Goal: Task Accomplishment & Management: Use online tool/utility

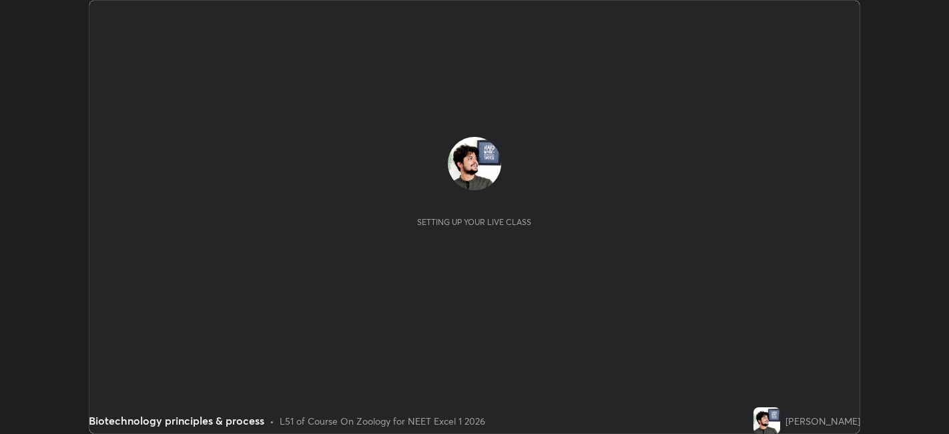
scroll to position [434, 949]
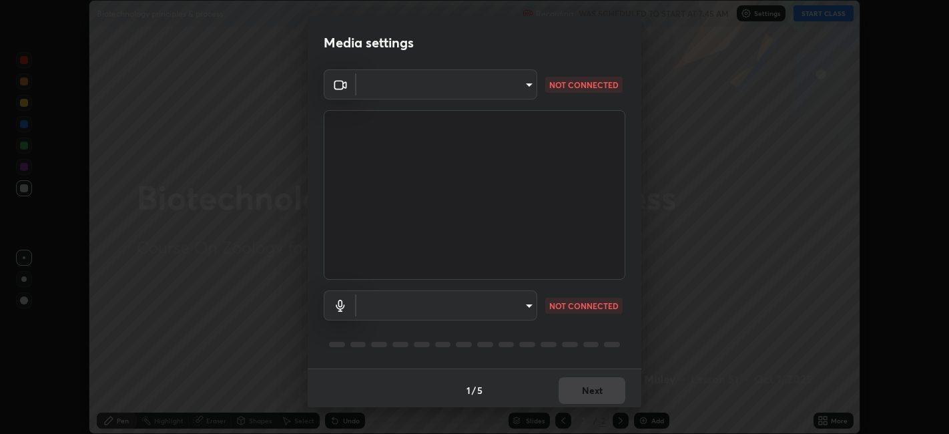
type input "e8d69c7dc0c2a56c5aabaa85415bde81fe71d5f71f3198f3fc497bb9ff74f4e0"
type input "communications"
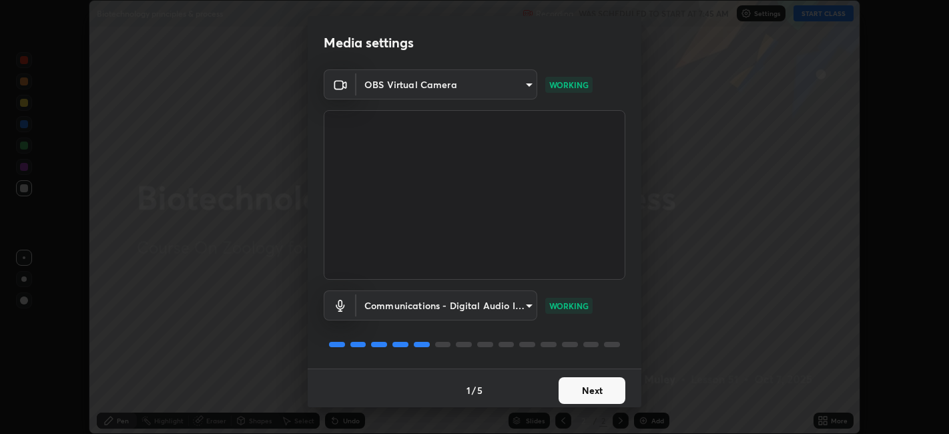
click at [571, 396] on button "Next" at bounding box center [592, 390] width 67 height 27
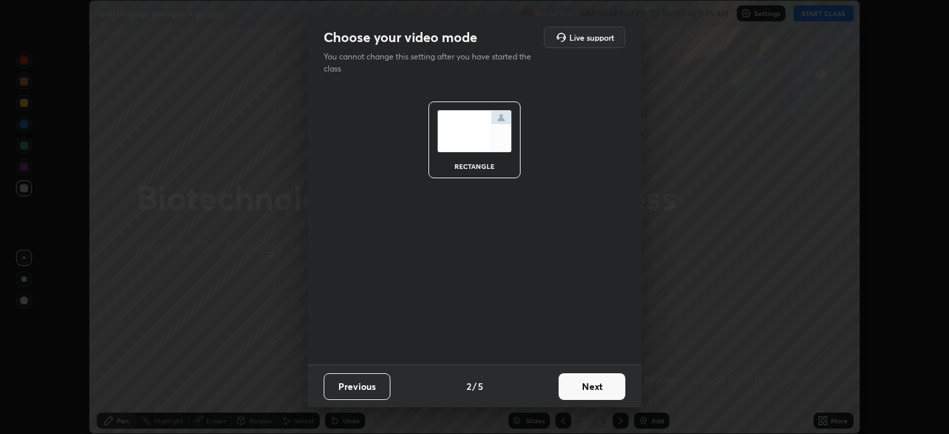
click at [576, 386] on button "Next" at bounding box center [592, 386] width 67 height 27
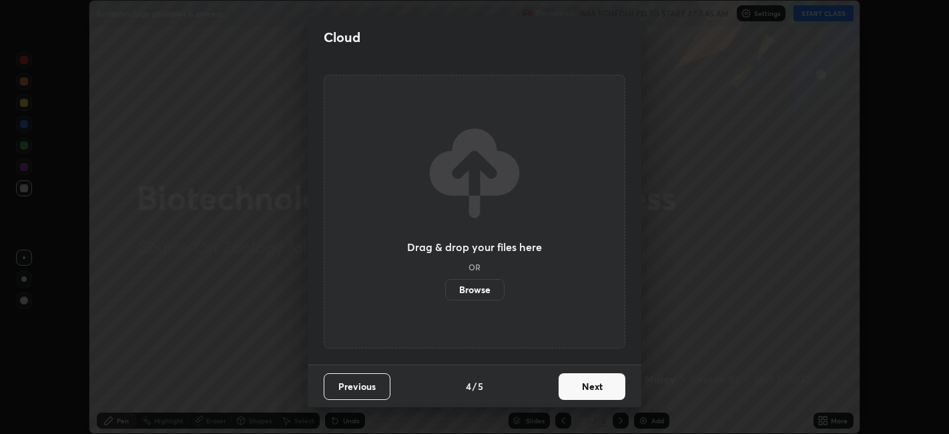
click at [578, 383] on button "Next" at bounding box center [592, 386] width 67 height 27
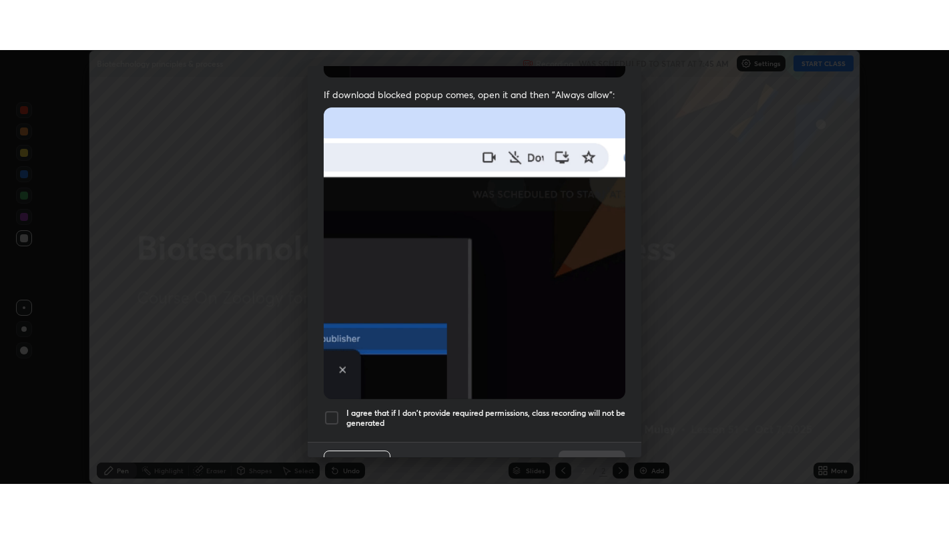
scroll to position [276, 0]
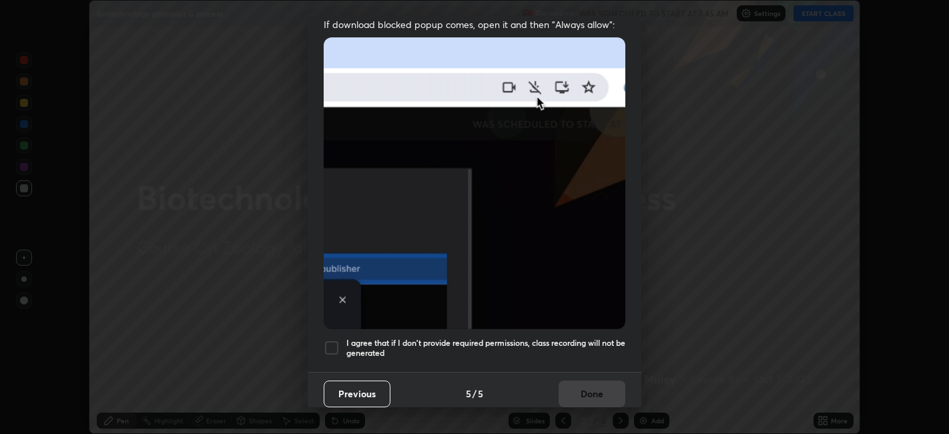
click at [327, 340] on div at bounding box center [332, 348] width 16 height 16
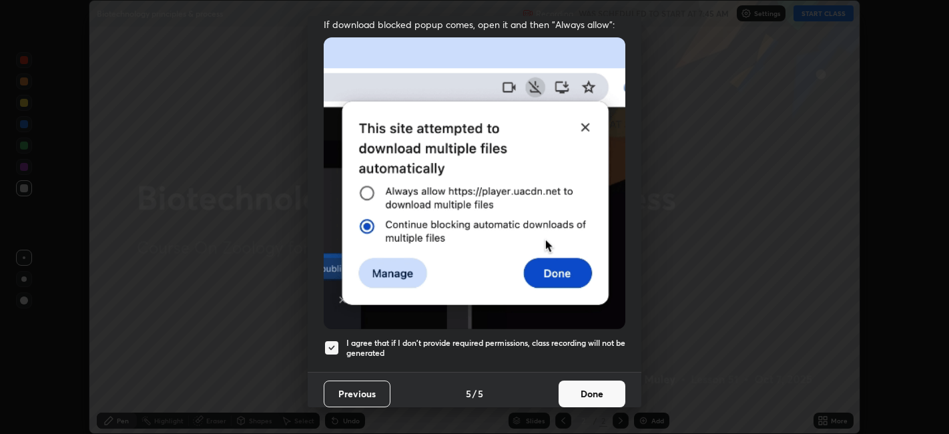
click at [562, 262] on img at bounding box center [475, 183] width 302 height 292
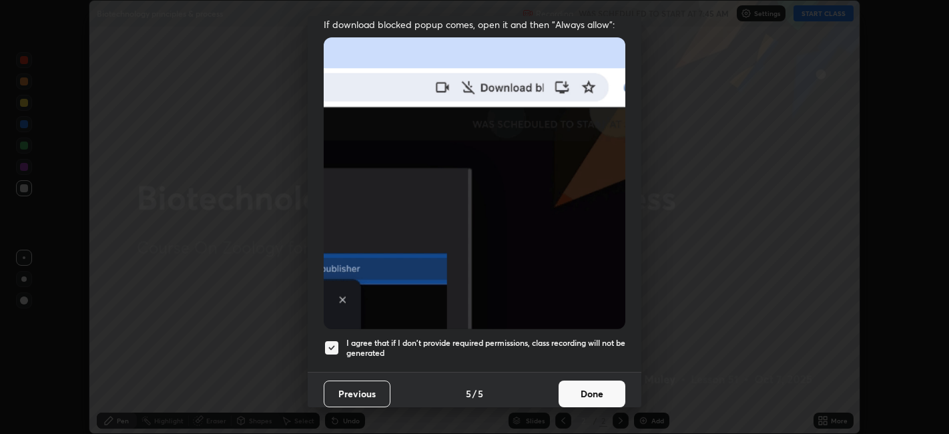
click at [578, 387] on button "Done" at bounding box center [592, 394] width 67 height 27
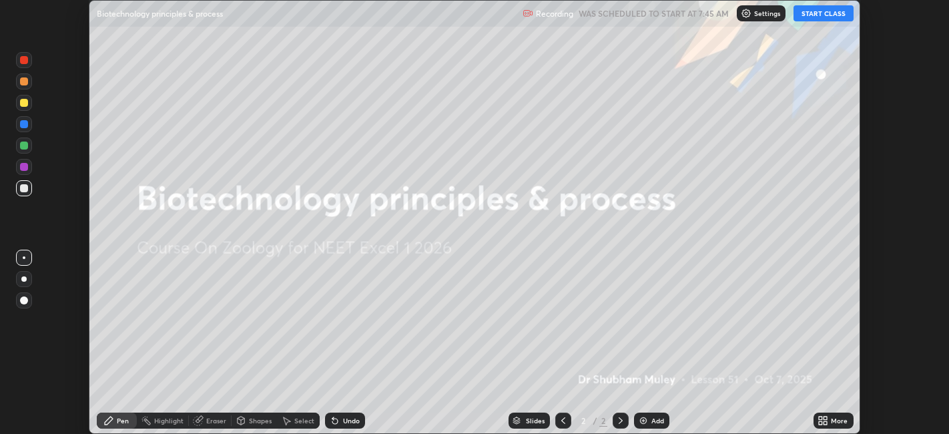
click at [817, 15] on button "START CLASS" at bounding box center [824, 13] width 60 height 16
click at [826, 419] on icon at bounding box center [826, 418] width 3 height 3
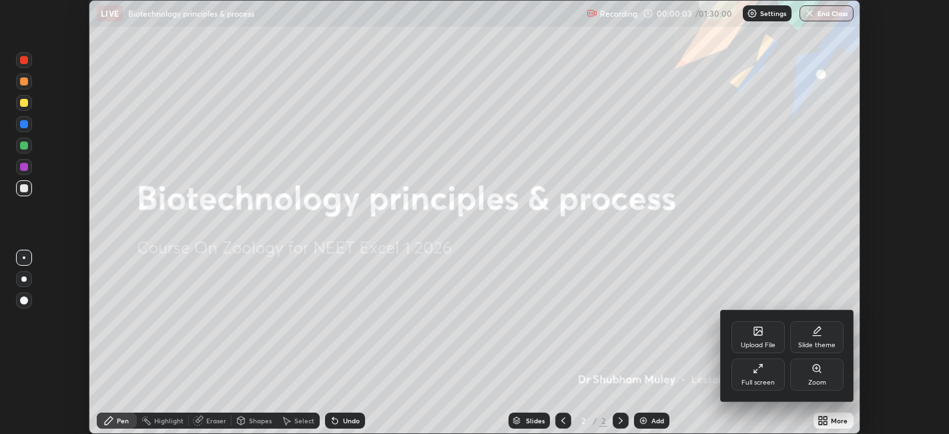
click at [751, 344] on div "Upload File" at bounding box center [758, 345] width 35 height 7
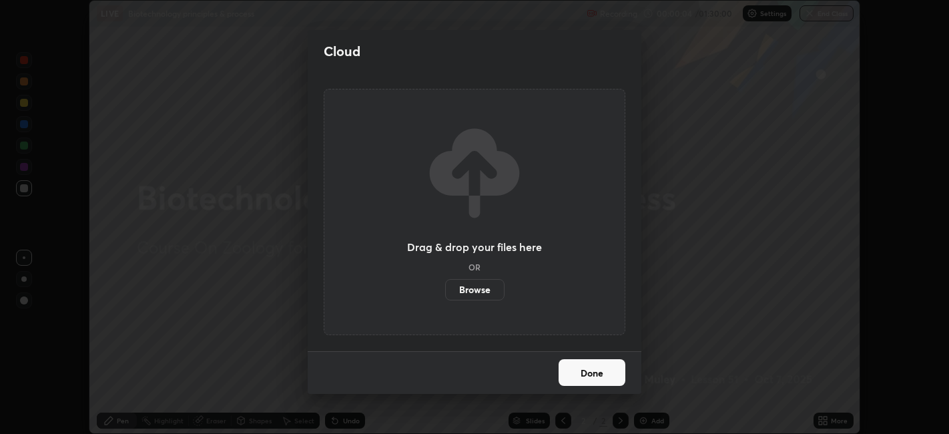
click at [468, 292] on label "Browse" at bounding box center [474, 289] width 59 height 21
click at [445, 292] on input "Browse" at bounding box center [445, 289] width 0 height 21
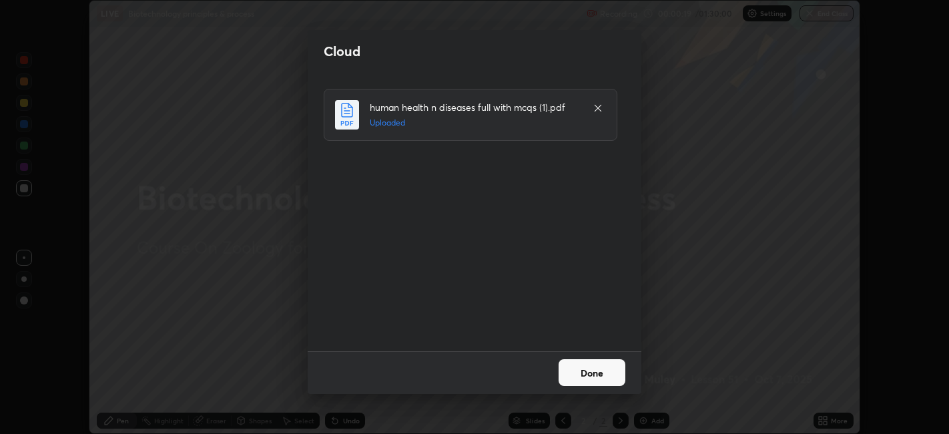
click at [592, 377] on button "Done" at bounding box center [592, 372] width 67 height 27
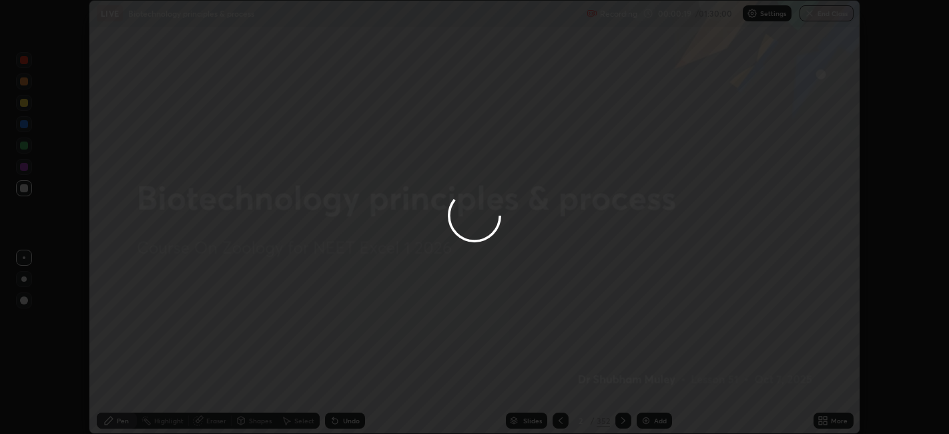
click at [594, 375] on button "Done" at bounding box center [592, 372] width 67 height 27
click at [593, 374] on div at bounding box center [474, 217] width 949 height 434
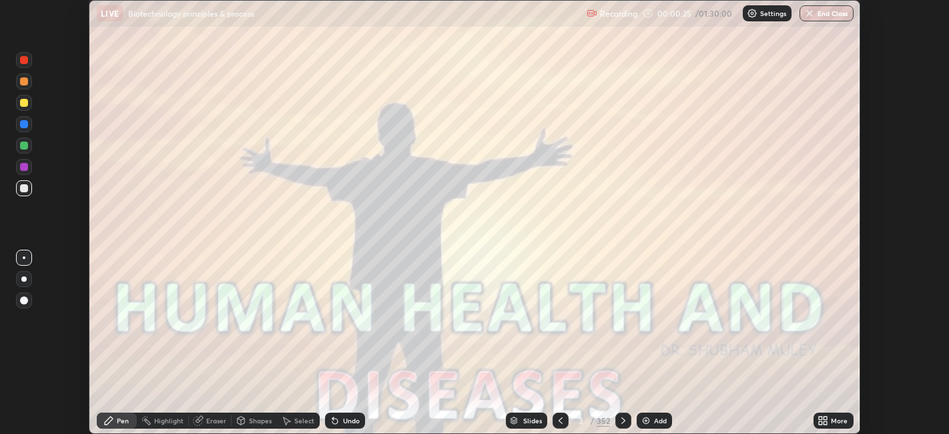
click at [817, 420] on div "More" at bounding box center [834, 421] width 40 height 16
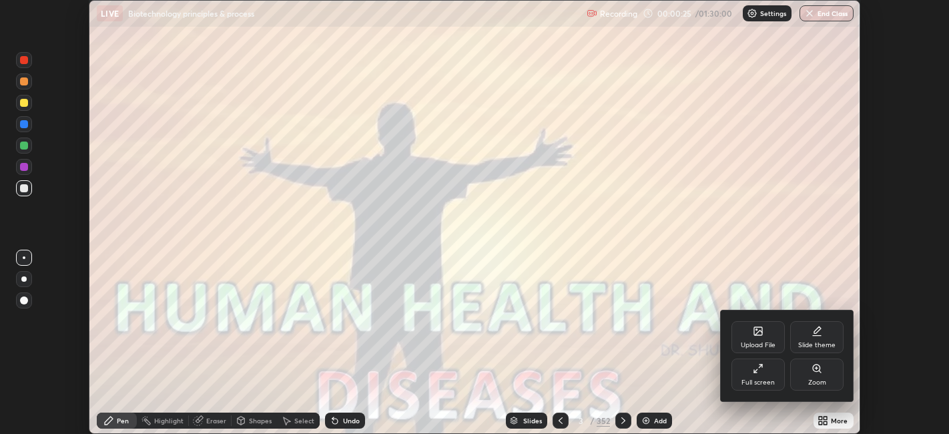
click at [755, 341] on div "Upload File" at bounding box center [758, 337] width 53 height 32
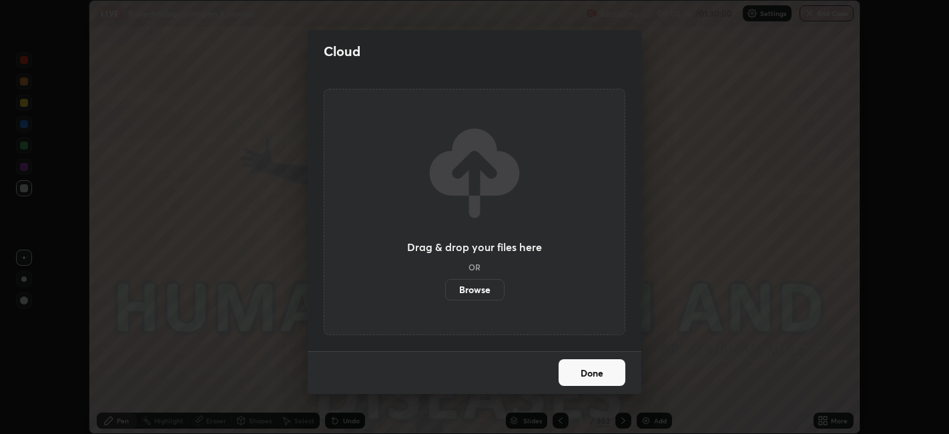
click at [472, 294] on label "Browse" at bounding box center [474, 289] width 59 height 21
click at [445, 294] on input "Browse" at bounding box center [445, 289] width 0 height 21
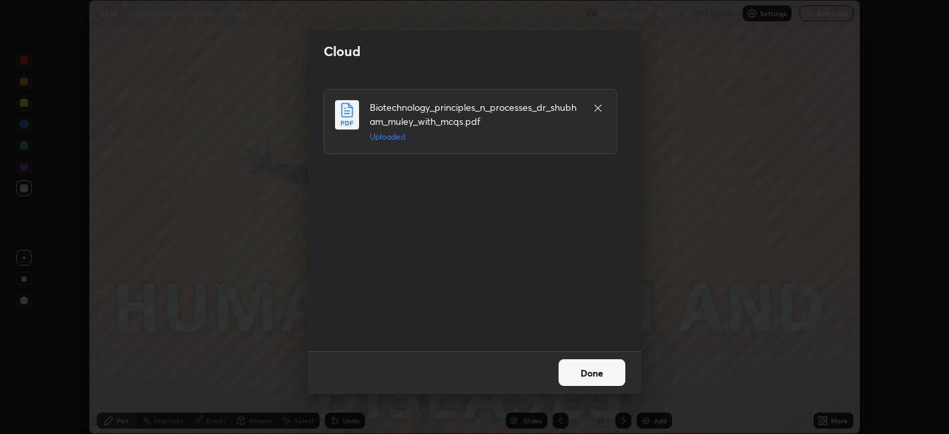
click at [589, 372] on button "Done" at bounding box center [592, 372] width 67 height 27
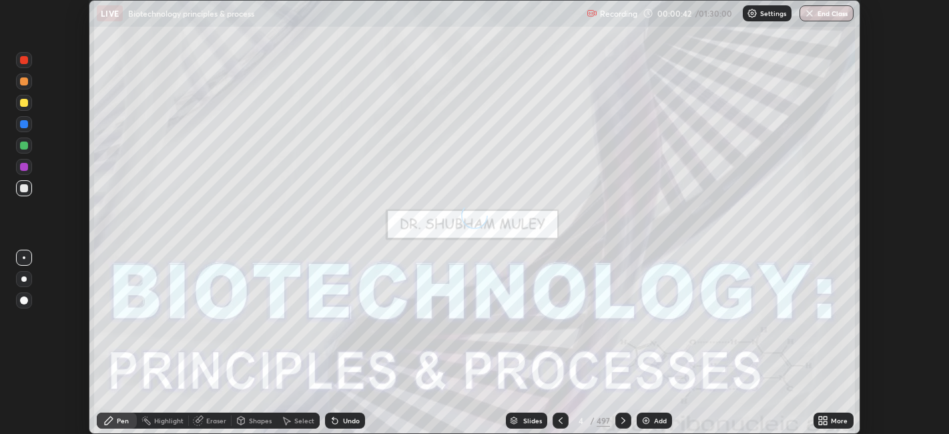
click at [827, 422] on icon at bounding box center [826, 422] width 3 height 3
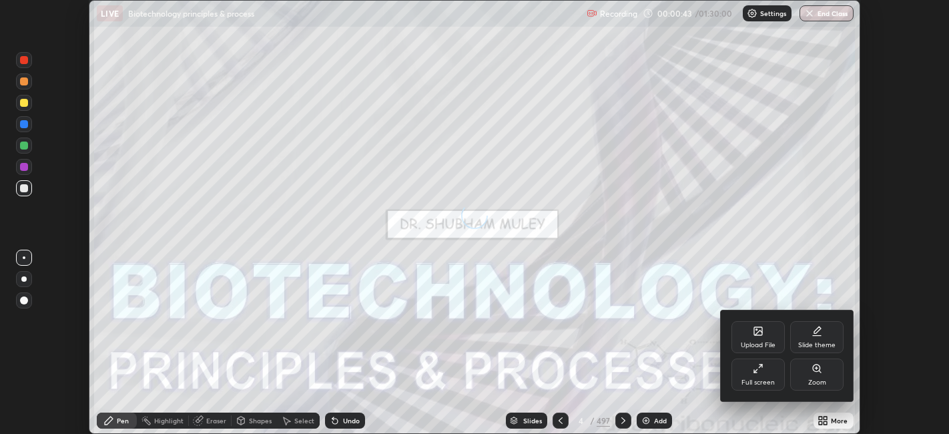
click at [757, 383] on div "Full screen" at bounding box center [758, 382] width 33 height 7
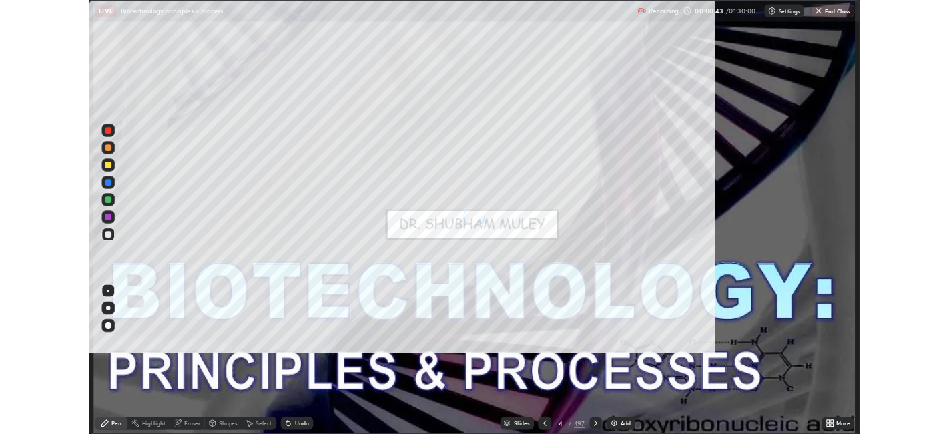
scroll to position [534, 949]
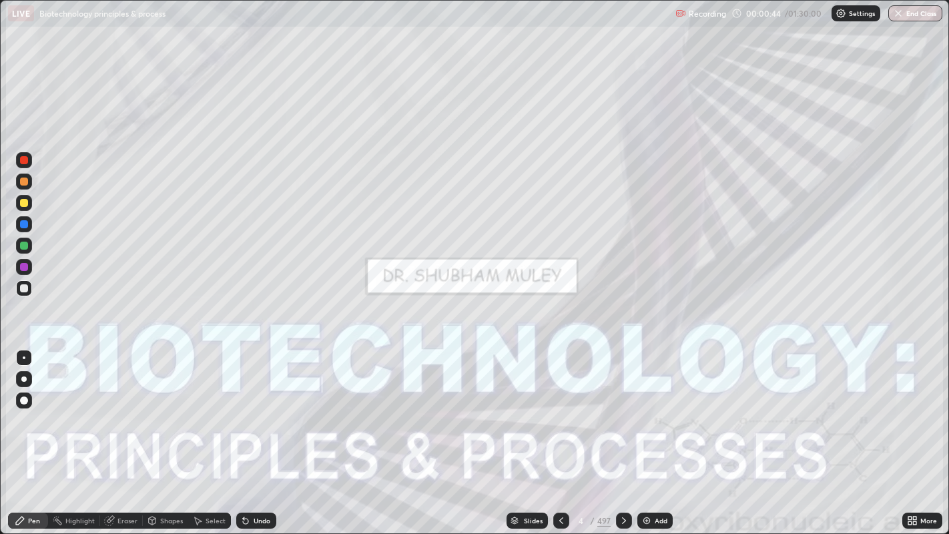
click at [912, 433] on icon at bounding box center [910, 518] width 3 height 3
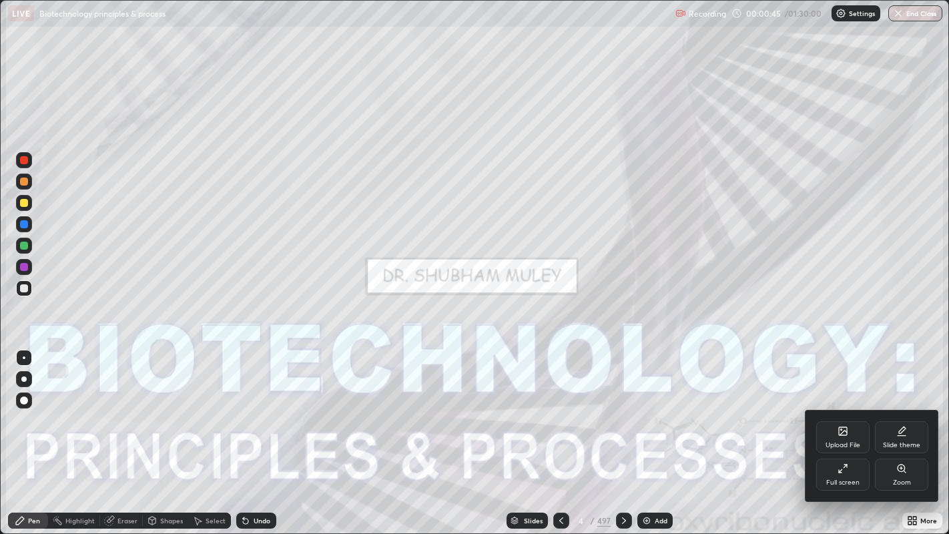
click at [840, 433] on icon at bounding box center [843, 468] width 11 height 11
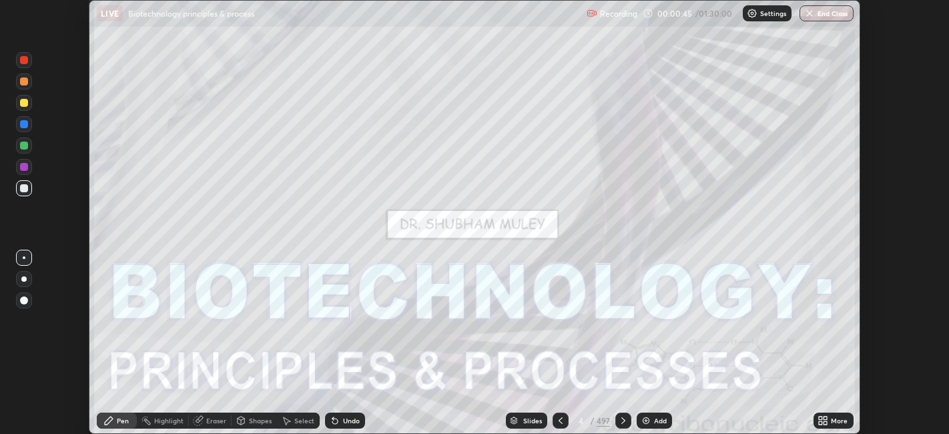
scroll to position [66337, 65820]
click at [532, 419] on div "Slides" at bounding box center [532, 420] width 19 height 7
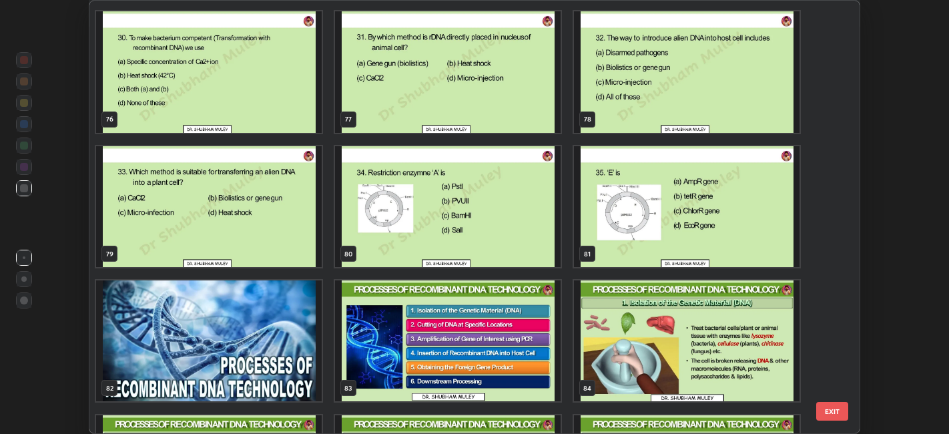
scroll to position [3345, 0]
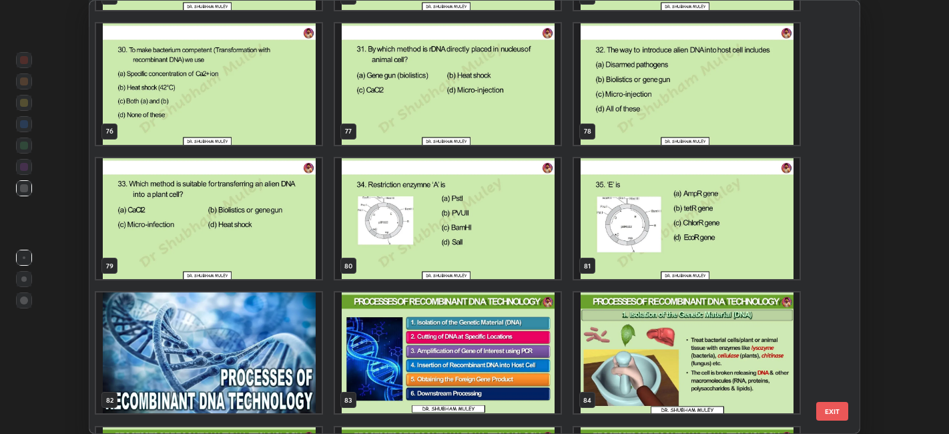
click at [284, 356] on img "grid" at bounding box center [209, 352] width 226 height 121
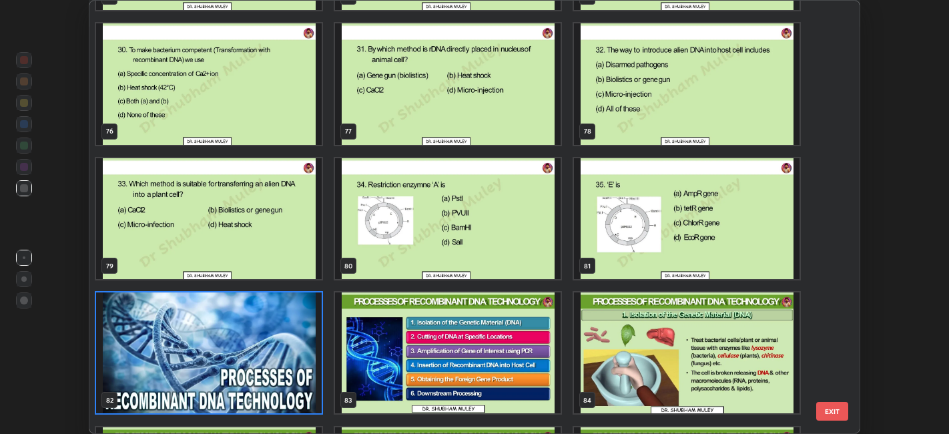
click at [282, 353] on img "grid" at bounding box center [209, 352] width 226 height 121
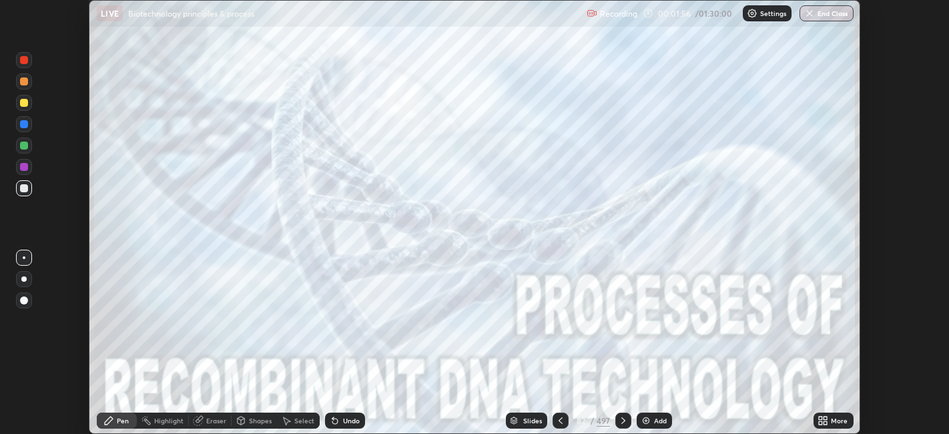
click at [292, 365] on img "grid" at bounding box center [209, 352] width 226 height 121
click at [622, 421] on icon at bounding box center [623, 420] width 11 height 11
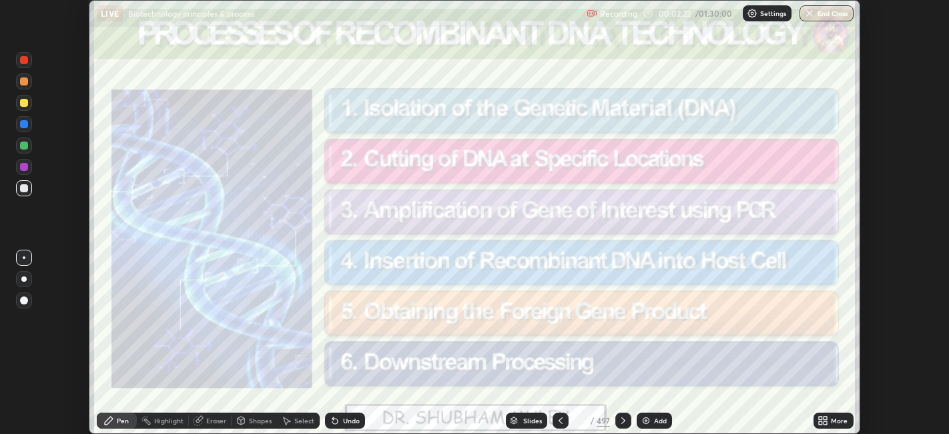
click at [525, 419] on div "Slides" at bounding box center [532, 420] width 19 height 7
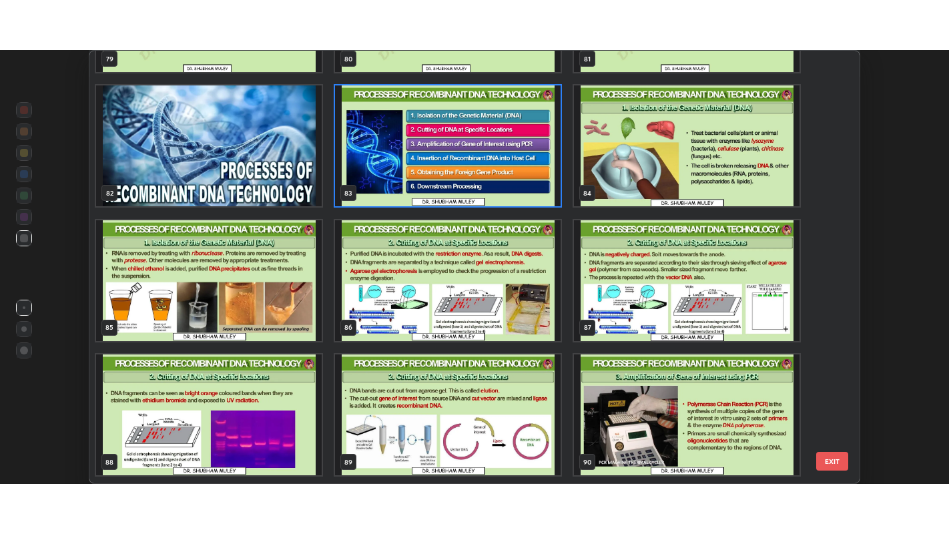
scroll to position [3608, 0]
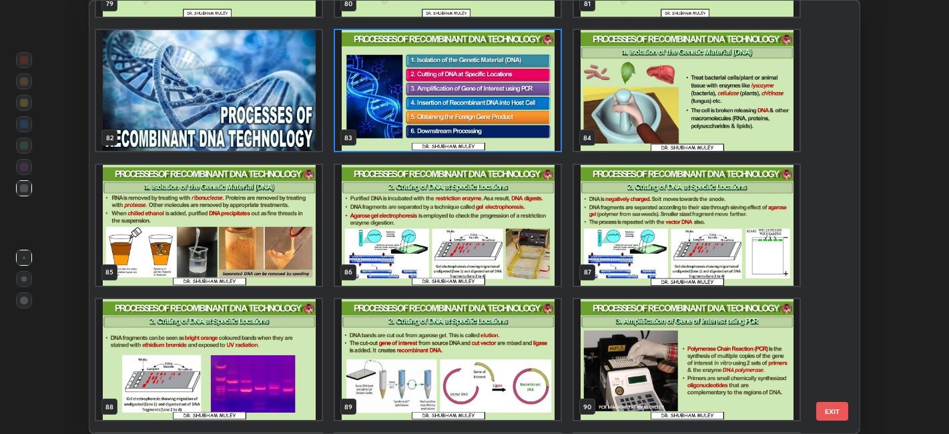
click at [485, 270] on img "grid" at bounding box center [448, 225] width 226 height 121
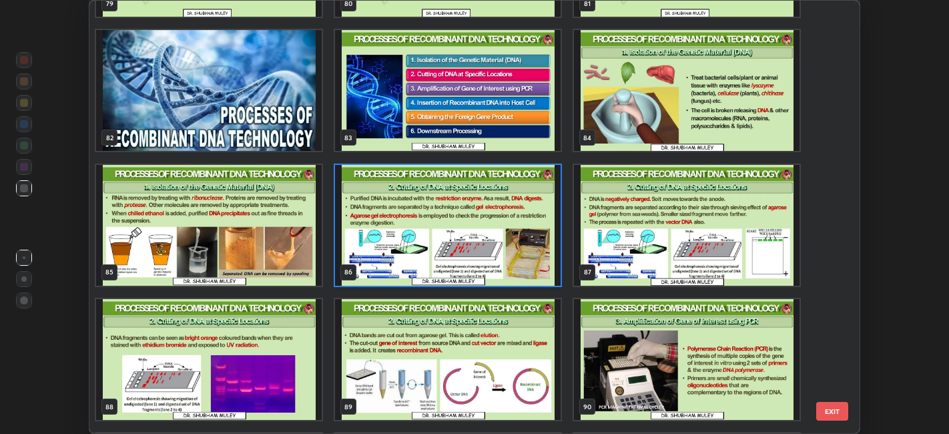
click at [489, 268] on img "grid" at bounding box center [448, 225] width 226 height 121
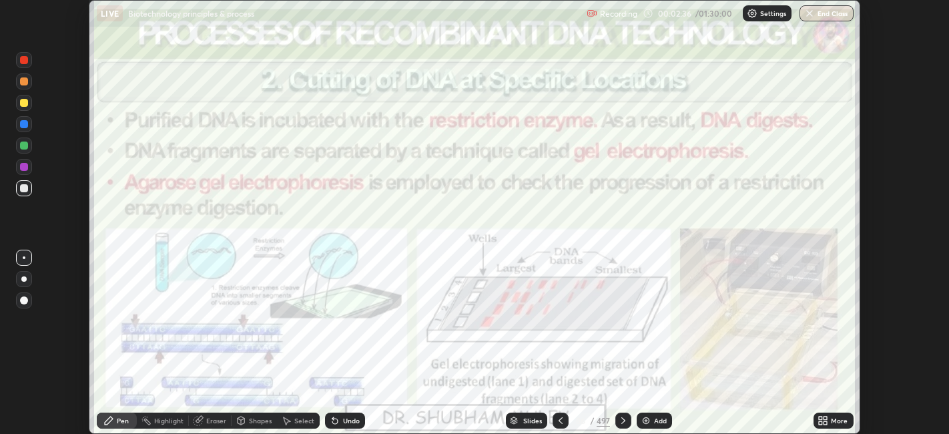
click at [622, 417] on icon at bounding box center [623, 420] width 11 height 11
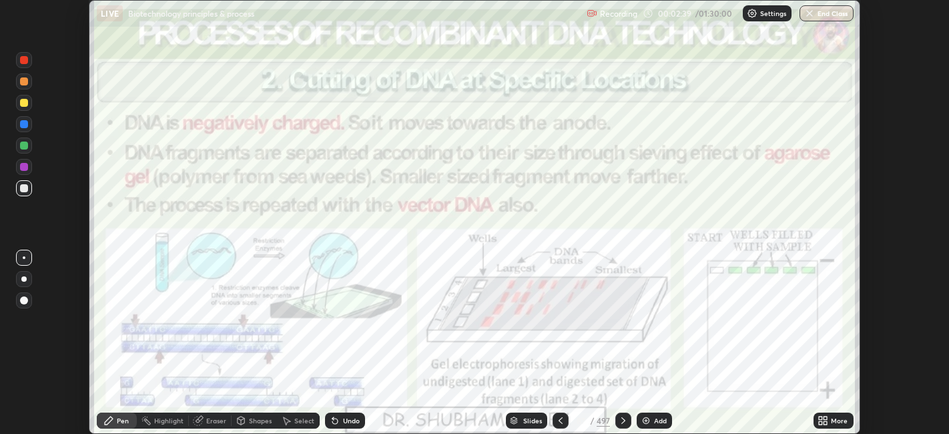
click at [624, 421] on icon at bounding box center [624, 420] width 4 height 7
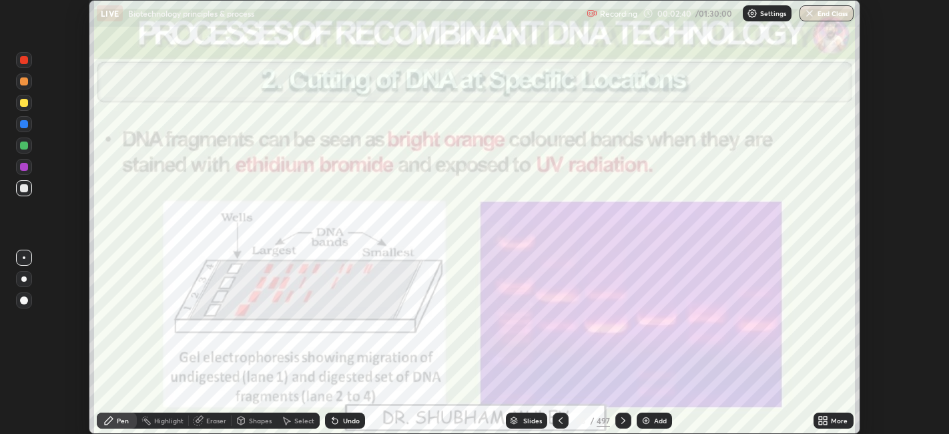
click at [560, 421] on icon at bounding box center [561, 420] width 11 height 11
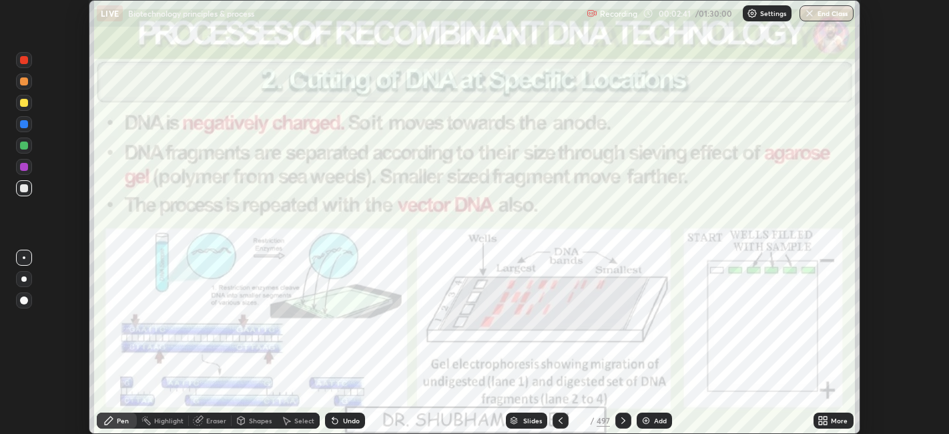
click at [624, 423] on icon at bounding box center [623, 420] width 11 height 11
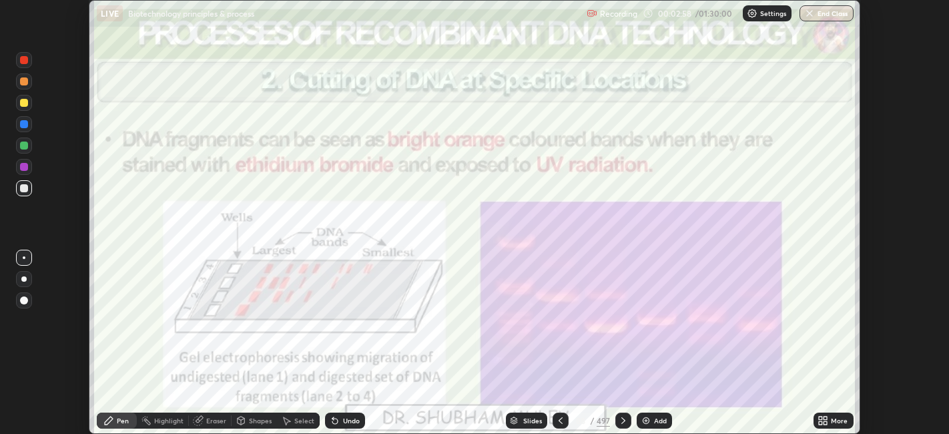
click at [622, 421] on icon at bounding box center [623, 420] width 11 height 11
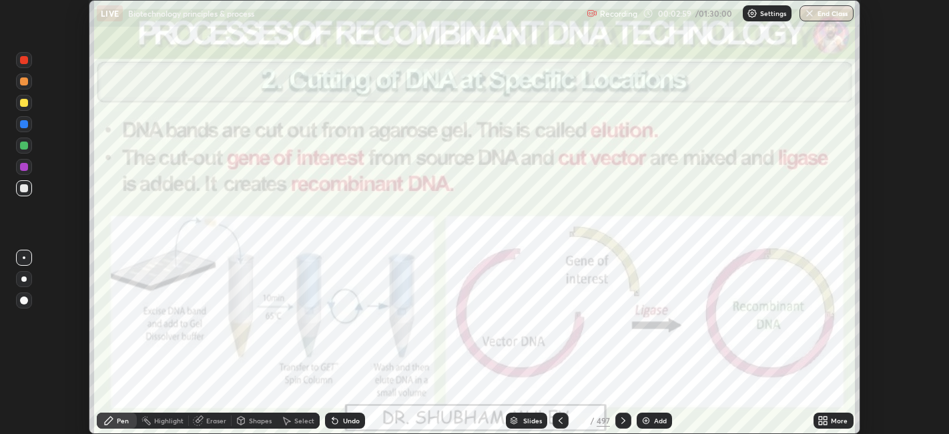
click at [560, 422] on icon at bounding box center [561, 420] width 4 height 7
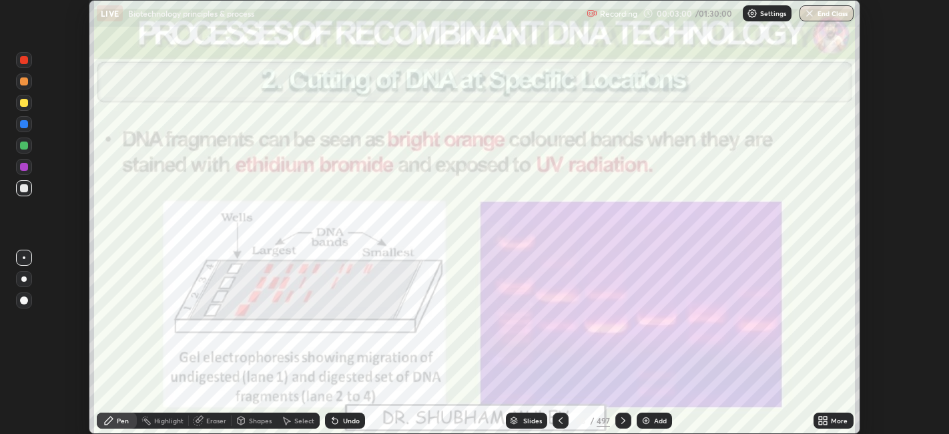
click at [656, 421] on div "Add" at bounding box center [660, 420] width 13 height 7
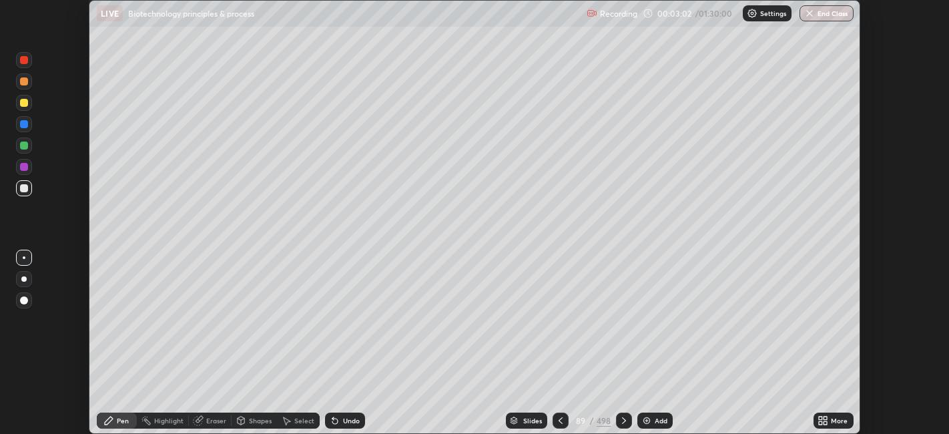
click at [561, 421] on icon at bounding box center [561, 420] width 11 height 11
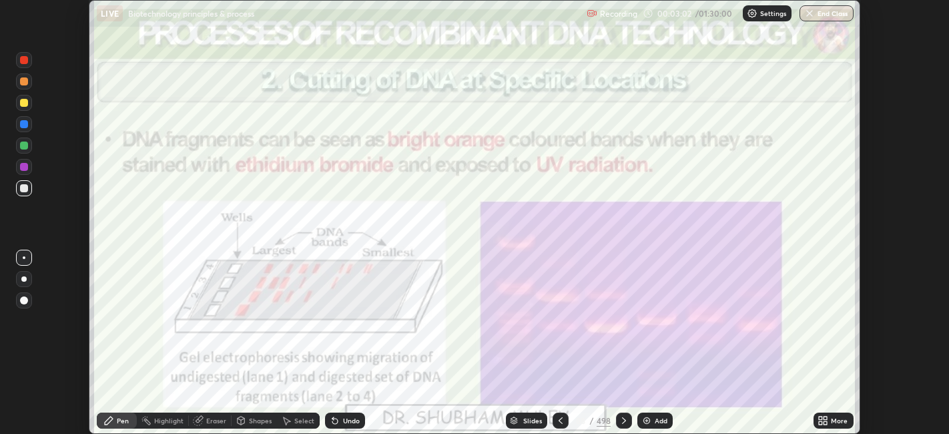
click at [562, 422] on icon at bounding box center [561, 420] width 11 height 11
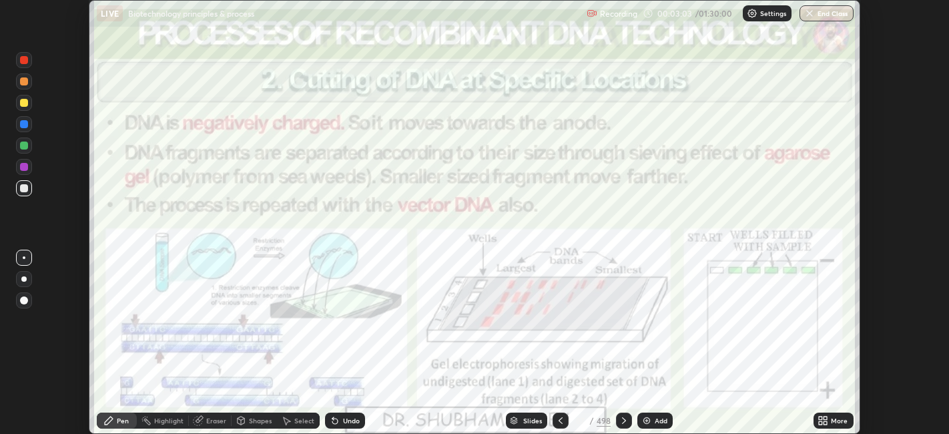
click at [559, 418] on icon at bounding box center [561, 420] width 11 height 11
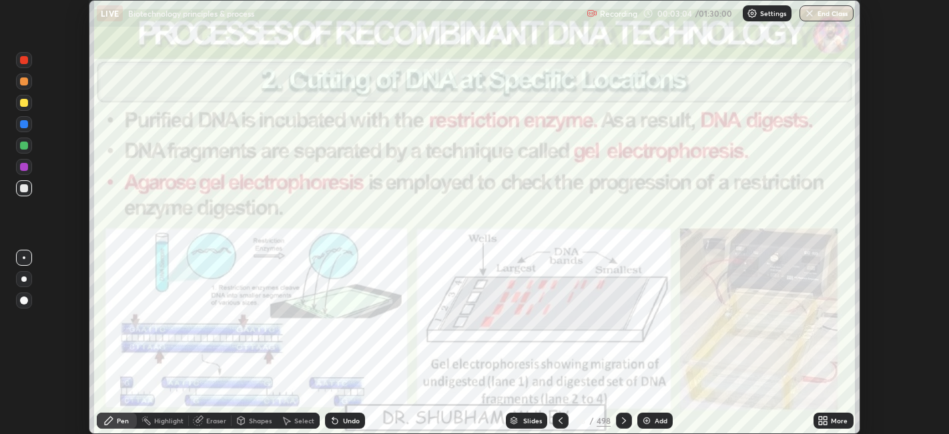
click at [560, 421] on icon at bounding box center [561, 420] width 11 height 11
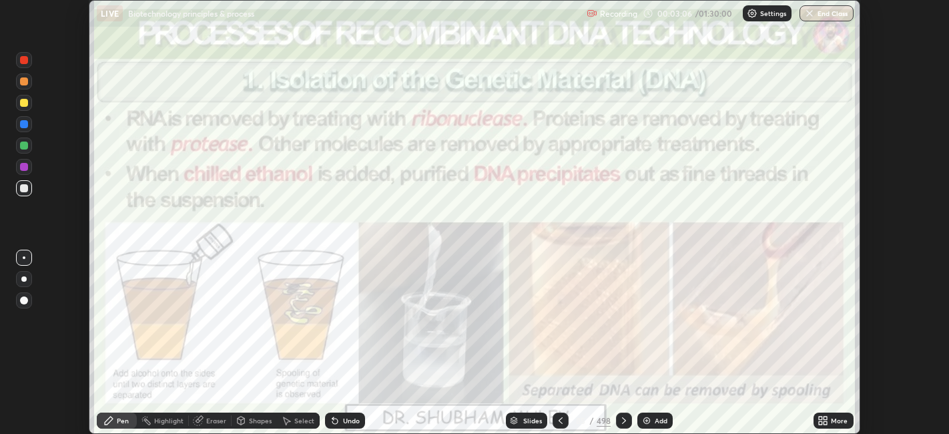
click at [650, 420] on img at bounding box center [647, 420] width 11 height 11
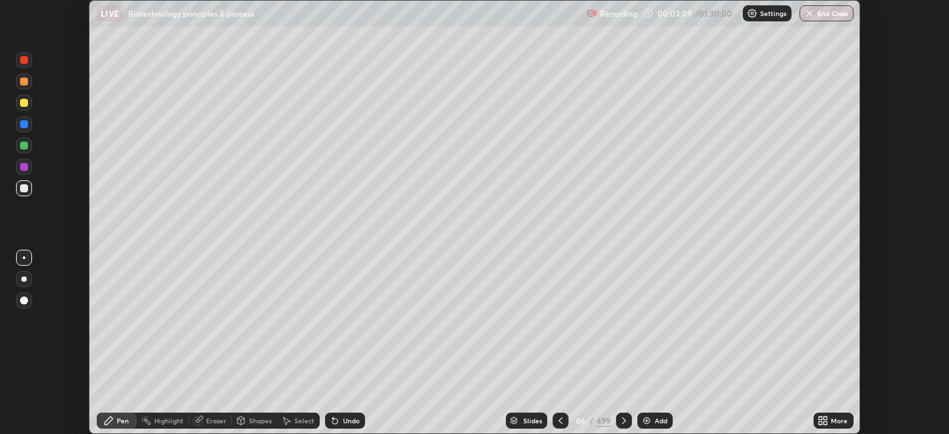
click at [825, 421] on icon at bounding box center [826, 422] width 3 height 3
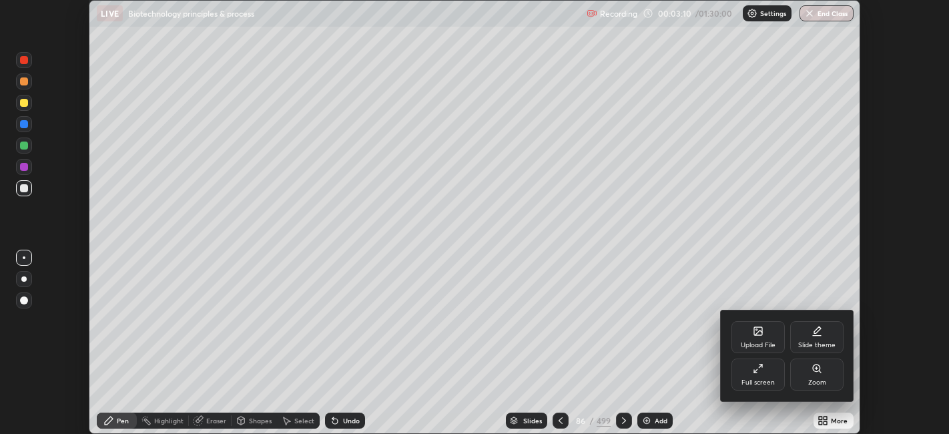
click at [766, 373] on div "Full screen" at bounding box center [758, 375] width 53 height 32
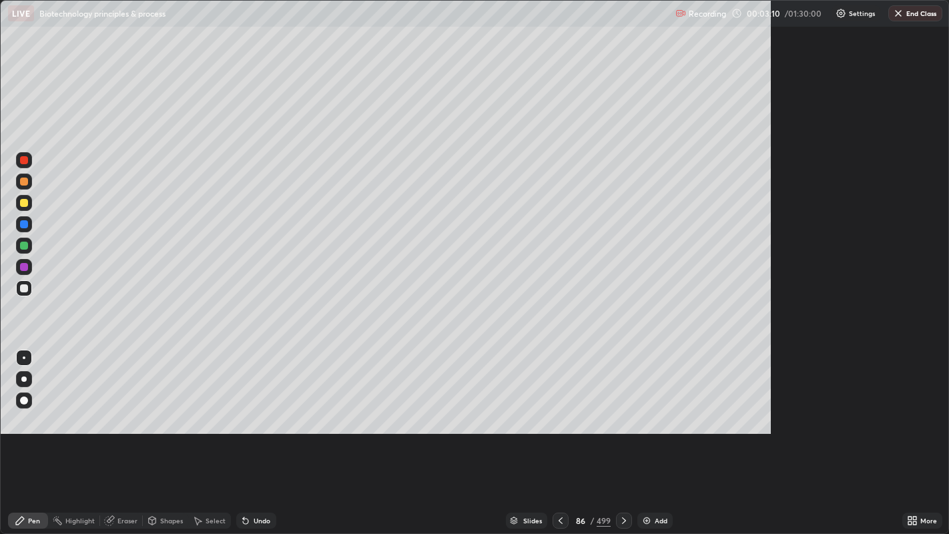
scroll to position [534, 949]
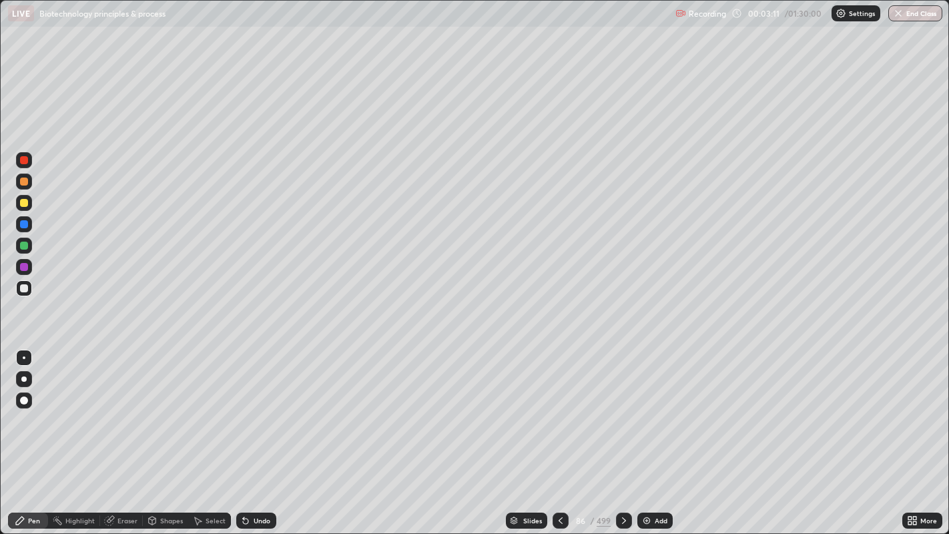
click at [161, 433] on div "Shapes" at bounding box center [171, 520] width 23 height 7
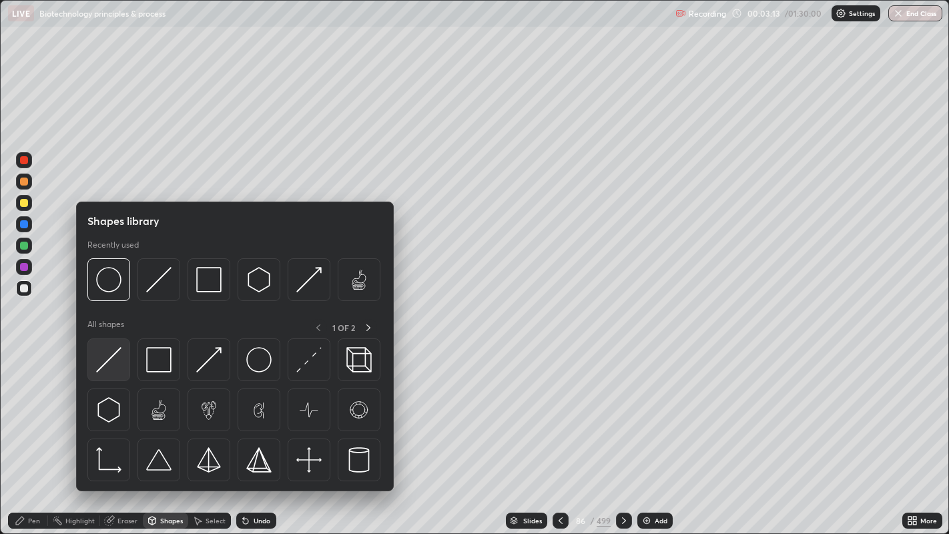
click at [112, 363] on img at bounding box center [108, 359] width 25 height 25
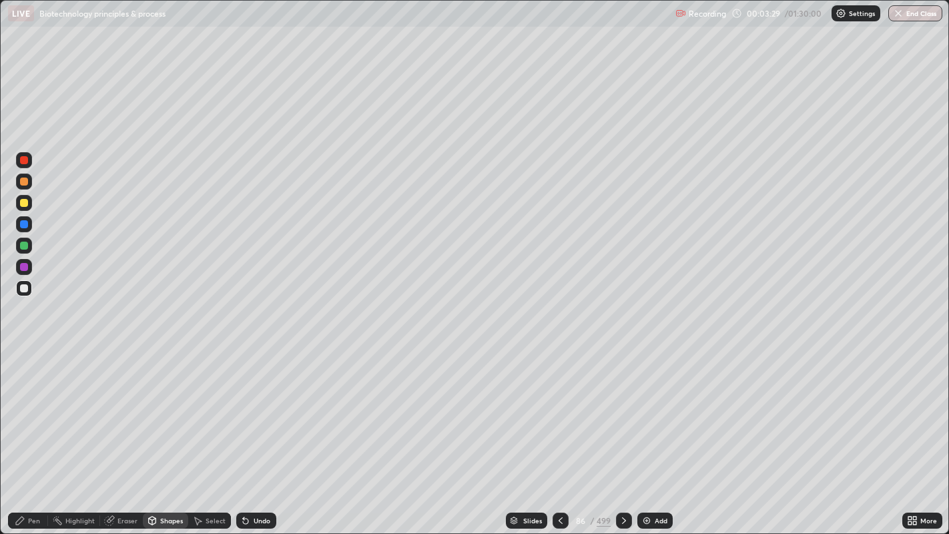
click at [199, 433] on icon at bounding box center [198, 521] width 7 height 8
click at [608, 381] on div "0 ° Undo Copy Duplicate Duplicate to new slide Delete" at bounding box center [475, 267] width 949 height 533
click at [618, 366] on div "0 ° Undo Copy Duplicate Duplicate to new slide Delete" at bounding box center [475, 267] width 949 height 533
click at [614, 368] on div "0 ° Undo Copy Duplicate Duplicate to new slide Delete" at bounding box center [475, 267] width 949 height 533
click at [611, 366] on div "0 ° Undo Copy Duplicate Duplicate to new slide Delete" at bounding box center [475, 267] width 949 height 533
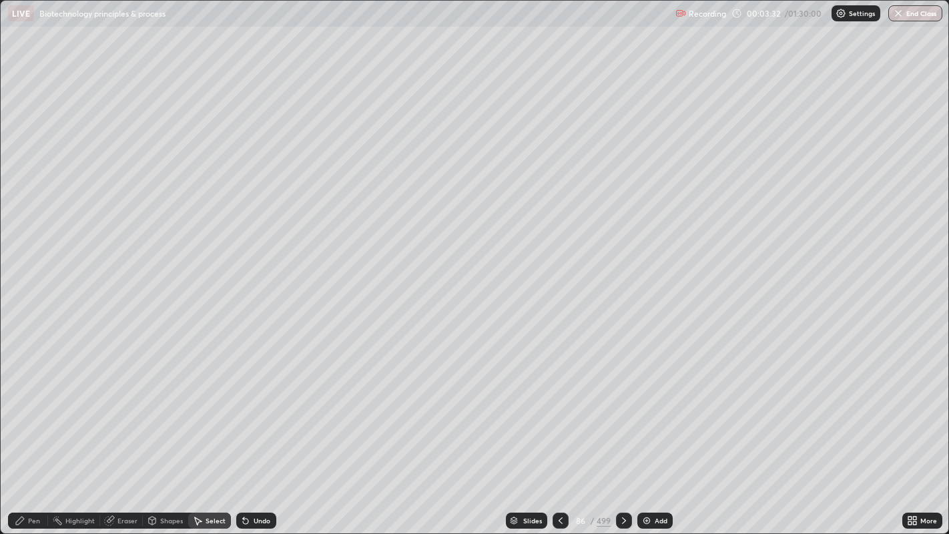
click at [613, 368] on div "0 ° Undo Copy Duplicate Duplicate to new slide Delete" at bounding box center [475, 267] width 949 height 533
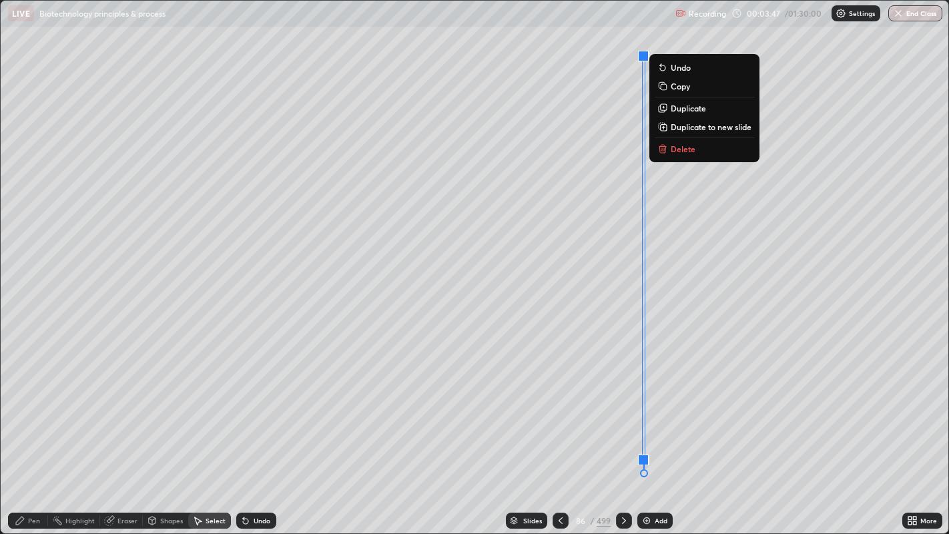
click at [171, 433] on div "0 ° Undo Copy Duplicate Duplicate to new slide Delete" at bounding box center [475, 267] width 949 height 533
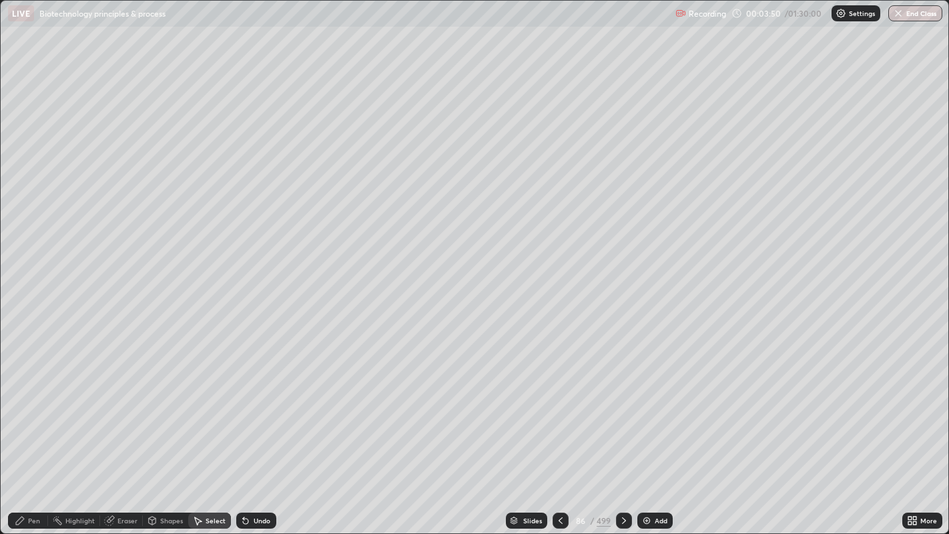
click at [30, 433] on div "Pen" at bounding box center [34, 520] width 12 height 7
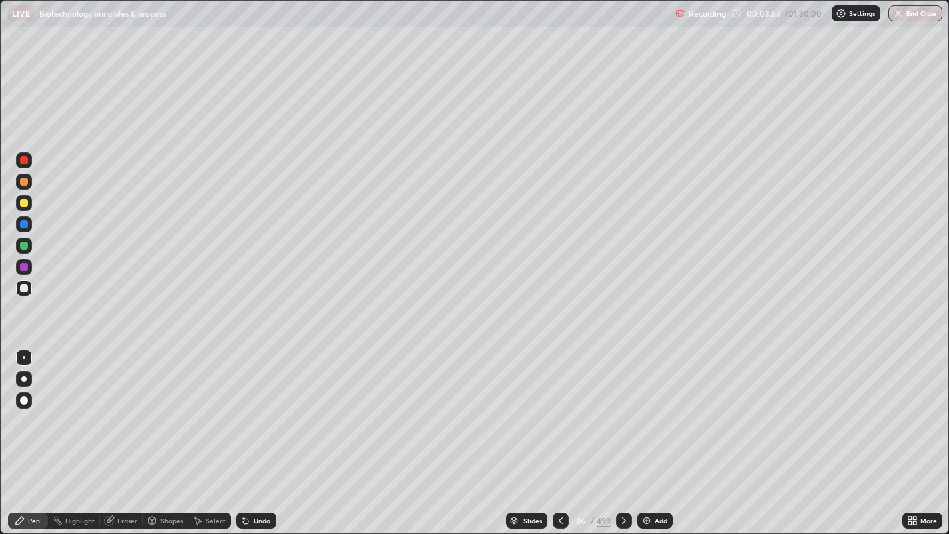
click at [21, 203] on div at bounding box center [24, 203] width 8 height 8
click at [21, 289] on div at bounding box center [24, 288] width 8 height 8
click at [243, 433] on icon at bounding box center [243, 517] width 1 height 1
click at [133, 433] on div "Eraser" at bounding box center [128, 520] width 20 height 7
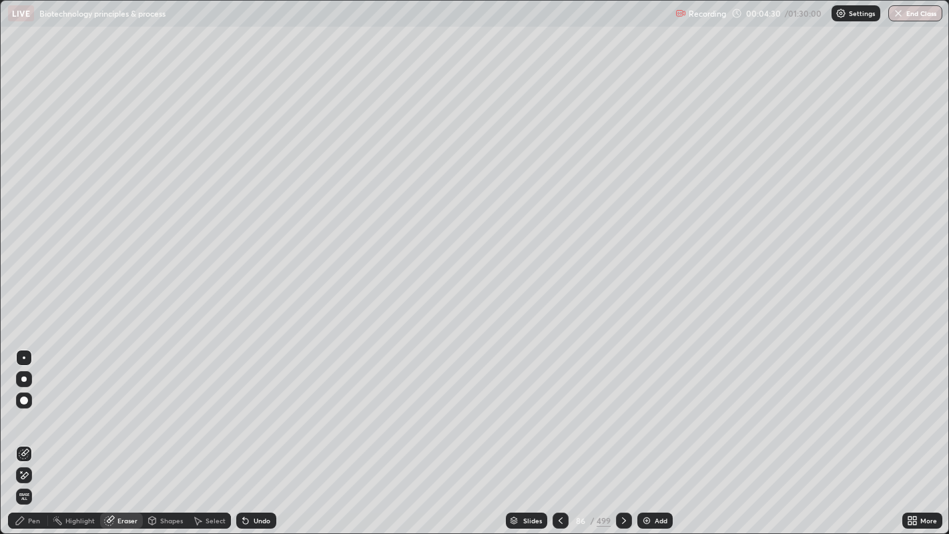
click at [33, 433] on div "Pen" at bounding box center [34, 520] width 12 height 7
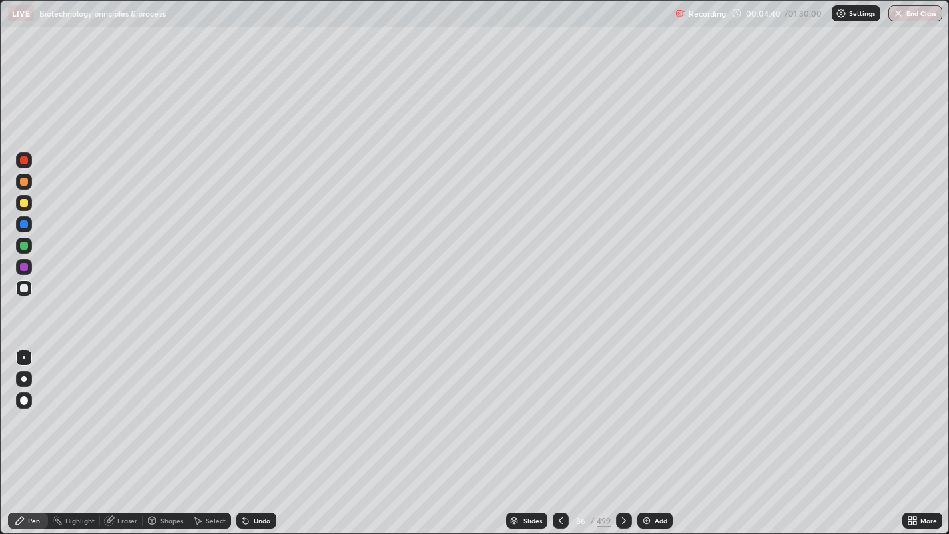
click at [23, 182] on div at bounding box center [24, 182] width 8 height 8
click at [254, 433] on div "Undo" at bounding box center [262, 520] width 17 height 7
click at [260, 433] on div "Undo" at bounding box center [262, 520] width 17 height 7
click at [258, 433] on div "Undo" at bounding box center [256, 521] width 40 height 16
click at [260, 433] on div "Undo" at bounding box center [256, 521] width 40 height 16
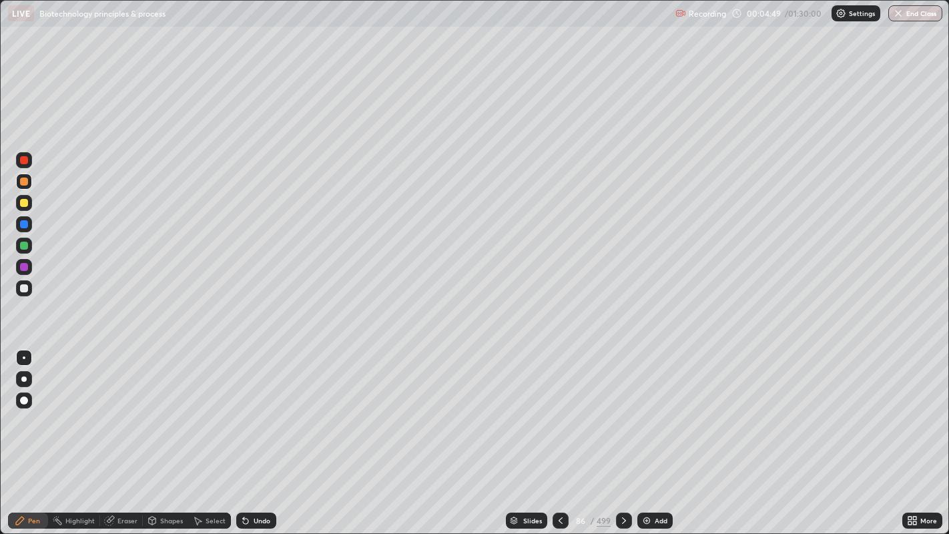
click at [261, 433] on div "Undo" at bounding box center [256, 521] width 40 height 16
click at [262, 433] on div "Undo" at bounding box center [256, 521] width 40 height 16
click at [261, 433] on div "Undo" at bounding box center [256, 521] width 40 height 16
click at [262, 433] on div "Undo" at bounding box center [256, 521] width 40 height 16
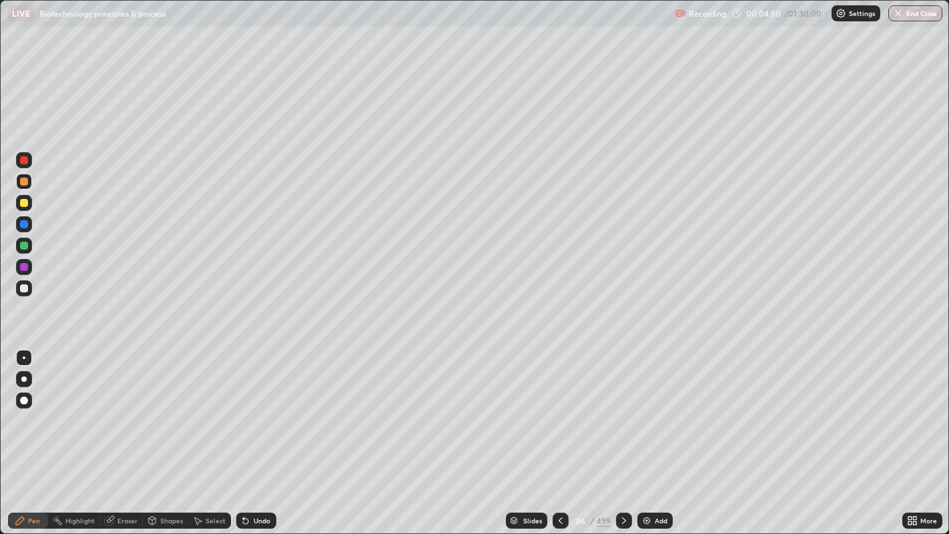
click at [262, 433] on div "Undo" at bounding box center [256, 521] width 40 height 16
click at [263, 433] on div "Undo" at bounding box center [256, 521] width 40 height 16
click at [262, 433] on div "Undo" at bounding box center [262, 520] width 17 height 7
click at [261, 433] on div "Undo" at bounding box center [256, 521] width 40 height 16
click at [261, 433] on div "Undo" at bounding box center [262, 520] width 17 height 7
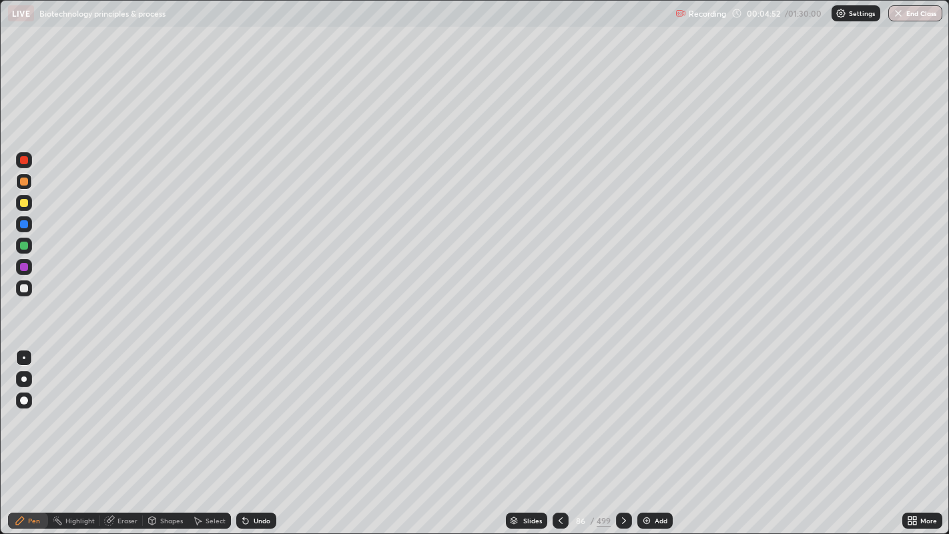
click at [25, 288] on div at bounding box center [24, 288] width 8 height 8
click at [623, 433] on icon at bounding box center [624, 520] width 11 height 11
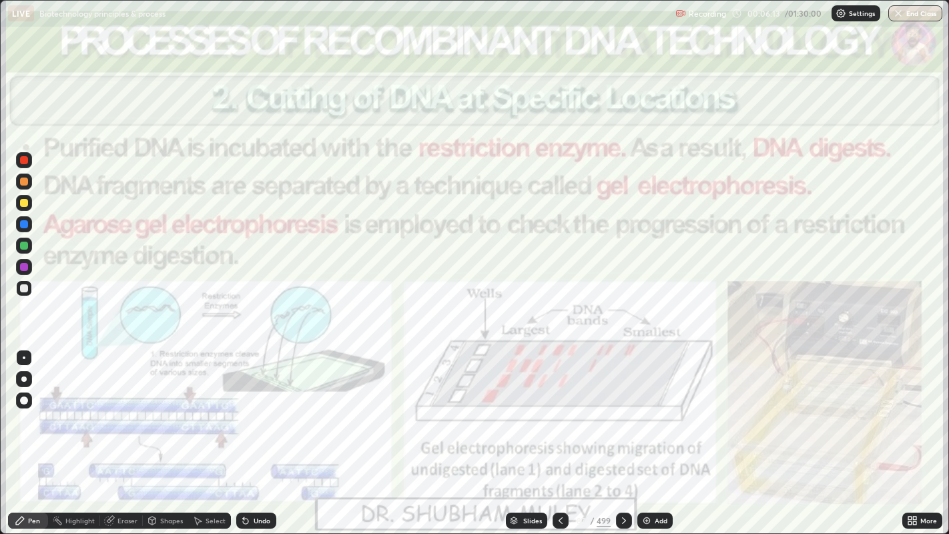
click at [624, 433] on icon at bounding box center [624, 520] width 11 height 11
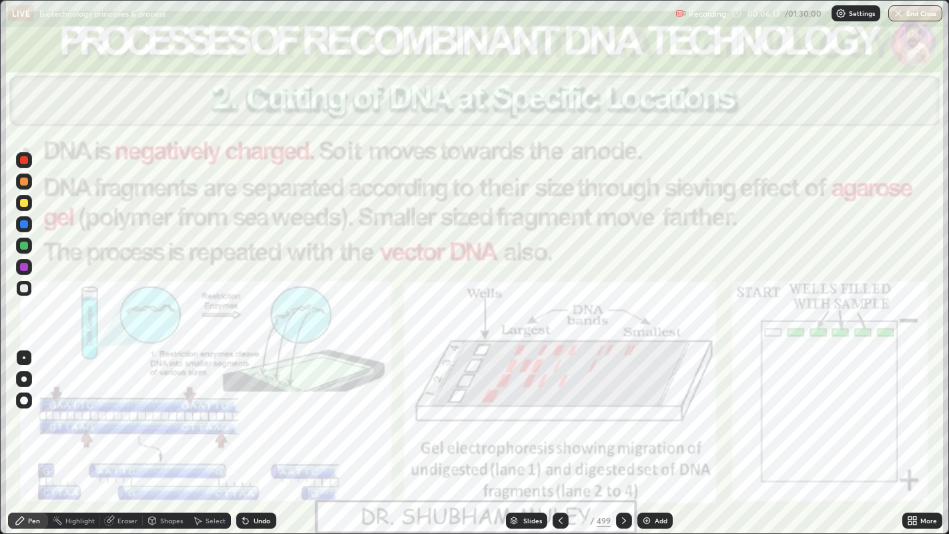
click at [624, 433] on div at bounding box center [624, 521] width 16 height 16
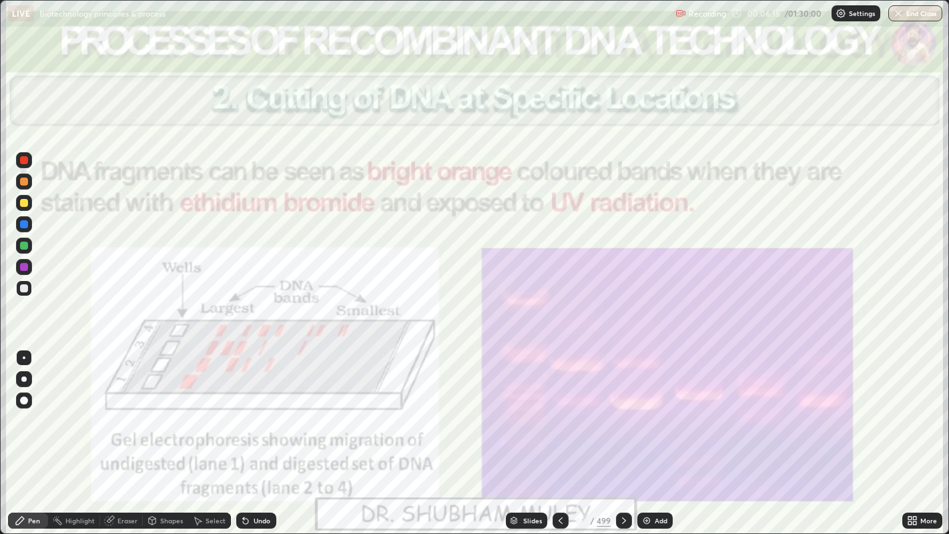
click at [623, 433] on icon at bounding box center [624, 520] width 11 height 11
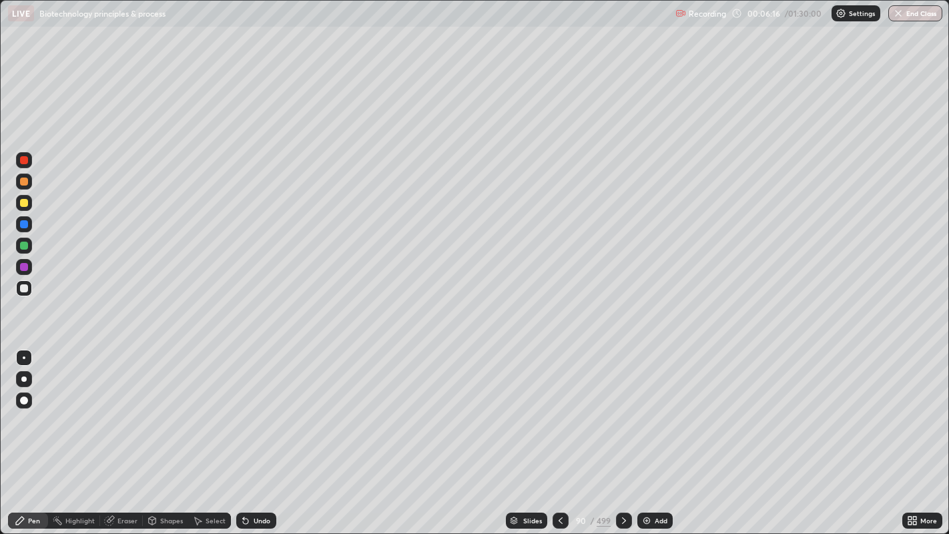
click at [623, 433] on icon at bounding box center [624, 520] width 11 height 11
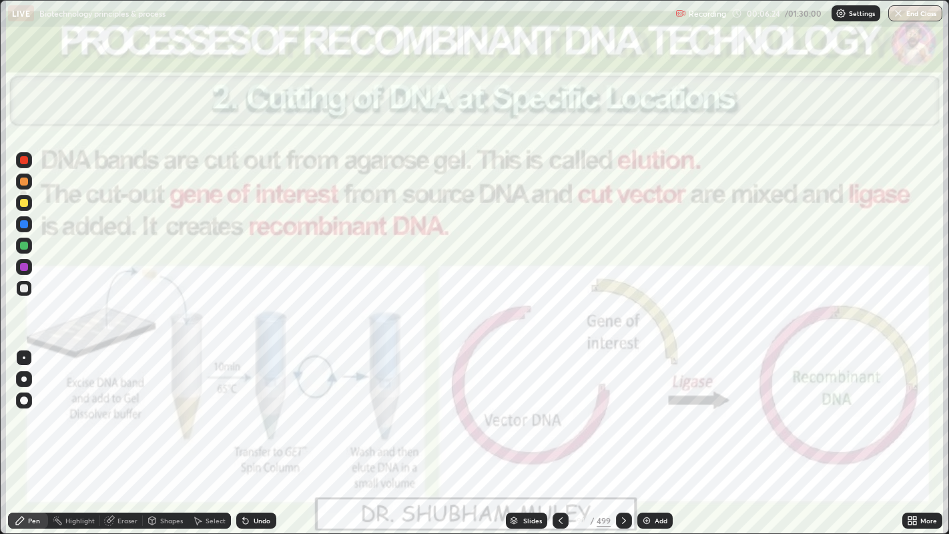
click at [560, 433] on icon at bounding box center [561, 520] width 11 height 11
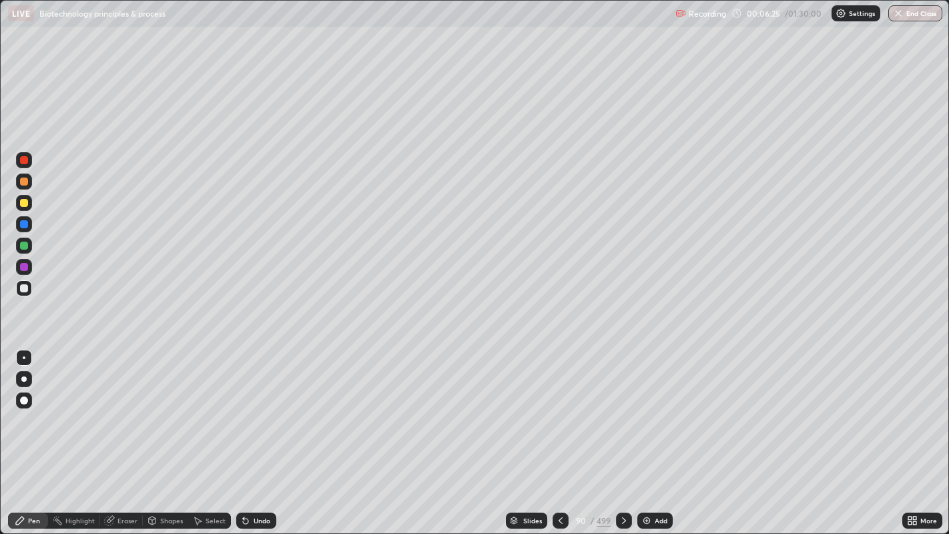
click at [622, 433] on icon at bounding box center [624, 520] width 4 height 7
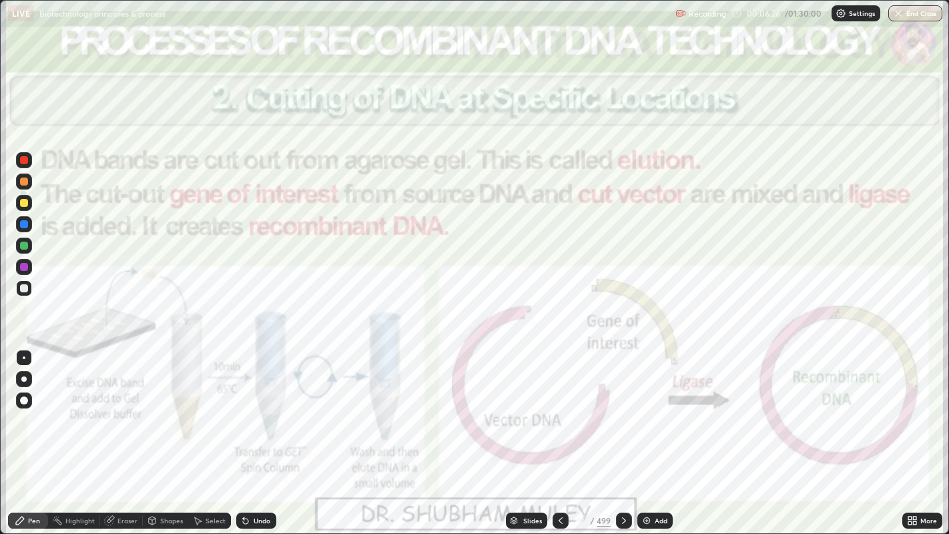
click at [623, 433] on icon at bounding box center [624, 520] width 11 height 11
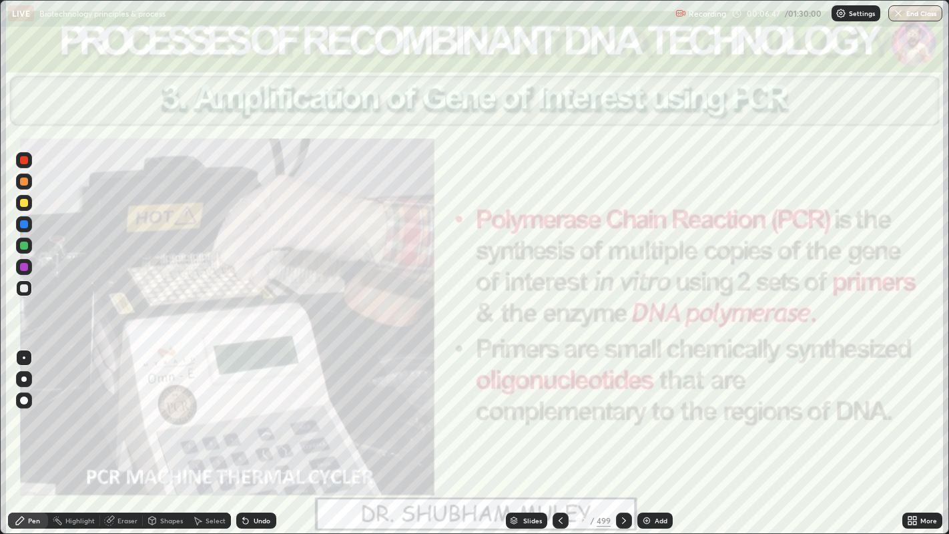
click at [561, 433] on icon at bounding box center [561, 520] width 11 height 11
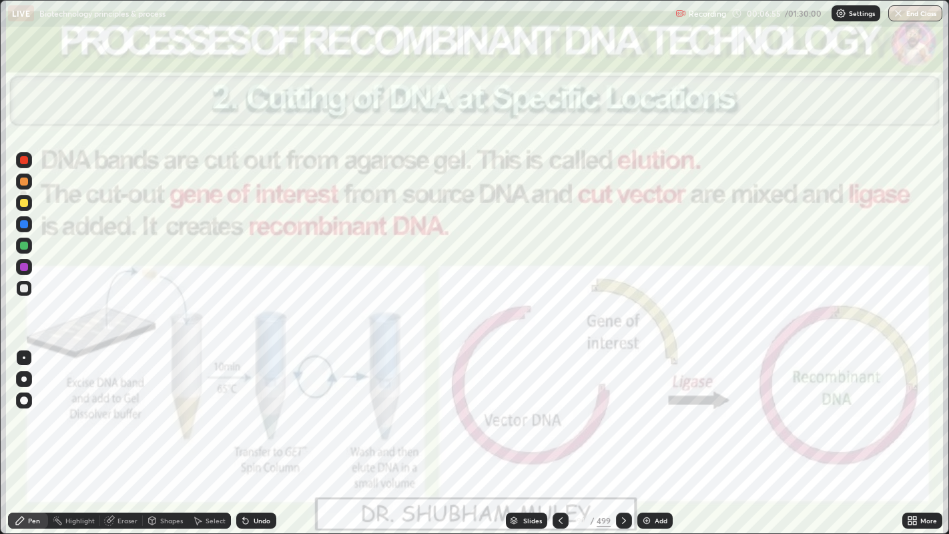
click at [622, 433] on icon at bounding box center [624, 520] width 4 height 7
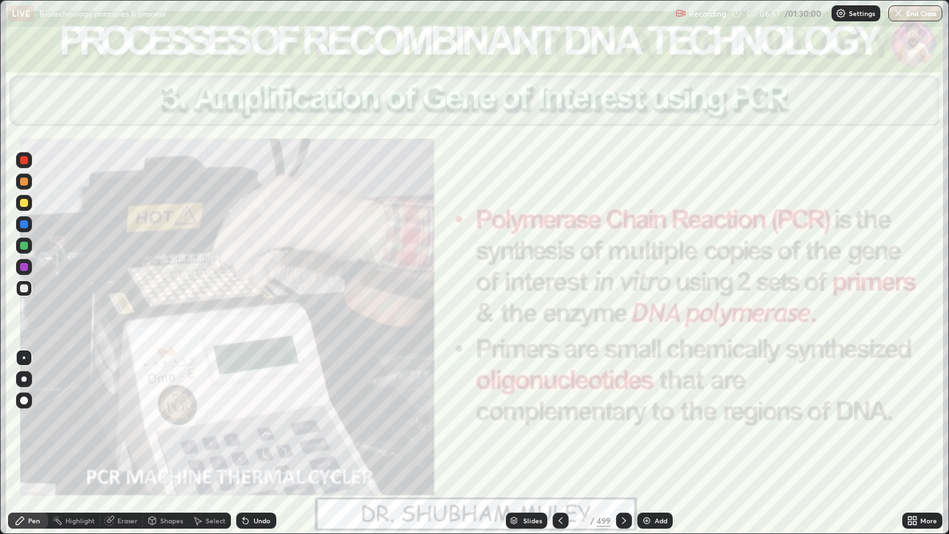
click at [626, 433] on icon at bounding box center [624, 520] width 11 height 11
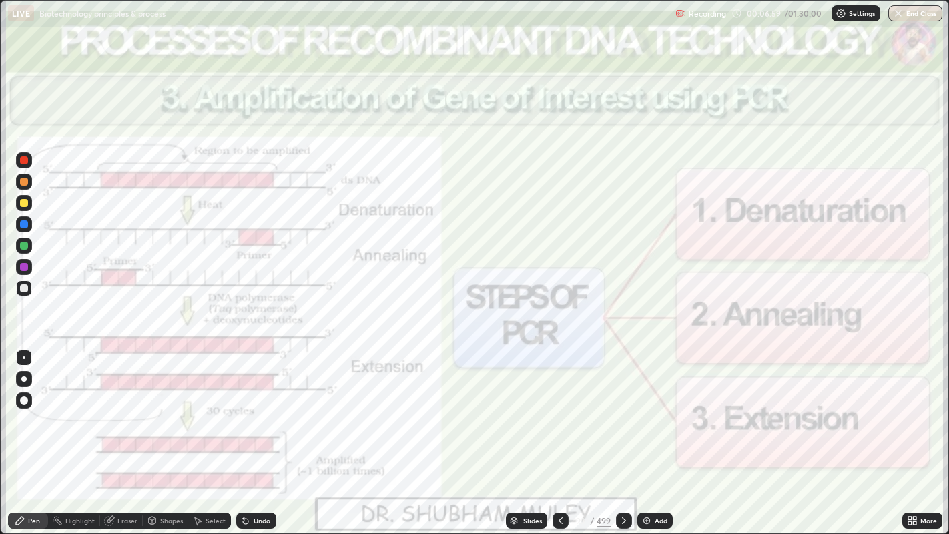
click at [622, 433] on icon at bounding box center [624, 520] width 11 height 11
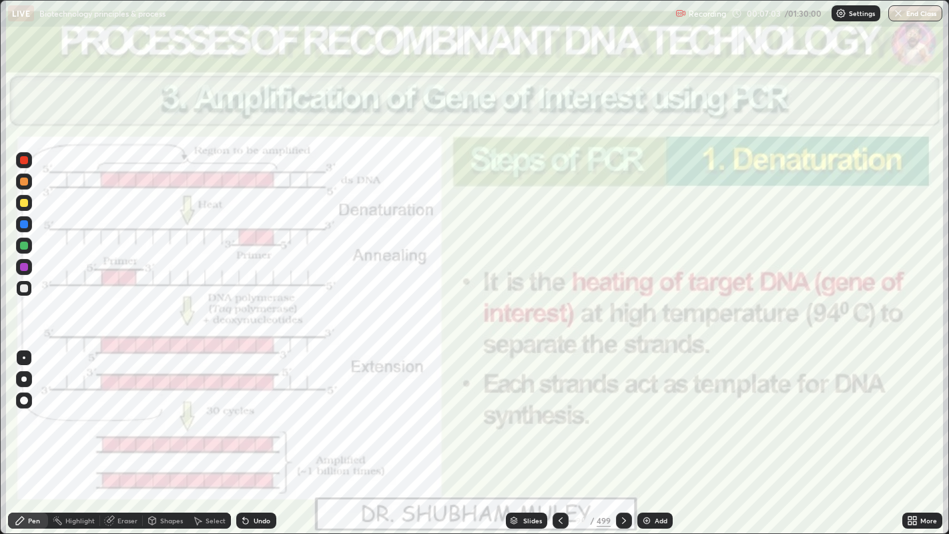
click at [621, 433] on icon at bounding box center [624, 520] width 11 height 11
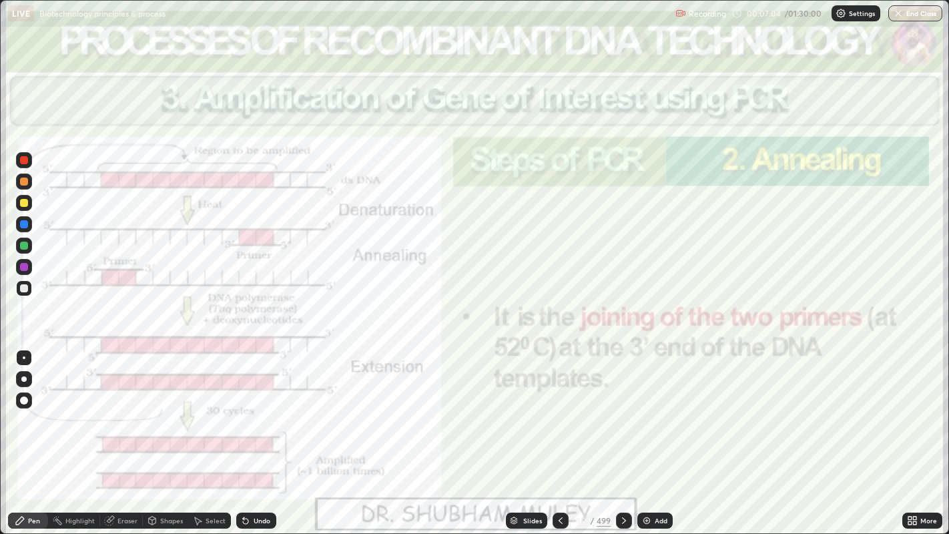
click at [623, 433] on icon at bounding box center [624, 520] width 11 height 11
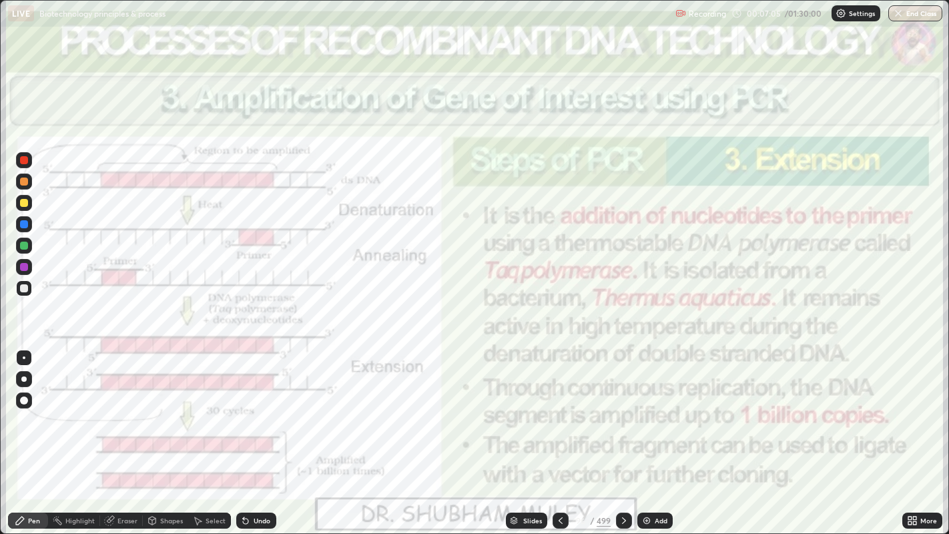
click at [623, 433] on icon at bounding box center [624, 520] width 11 height 11
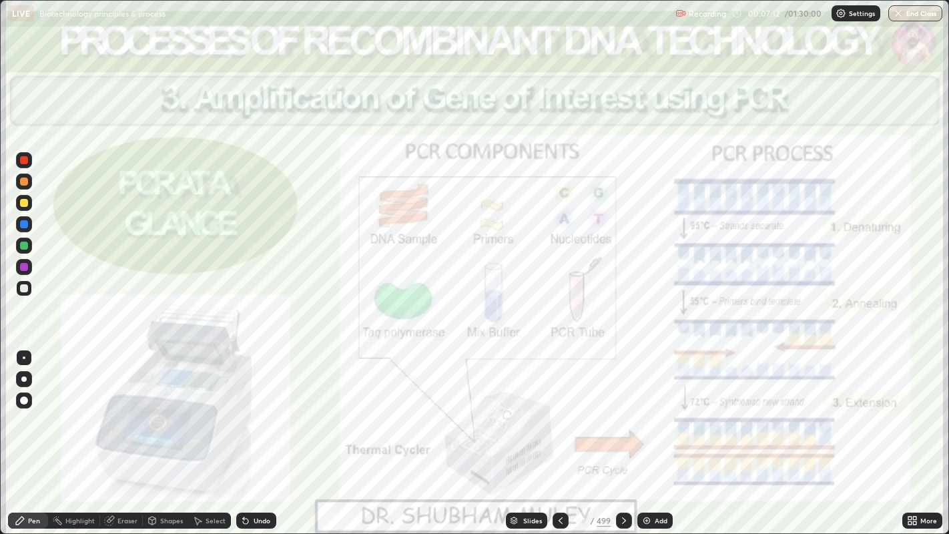
click at [622, 433] on icon at bounding box center [624, 520] width 4 height 7
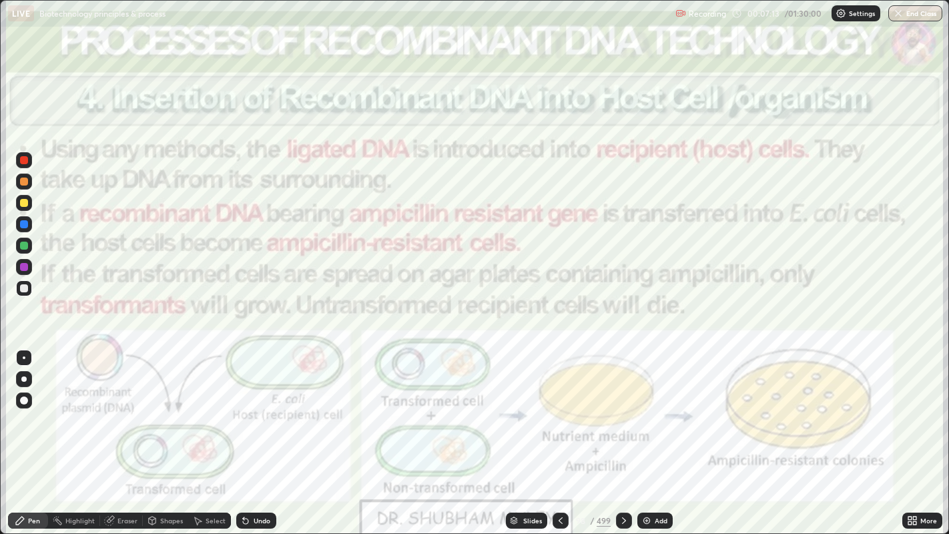
click at [560, 433] on icon at bounding box center [561, 520] width 11 height 11
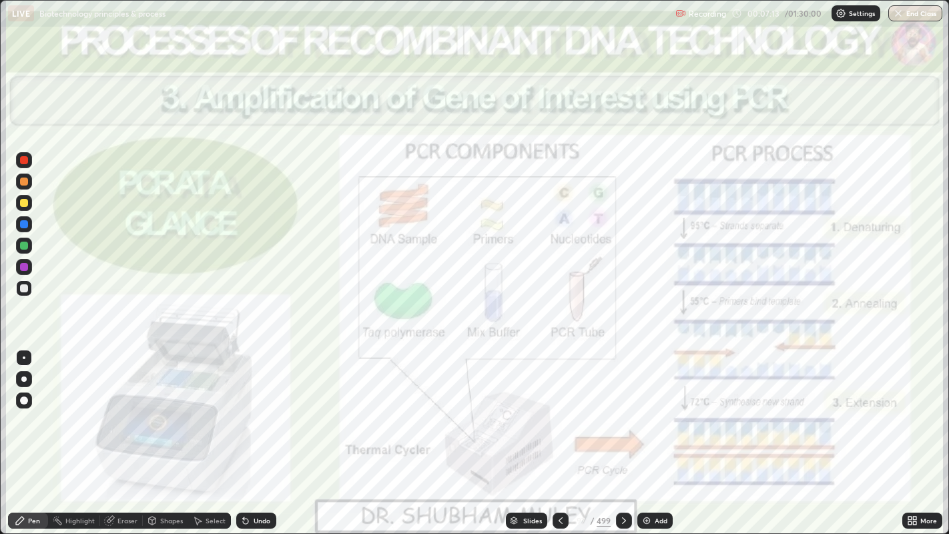
click at [560, 433] on icon at bounding box center [561, 520] width 11 height 11
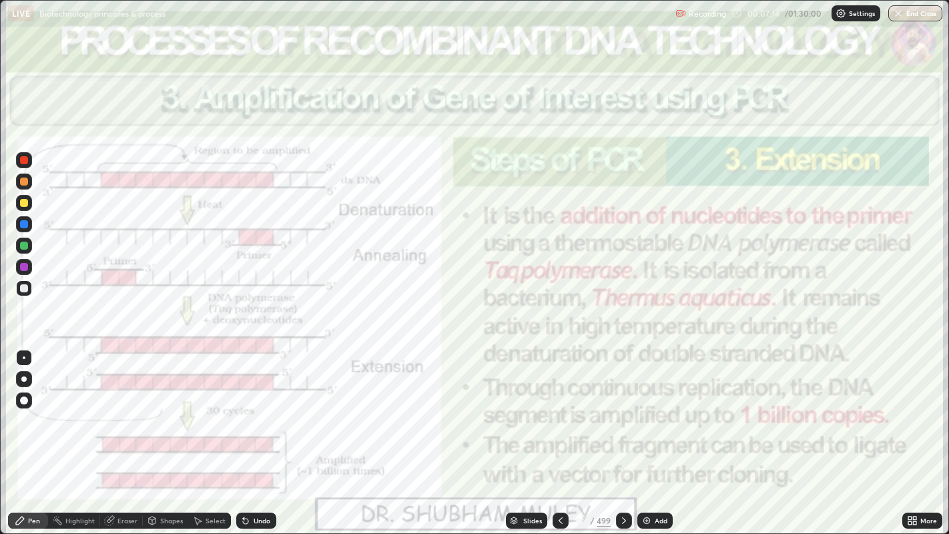
click at [558, 433] on icon at bounding box center [561, 520] width 11 height 11
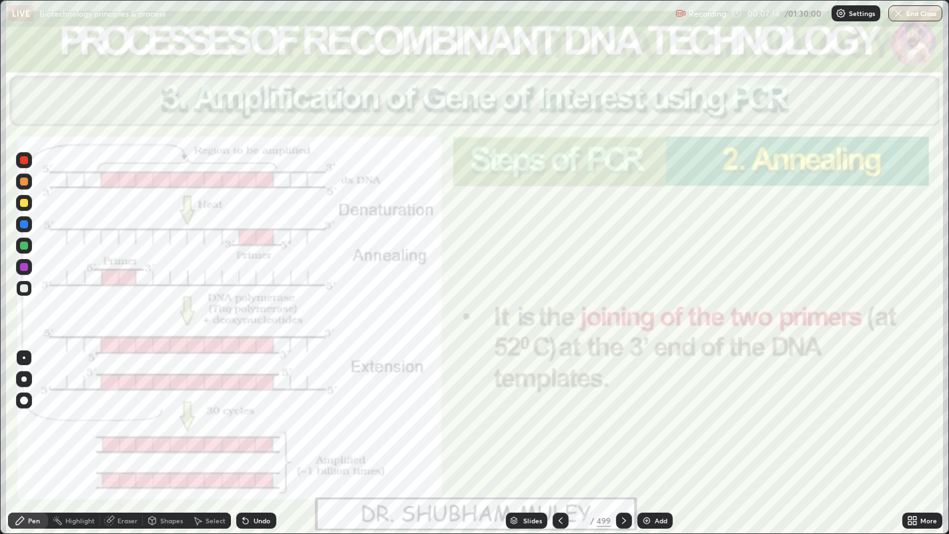
click at [559, 433] on icon at bounding box center [561, 520] width 11 height 11
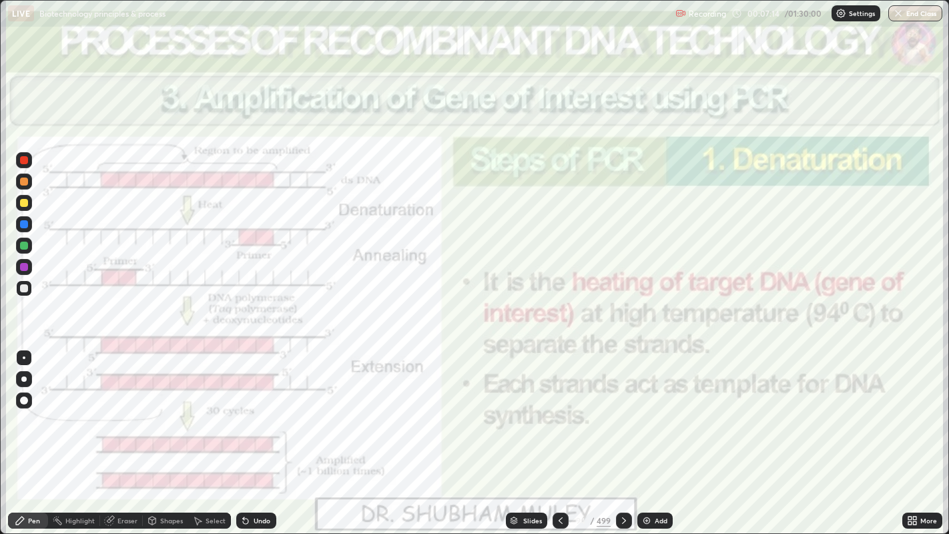
click at [560, 433] on icon at bounding box center [561, 520] width 4 height 7
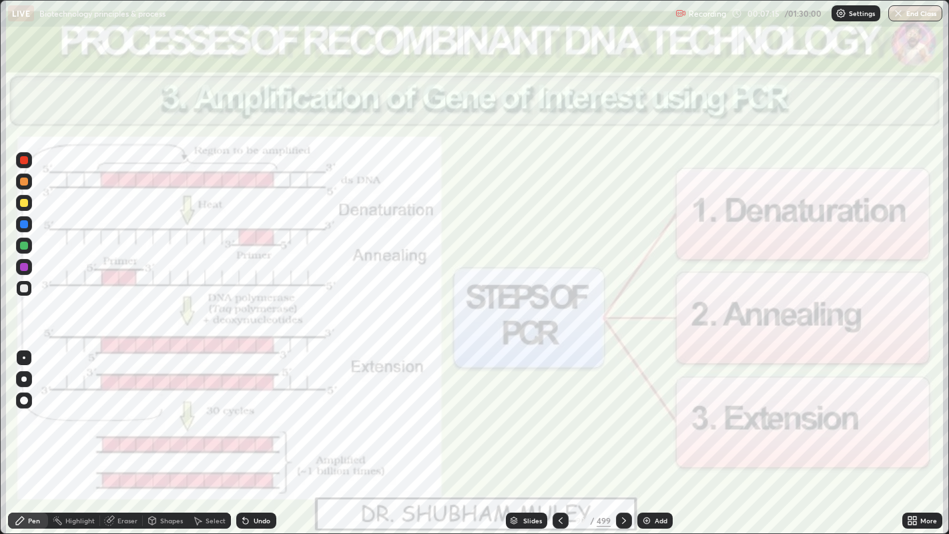
click at [560, 433] on icon at bounding box center [561, 520] width 4 height 7
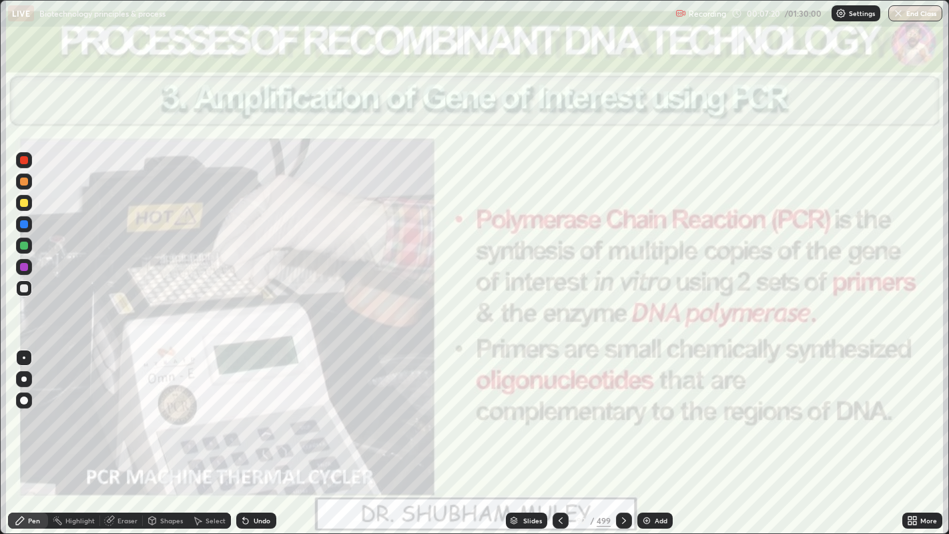
click at [623, 433] on icon at bounding box center [624, 520] width 11 height 11
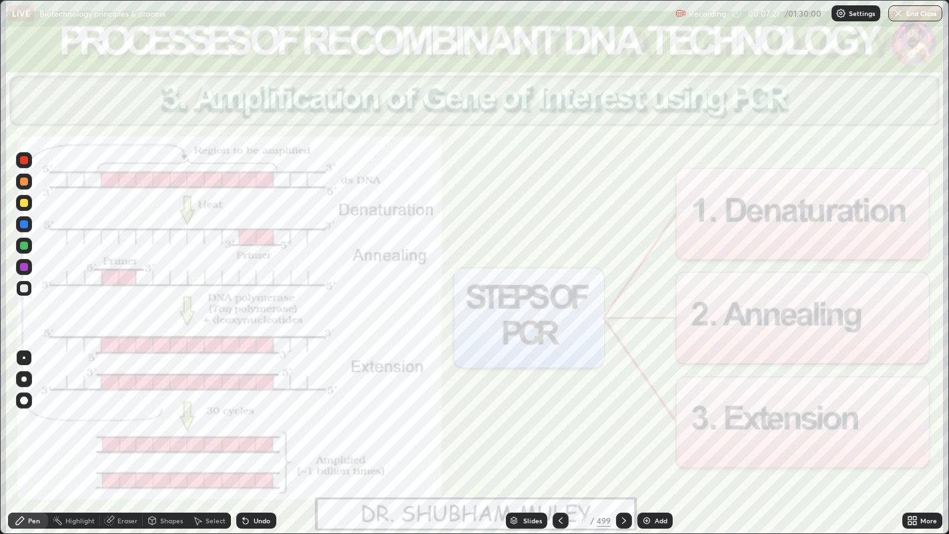
click at [623, 433] on icon at bounding box center [624, 520] width 11 height 11
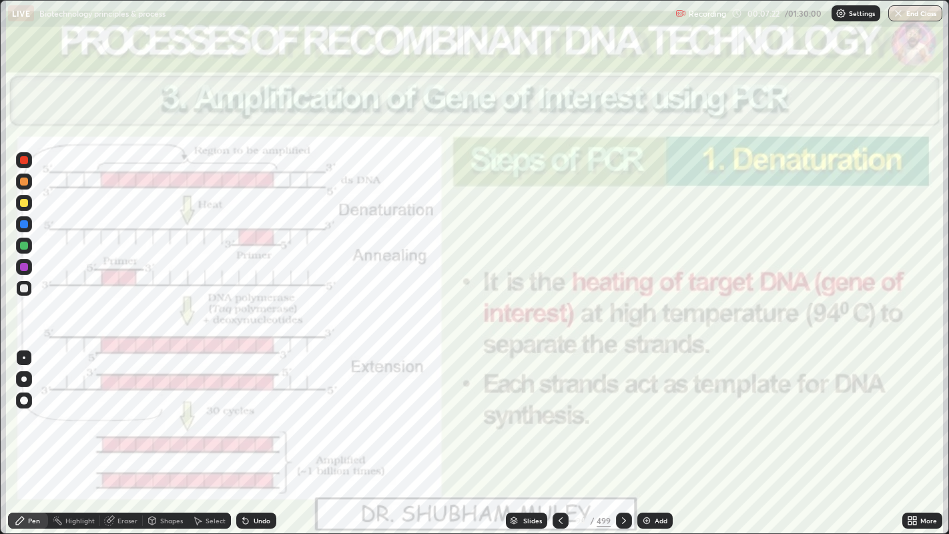
click at [624, 433] on icon at bounding box center [624, 520] width 11 height 11
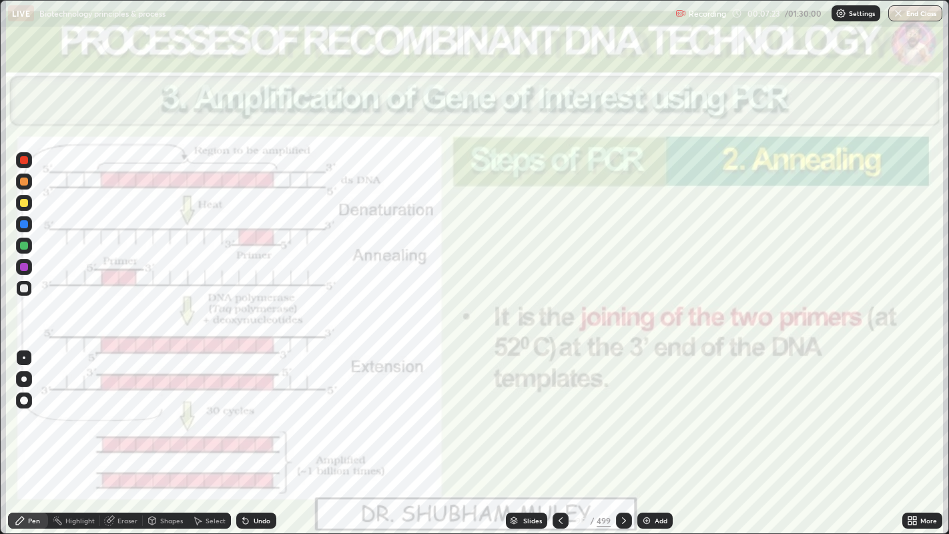
click at [622, 433] on icon at bounding box center [624, 520] width 11 height 11
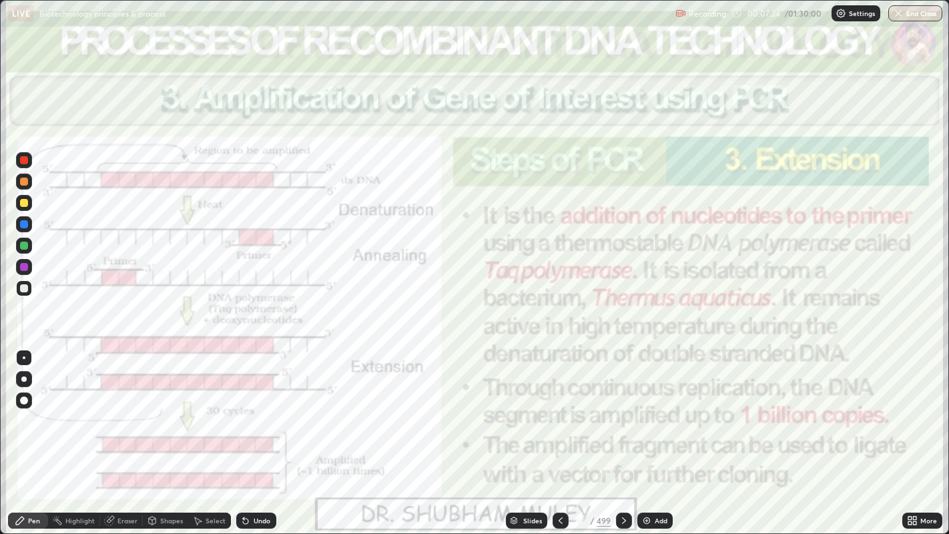
click at [622, 433] on icon at bounding box center [624, 520] width 11 height 11
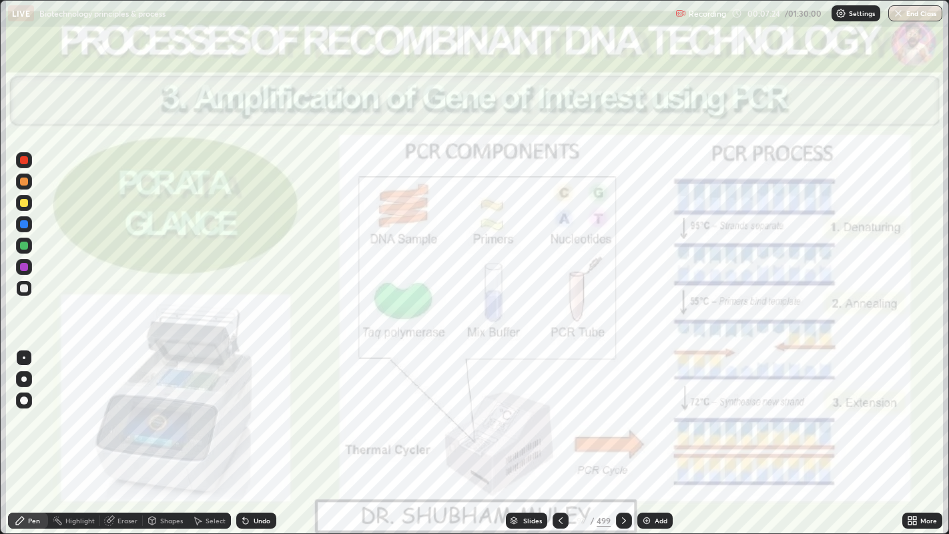
click at [624, 433] on icon at bounding box center [624, 520] width 11 height 11
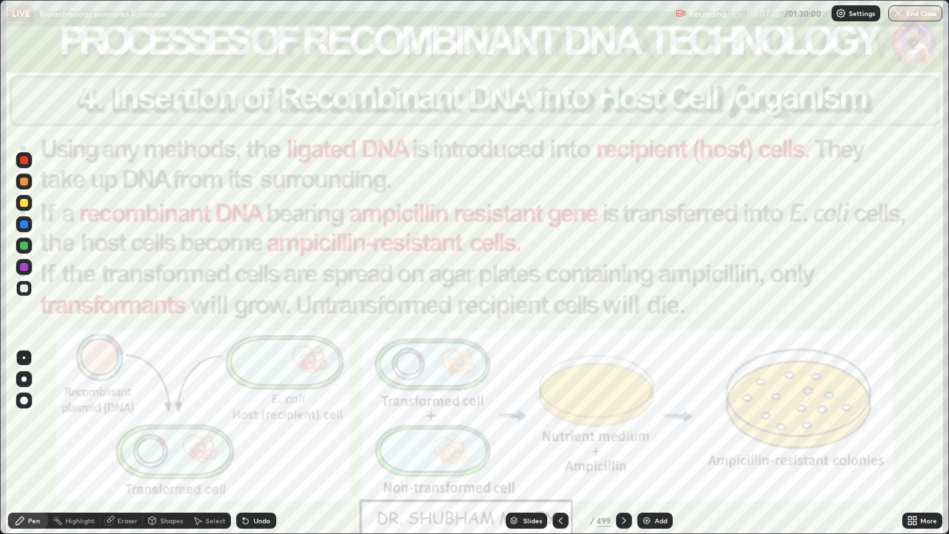
click at [558, 433] on icon at bounding box center [561, 520] width 11 height 11
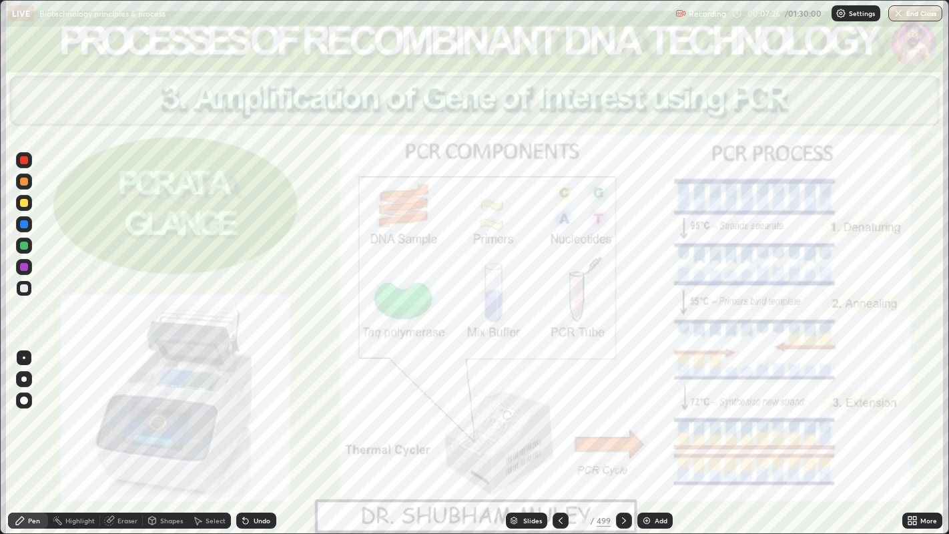
click at [657, 433] on div "Add" at bounding box center [655, 521] width 35 height 16
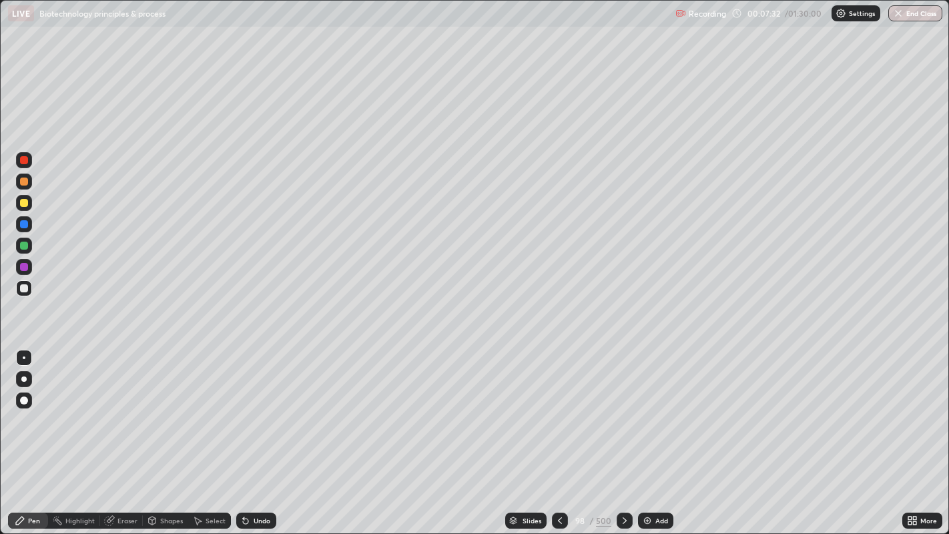
click at [160, 433] on div "Shapes" at bounding box center [171, 520] width 23 height 7
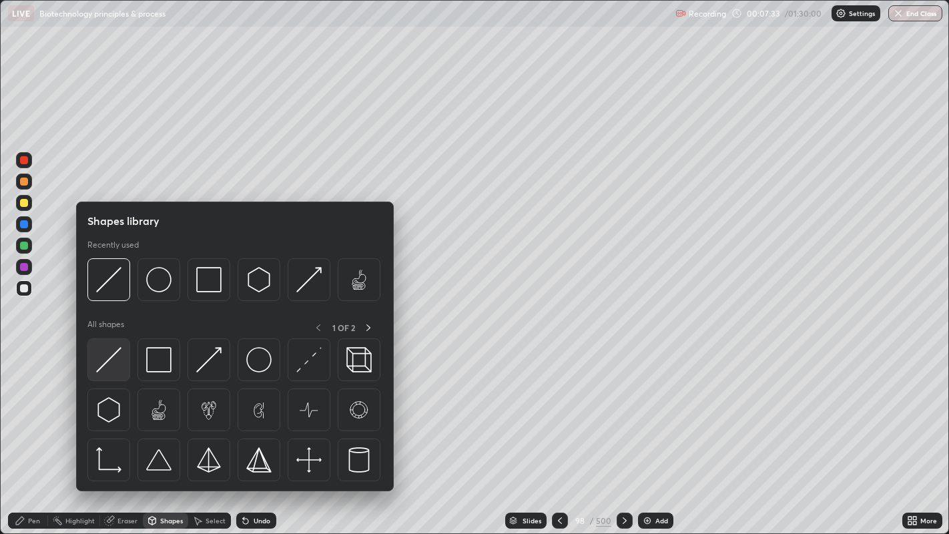
click at [114, 359] on img at bounding box center [108, 359] width 25 height 25
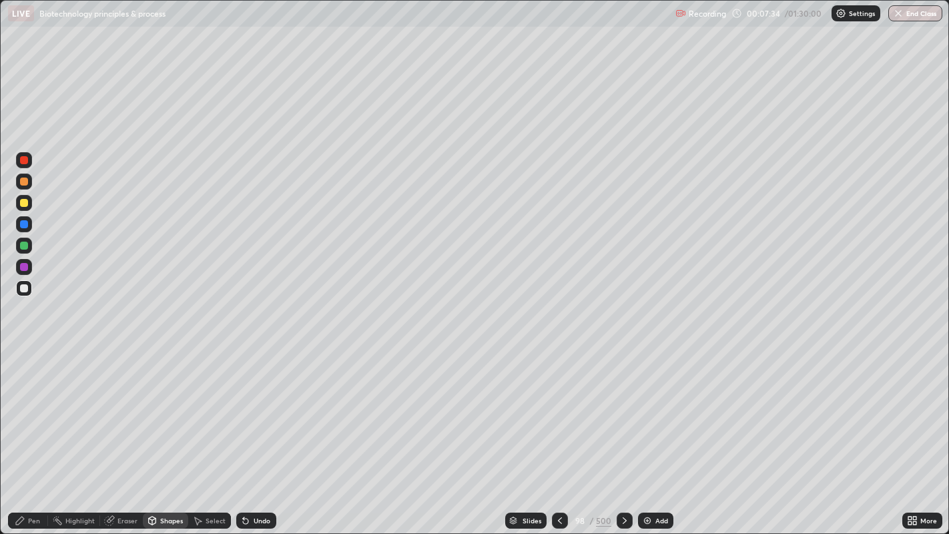
click at [22, 290] on div at bounding box center [24, 288] width 8 height 8
click at [27, 433] on div "Pen" at bounding box center [28, 521] width 40 height 16
click at [27, 403] on div at bounding box center [24, 401] width 16 height 16
click at [171, 433] on div "Shapes" at bounding box center [171, 520] width 23 height 7
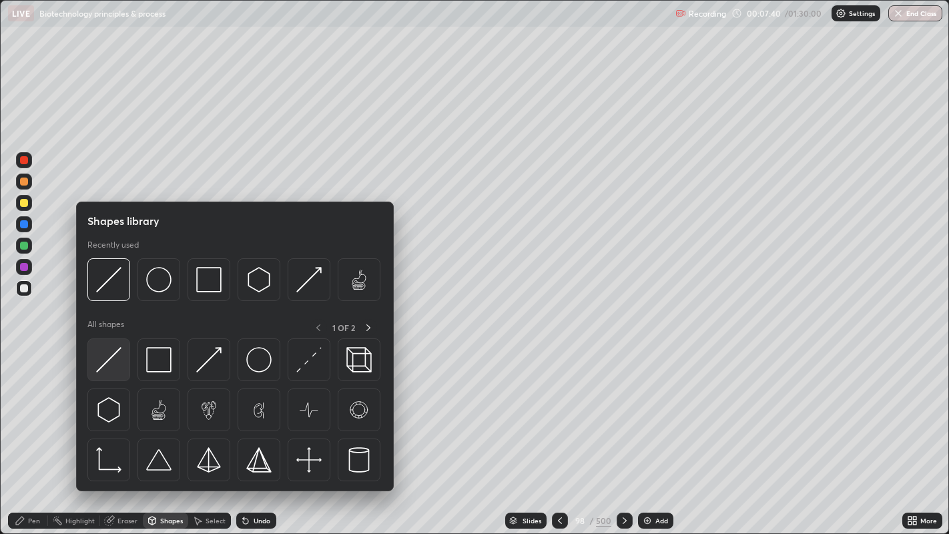
click at [113, 365] on img at bounding box center [108, 359] width 25 height 25
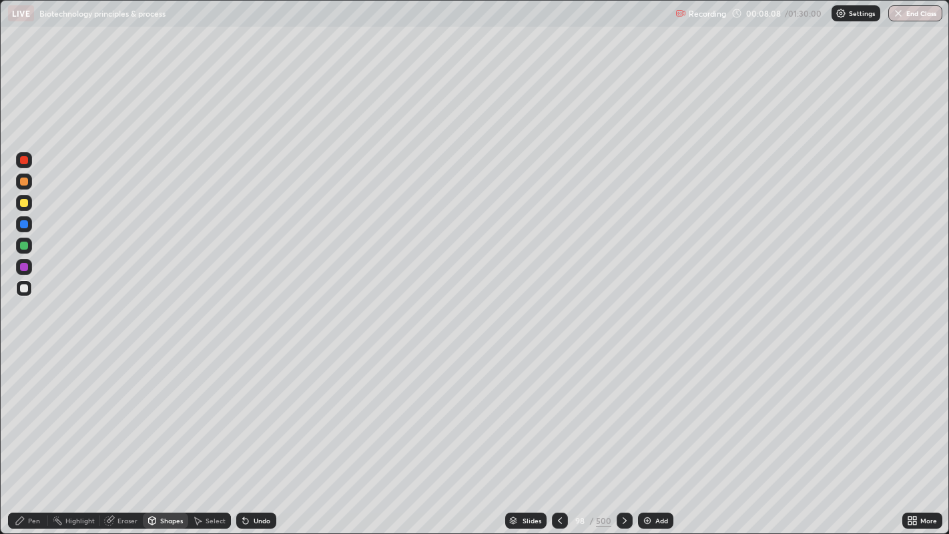
click at [32, 433] on div "Pen" at bounding box center [34, 520] width 12 height 7
click at [25, 204] on div at bounding box center [24, 203] width 8 height 8
click at [25, 180] on div at bounding box center [24, 182] width 8 height 8
click at [261, 433] on div "Undo" at bounding box center [262, 520] width 17 height 7
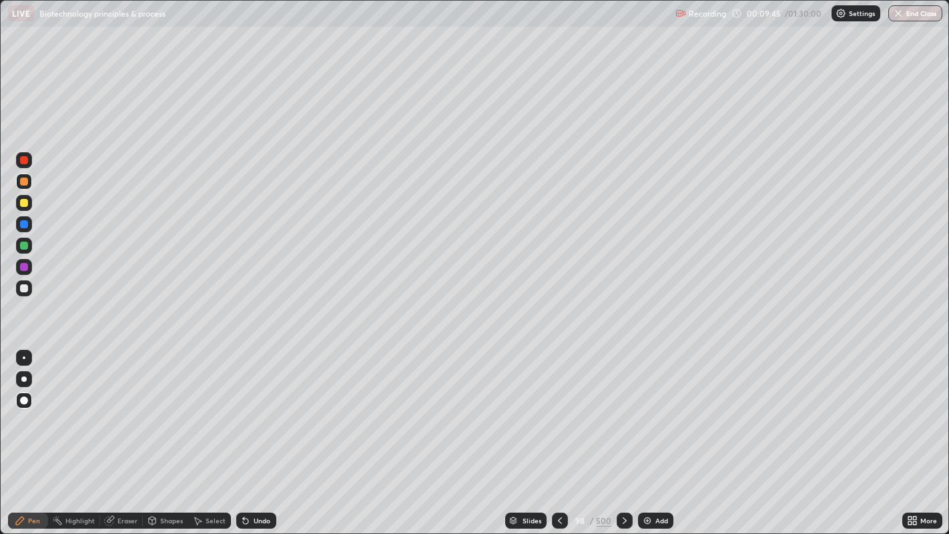
click at [262, 433] on div "Undo" at bounding box center [262, 520] width 17 height 7
click at [263, 433] on div "Undo" at bounding box center [256, 521] width 40 height 16
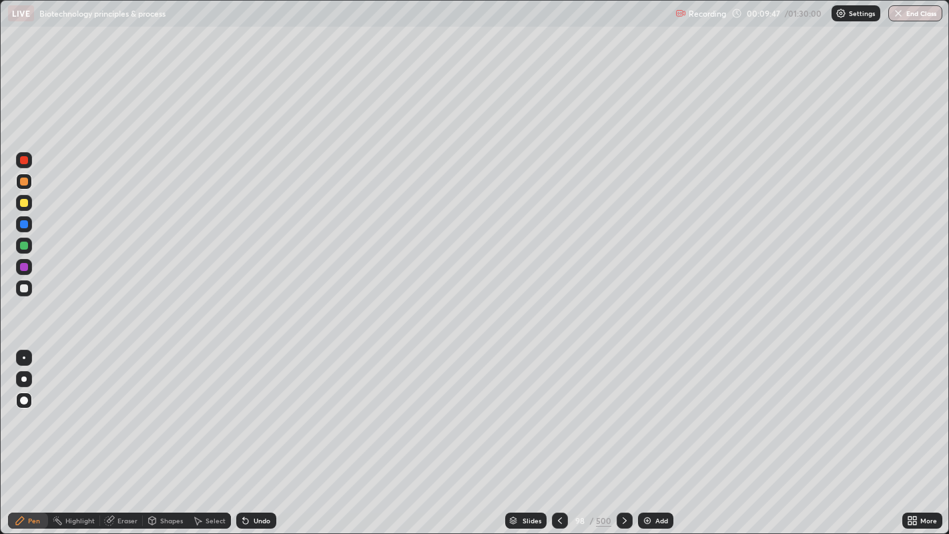
click at [264, 433] on div "Undo" at bounding box center [262, 520] width 17 height 7
click at [266, 433] on div "Undo" at bounding box center [262, 520] width 17 height 7
click at [268, 433] on div "Undo" at bounding box center [262, 520] width 17 height 7
click at [264, 433] on div "Undo" at bounding box center [262, 520] width 17 height 7
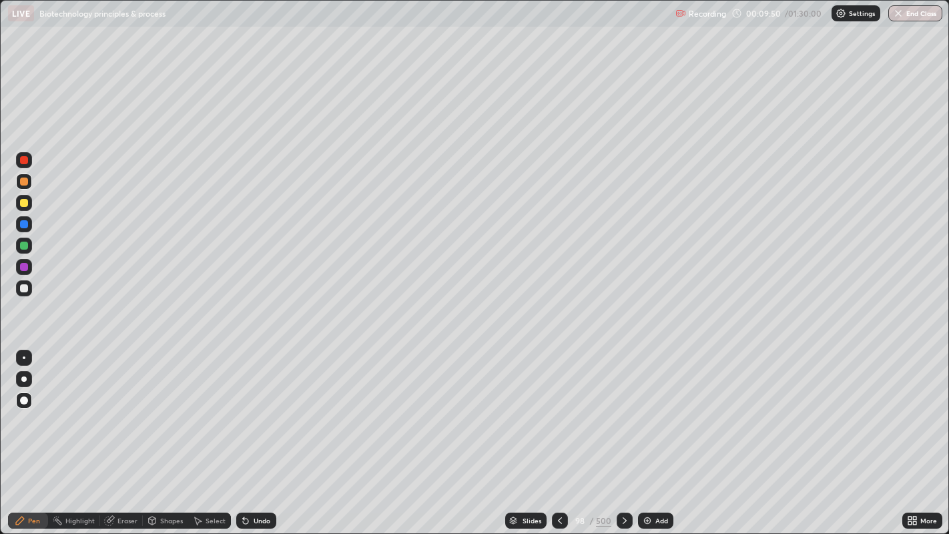
click at [162, 433] on div "Shapes" at bounding box center [171, 520] width 23 height 7
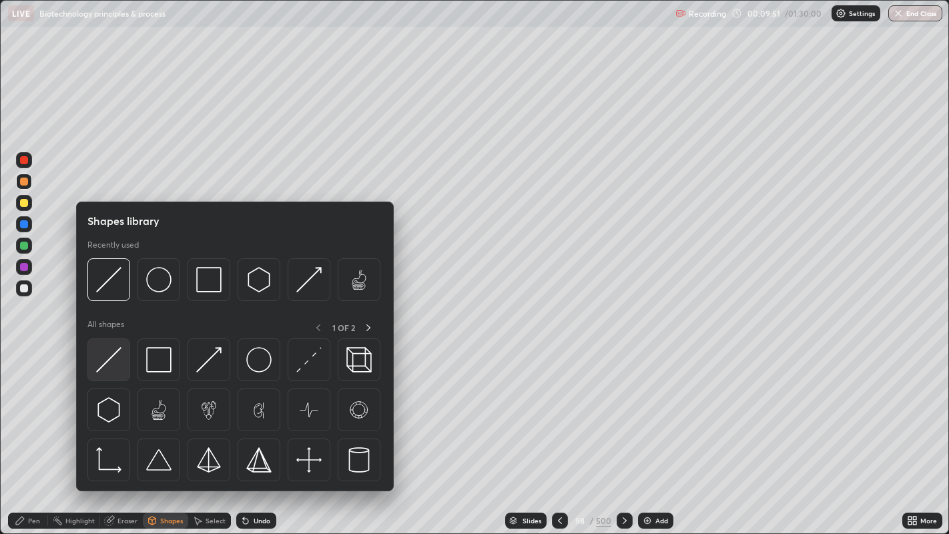
click at [117, 367] on img at bounding box center [108, 359] width 25 height 25
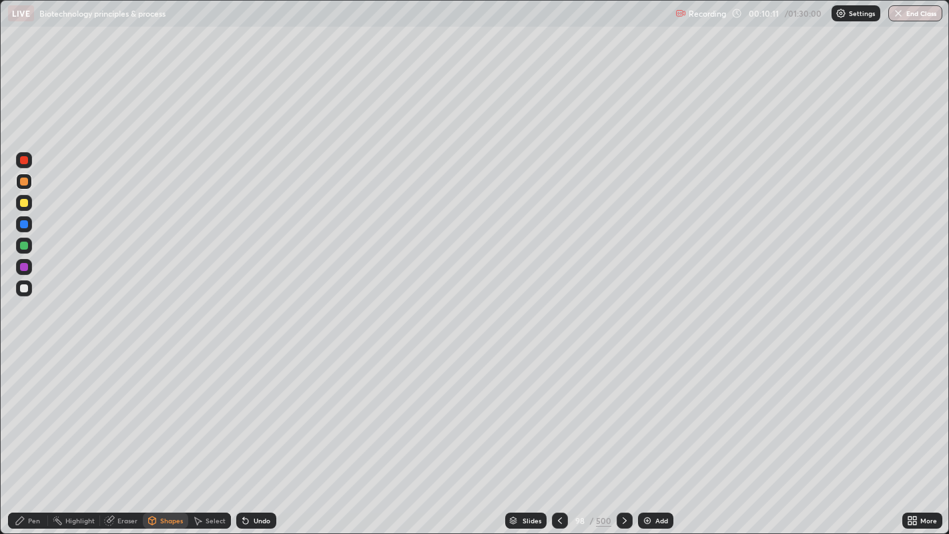
click at [252, 433] on div "Undo" at bounding box center [256, 521] width 40 height 16
click at [29, 433] on div "Pen" at bounding box center [34, 520] width 12 height 7
click at [254, 433] on div "Undo" at bounding box center [262, 520] width 17 height 7
click at [255, 433] on div "Undo" at bounding box center [262, 520] width 17 height 7
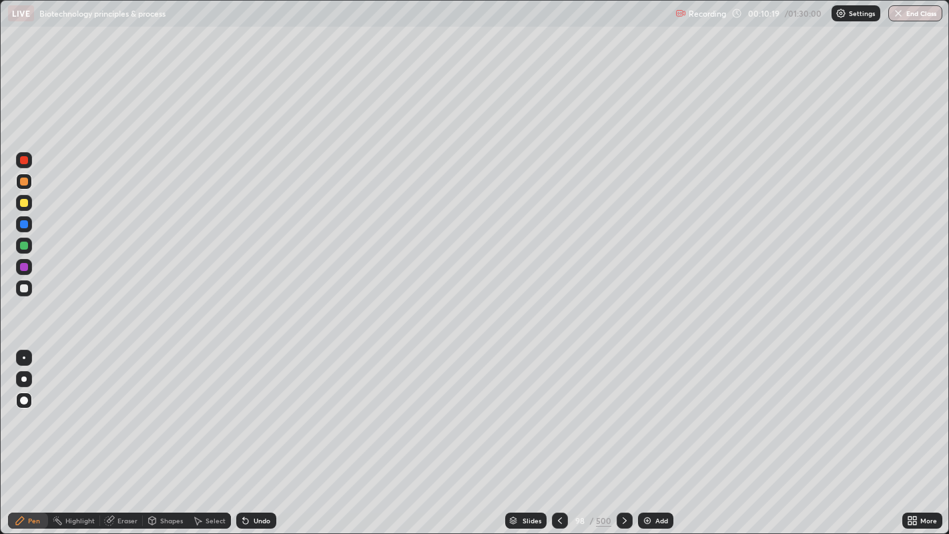
click at [256, 433] on div "Undo" at bounding box center [262, 520] width 17 height 7
click at [258, 433] on div "Undo" at bounding box center [262, 520] width 17 height 7
click at [260, 433] on div "Undo" at bounding box center [262, 520] width 17 height 7
click at [259, 433] on div "Undo" at bounding box center [262, 520] width 17 height 7
click at [260, 433] on div "Undo" at bounding box center [262, 520] width 17 height 7
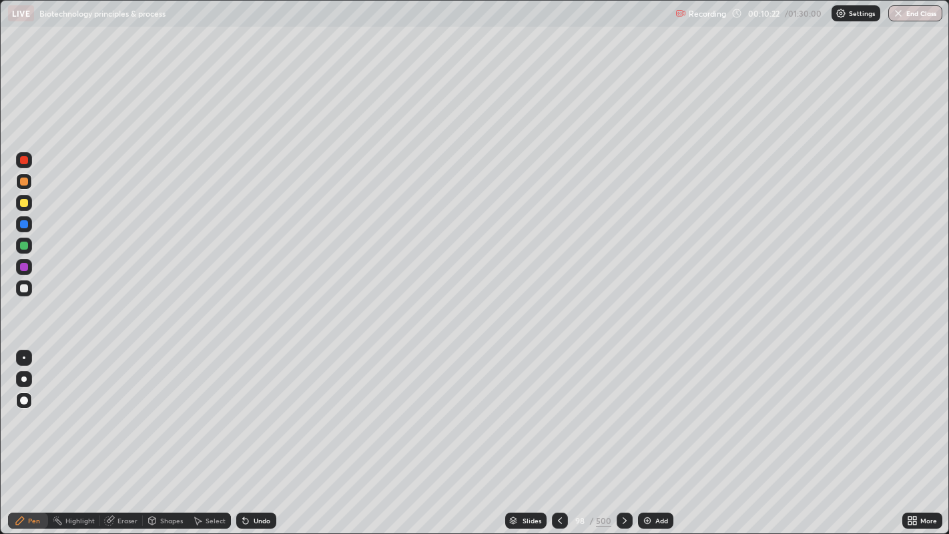
click at [21, 199] on div at bounding box center [24, 203] width 8 height 8
click at [167, 433] on div "Shapes" at bounding box center [171, 520] width 23 height 7
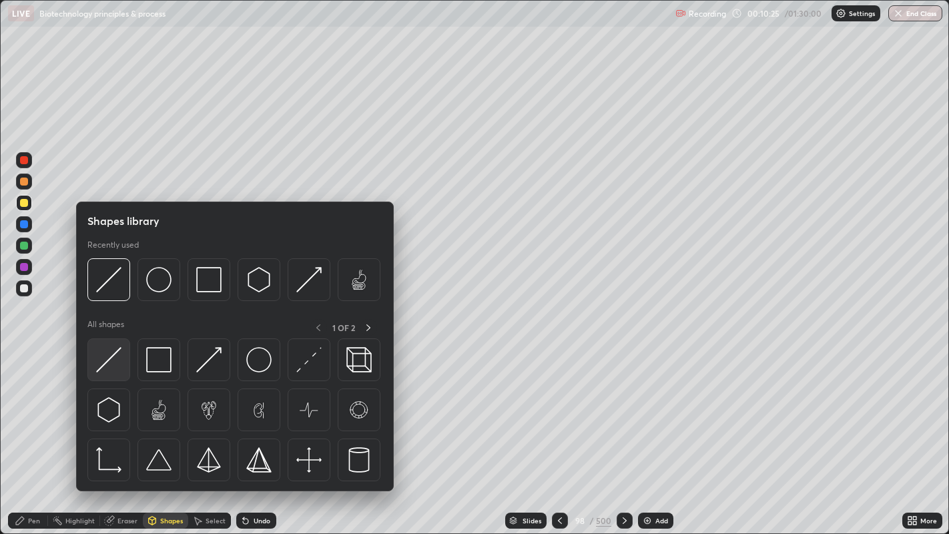
click at [113, 357] on img at bounding box center [108, 359] width 25 height 25
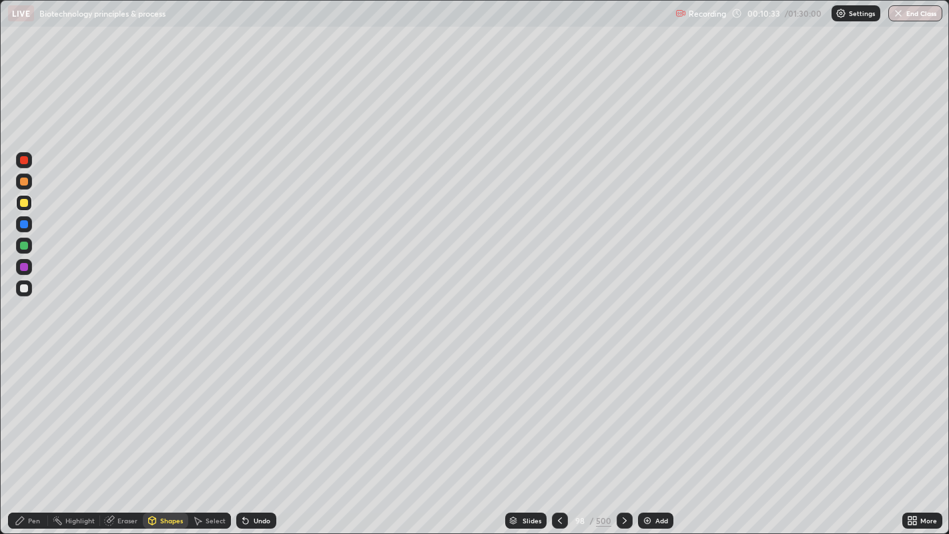
click at [31, 433] on div "Pen" at bounding box center [34, 520] width 12 height 7
click at [23, 179] on div at bounding box center [24, 182] width 8 height 8
click at [24, 289] on div at bounding box center [24, 288] width 8 height 8
click at [23, 379] on div at bounding box center [23, 379] width 5 height 5
click at [22, 202] on div at bounding box center [24, 203] width 8 height 8
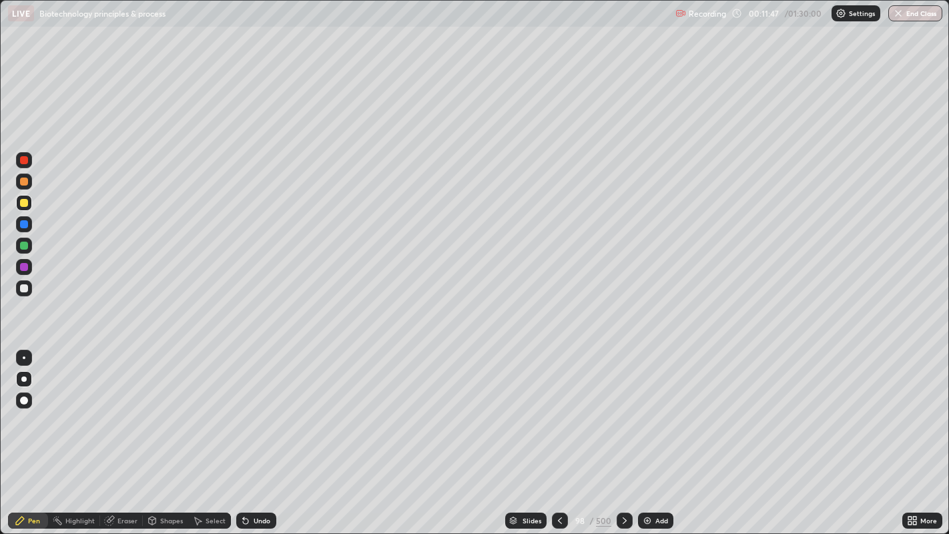
click at [26, 177] on div at bounding box center [24, 182] width 16 height 16
click at [259, 433] on div "Undo" at bounding box center [262, 520] width 17 height 7
click at [25, 202] on div at bounding box center [24, 203] width 8 height 8
click at [21, 289] on div at bounding box center [24, 288] width 8 height 8
click at [125, 433] on div "Eraser" at bounding box center [128, 520] width 20 height 7
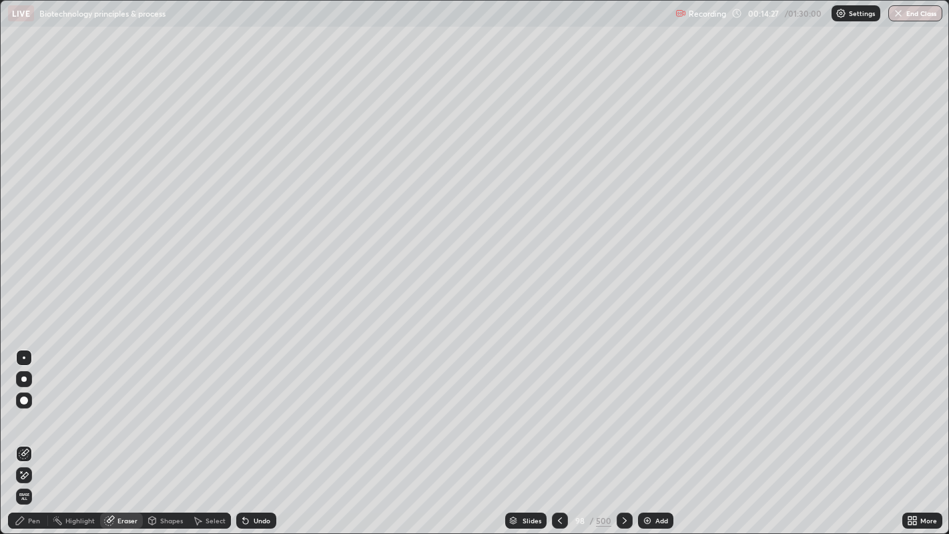
click at [32, 433] on div "Pen" at bounding box center [34, 520] width 12 height 7
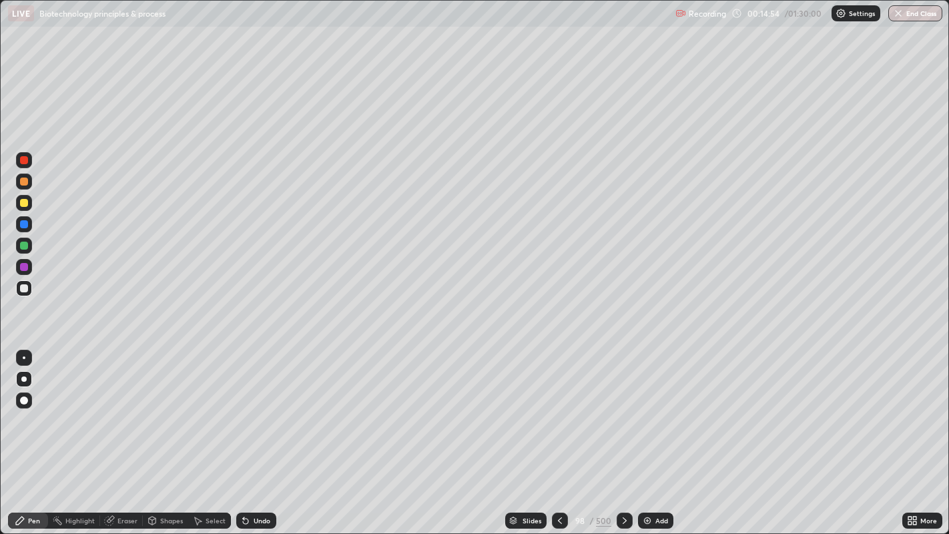
click at [560, 433] on icon at bounding box center [560, 520] width 11 height 11
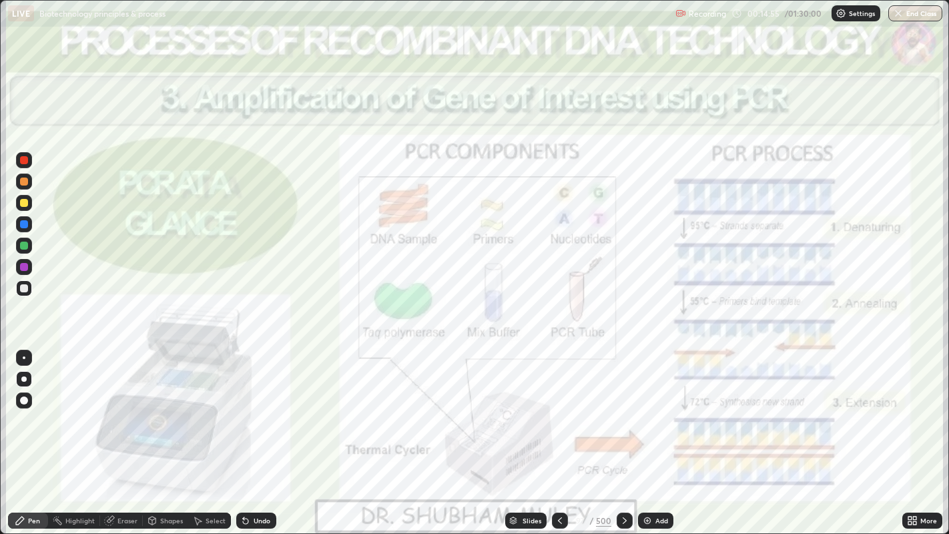
click at [560, 433] on icon at bounding box center [560, 520] width 11 height 11
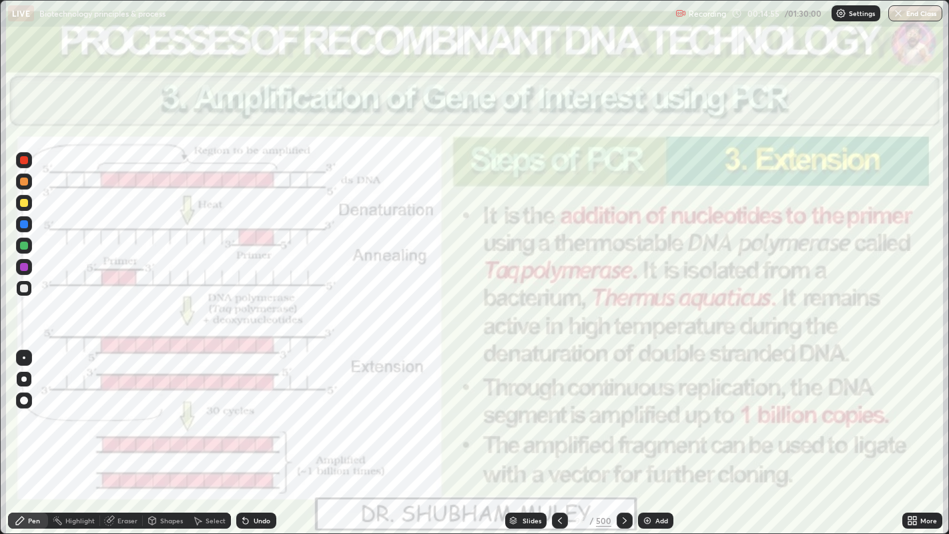
click at [559, 433] on icon at bounding box center [560, 520] width 4 height 7
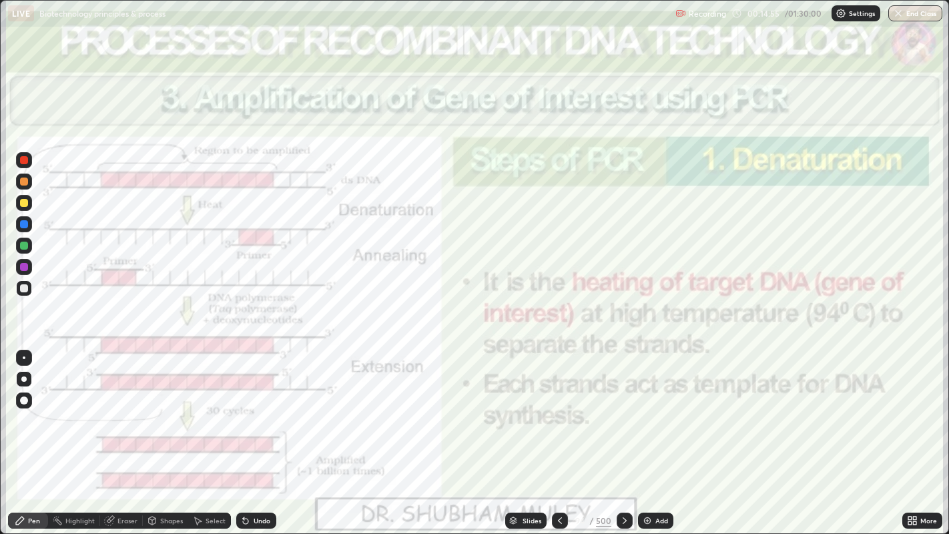
click at [560, 433] on icon at bounding box center [560, 520] width 11 height 11
click at [559, 433] on icon at bounding box center [560, 520] width 4 height 7
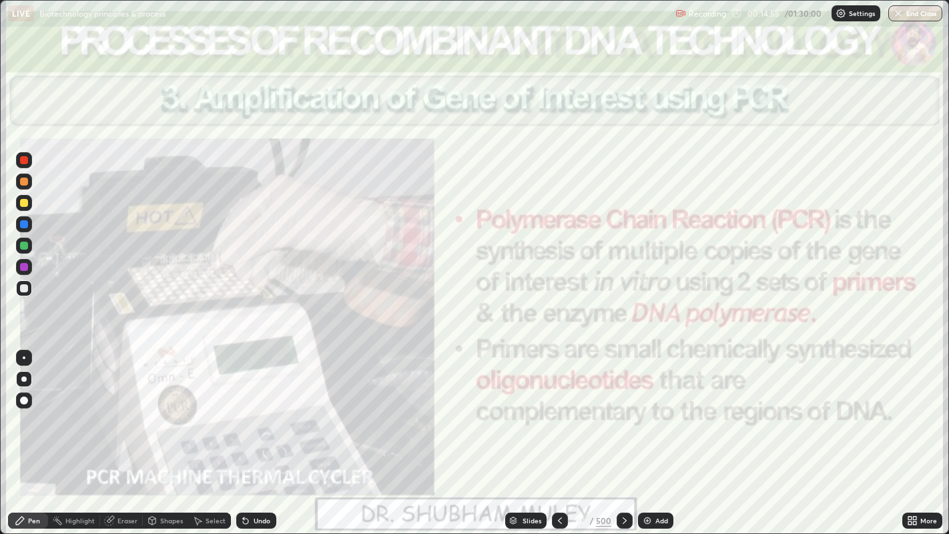
click at [560, 433] on icon at bounding box center [560, 520] width 11 height 11
click at [562, 433] on icon at bounding box center [560, 520] width 11 height 11
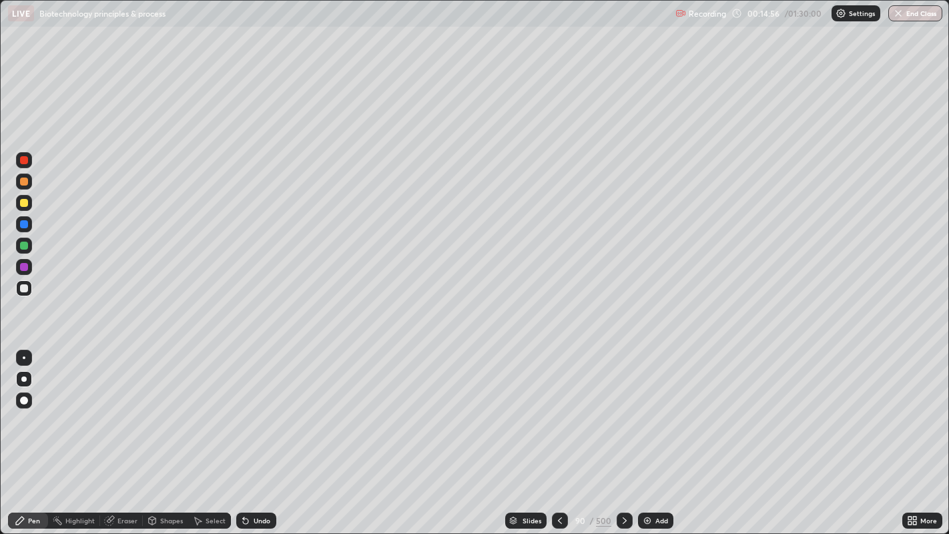
click at [560, 433] on icon at bounding box center [560, 520] width 11 height 11
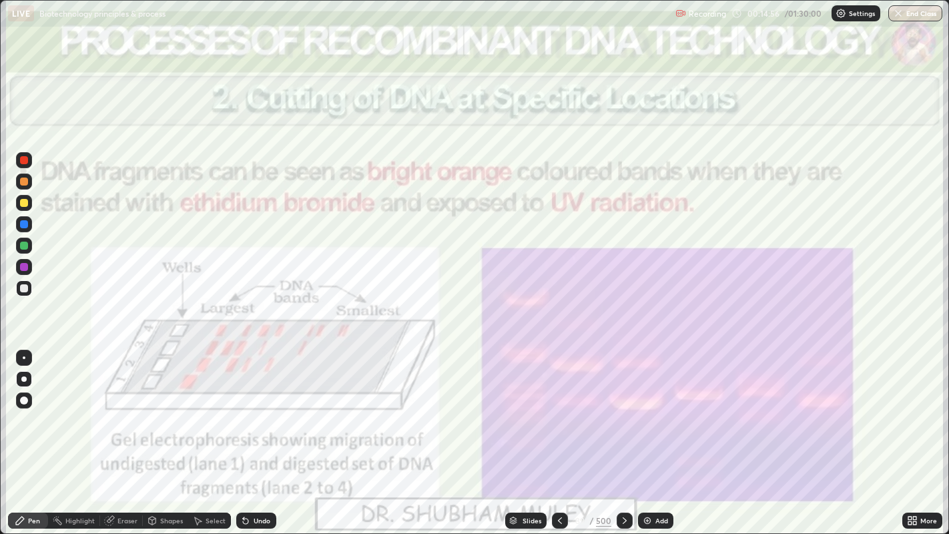
click at [560, 433] on icon at bounding box center [560, 520] width 11 height 11
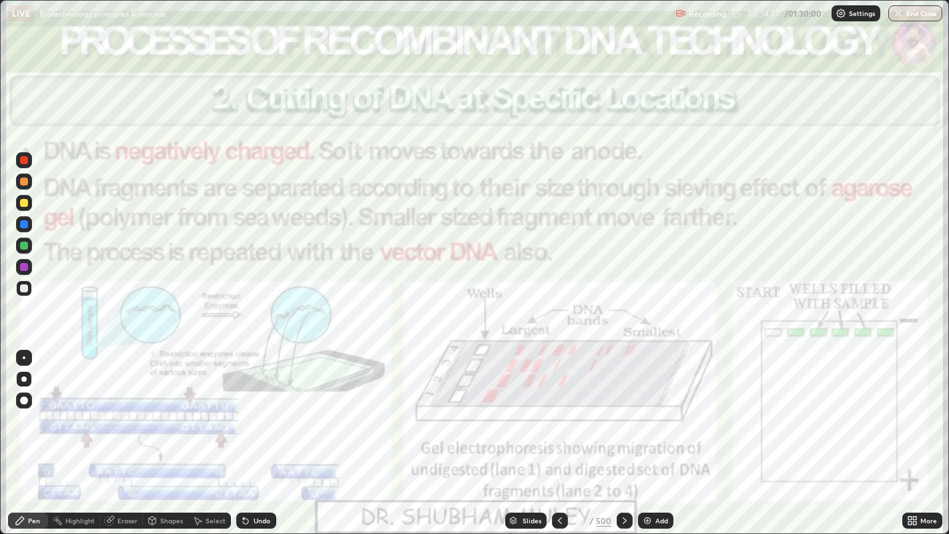
click at [561, 433] on icon at bounding box center [560, 520] width 4 height 7
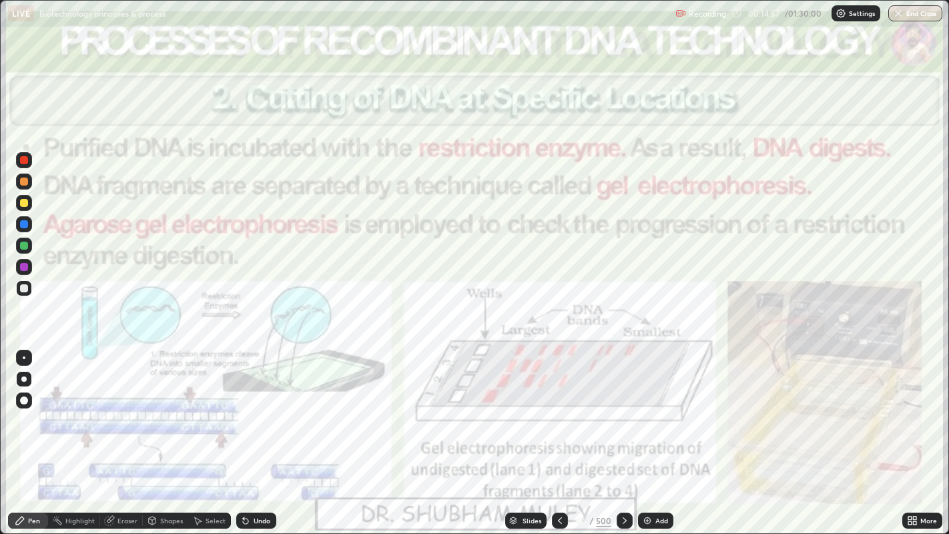
click at [560, 433] on icon at bounding box center [560, 520] width 11 height 11
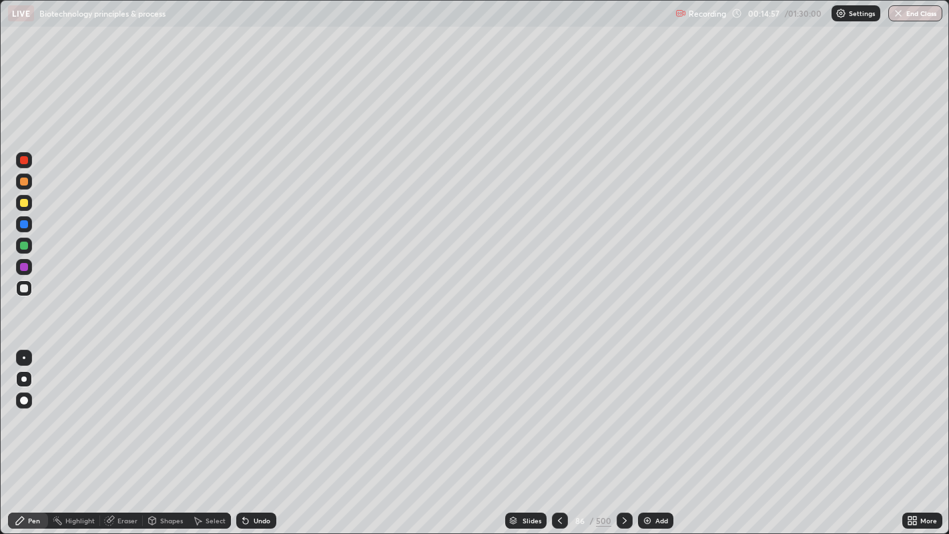
click at [560, 433] on icon at bounding box center [560, 520] width 11 height 11
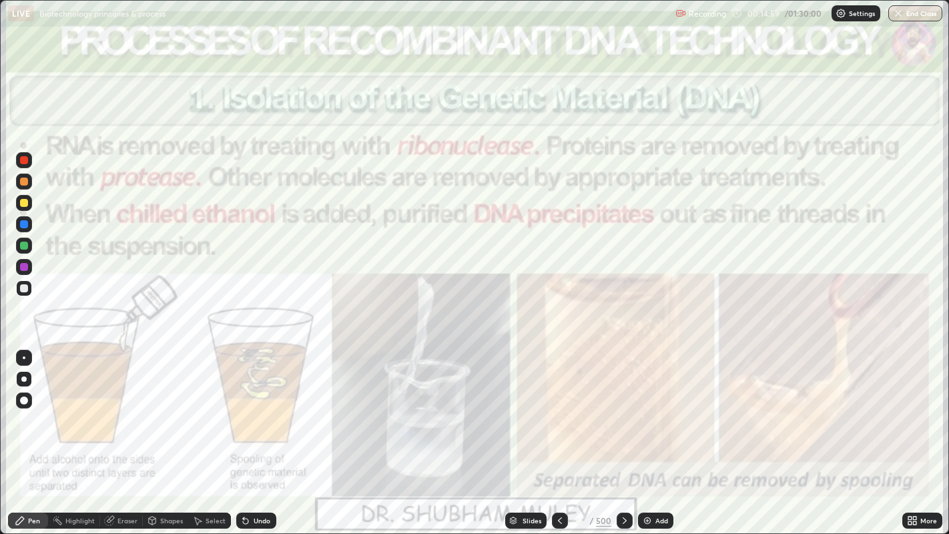
click at [553, 433] on div at bounding box center [560, 521] width 16 height 16
click at [560, 433] on icon at bounding box center [560, 520] width 11 height 11
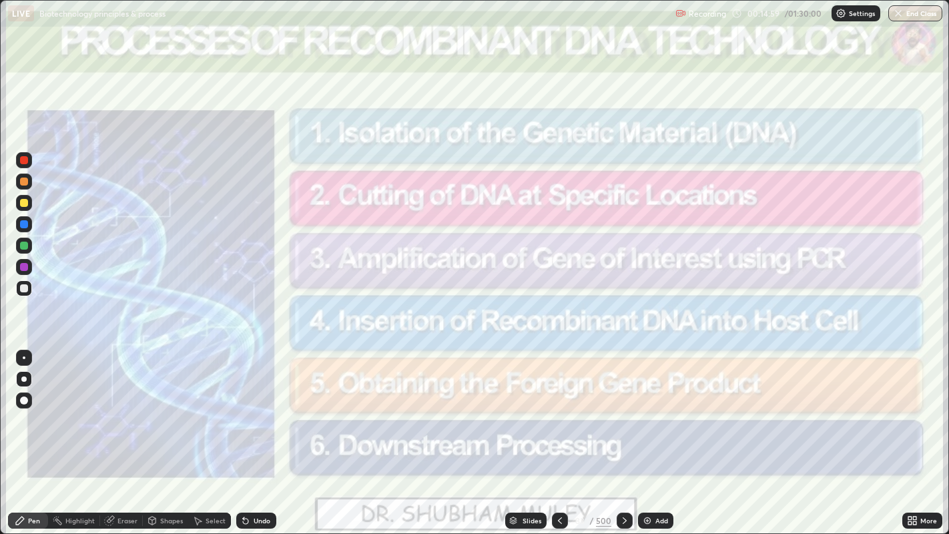
click at [558, 433] on icon at bounding box center [560, 520] width 11 height 11
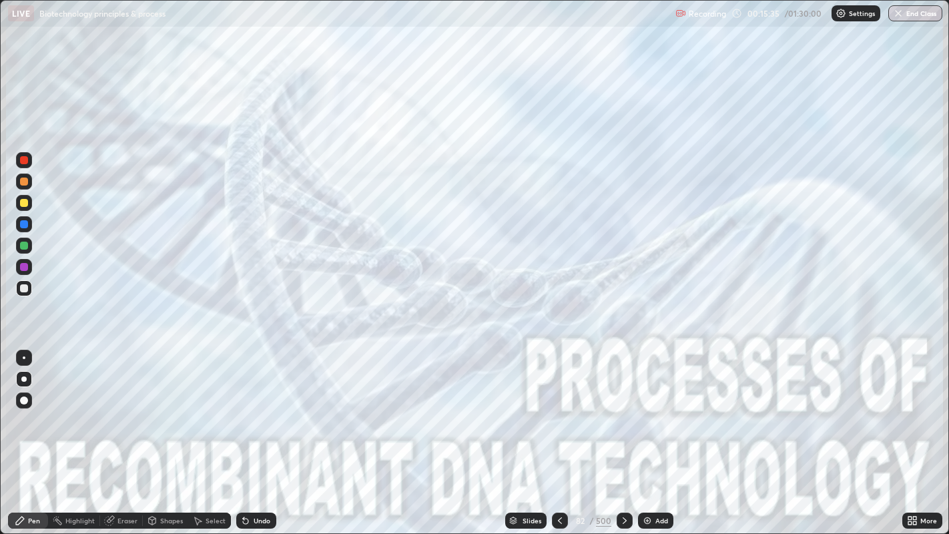
click at [562, 433] on div at bounding box center [560, 521] width 16 height 16
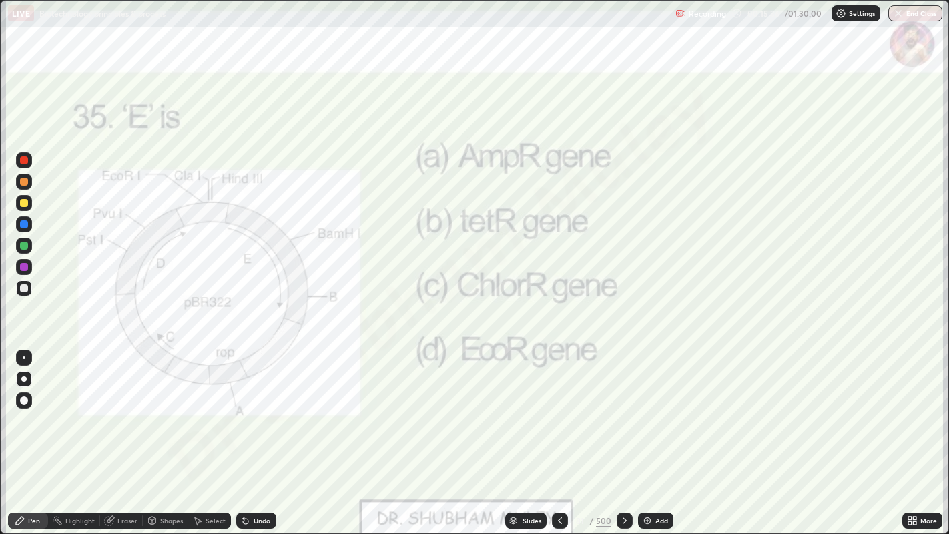
click at [625, 433] on icon at bounding box center [625, 520] width 11 height 11
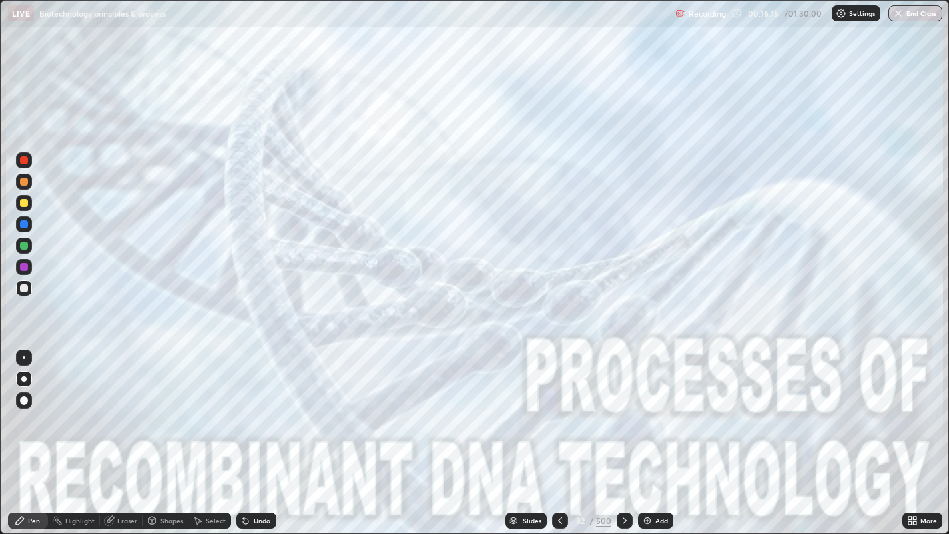
click at [623, 433] on icon at bounding box center [625, 520] width 4 height 7
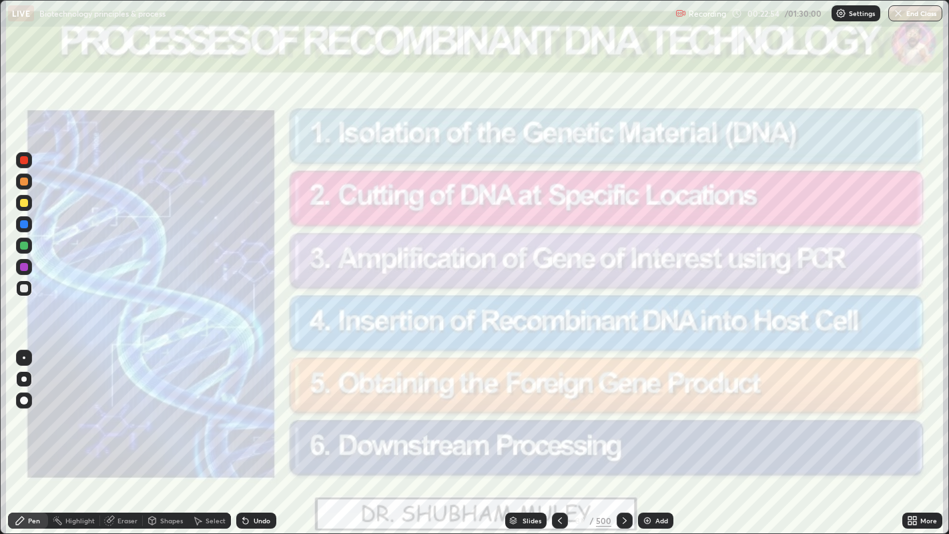
click at [625, 433] on icon at bounding box center [625, 520] width 11 height 11
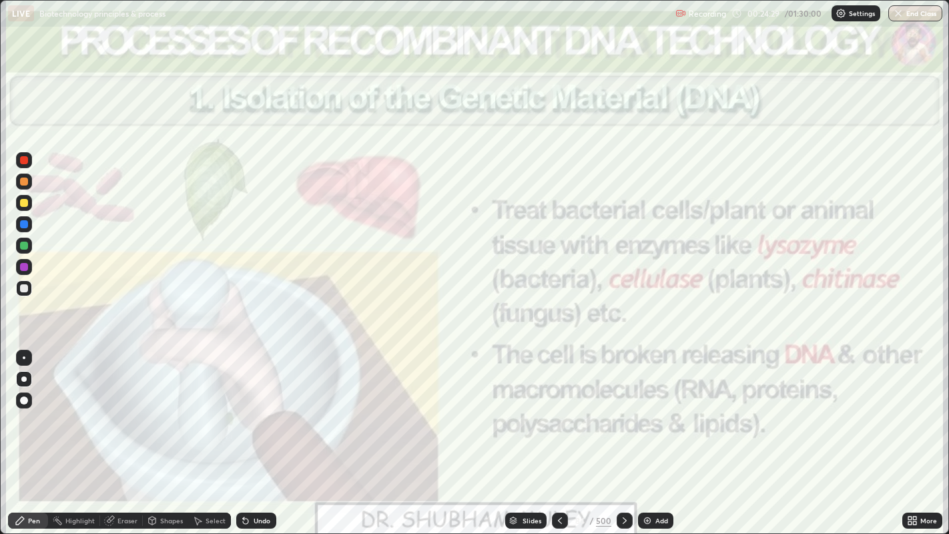
click at [23, 202] on div at bounding box center [24, 203] width 8 height 8
click at [25, 182] on div at bounding box center [24, 182] width 8 height 8
click at [23, 268] on div at bounding box center [24, 267] width 8 height 8
click at [21, 182] on div at bounding box center [24, 182] width 8 height 8
click at [23, 160] on div at bounding box center [24, 160] width 8 height 8
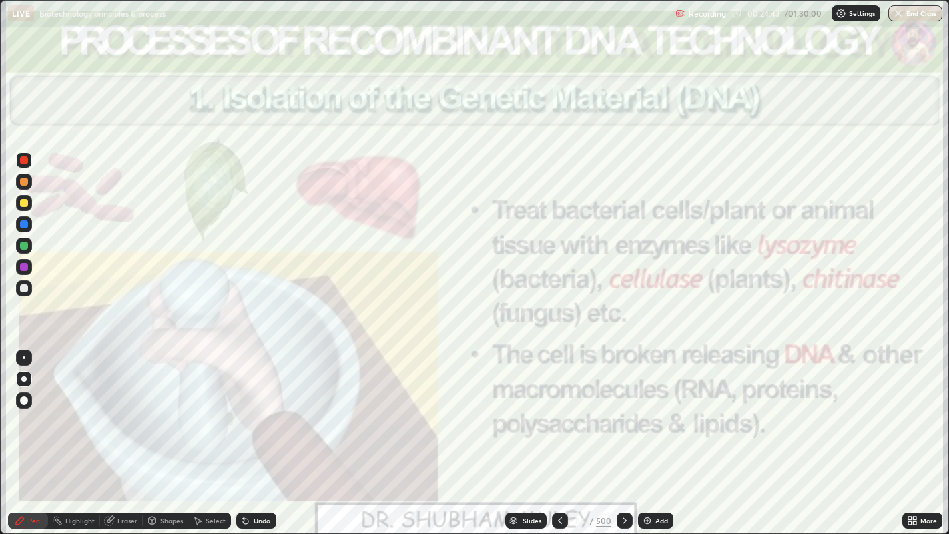
click at [27, 265] on div at bounding box center [24, 267] width 8 height 8
click at [21, 224] on div at bounding box center [24, 224] width 8 height 8
click at [623, 433] on icon at bounding box center [625, 520] width 11 height 11
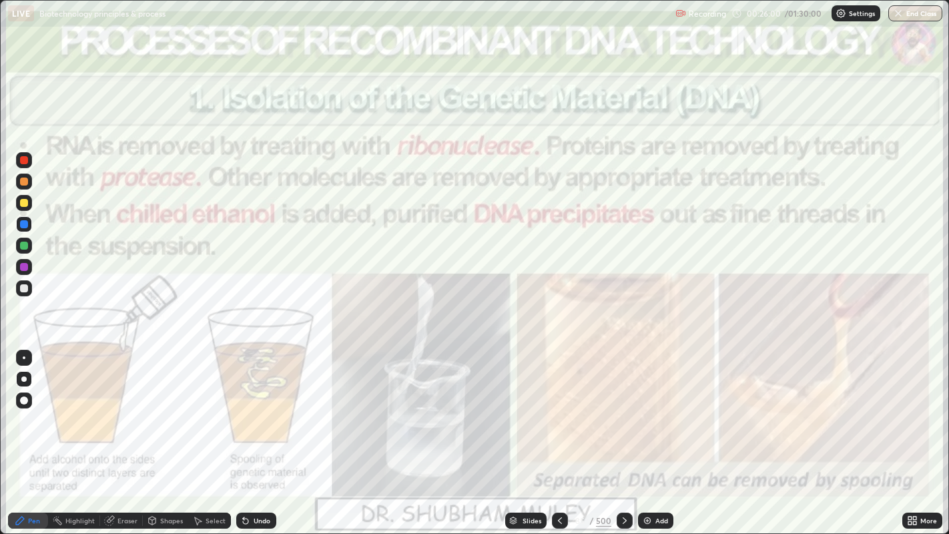
click at [25, 160] on div at bounding box center [24, 160] width 8 height 8
click at [624, 433] on icon at bounding box center [625, 520] width 11 height 11
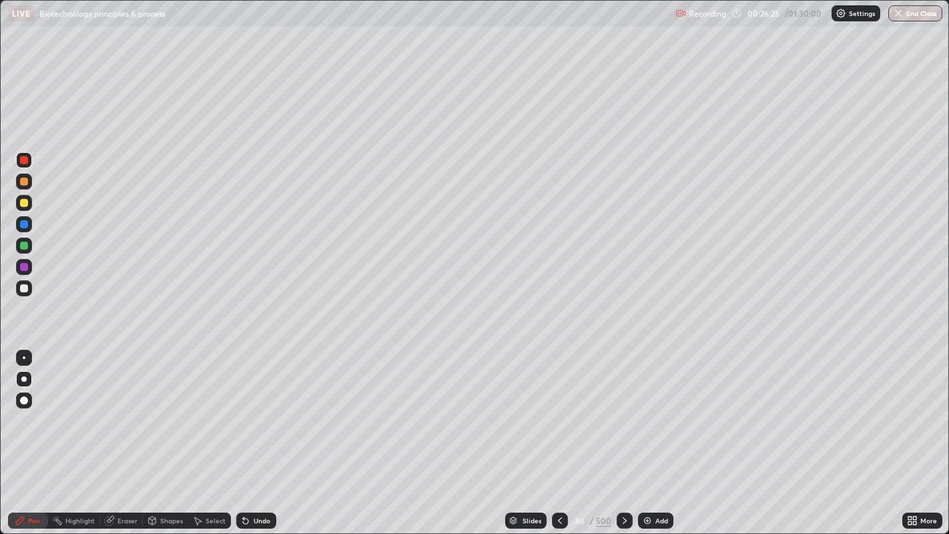
click at [561, 433] on icon at bounding box center [560, 520] width 11 height 11
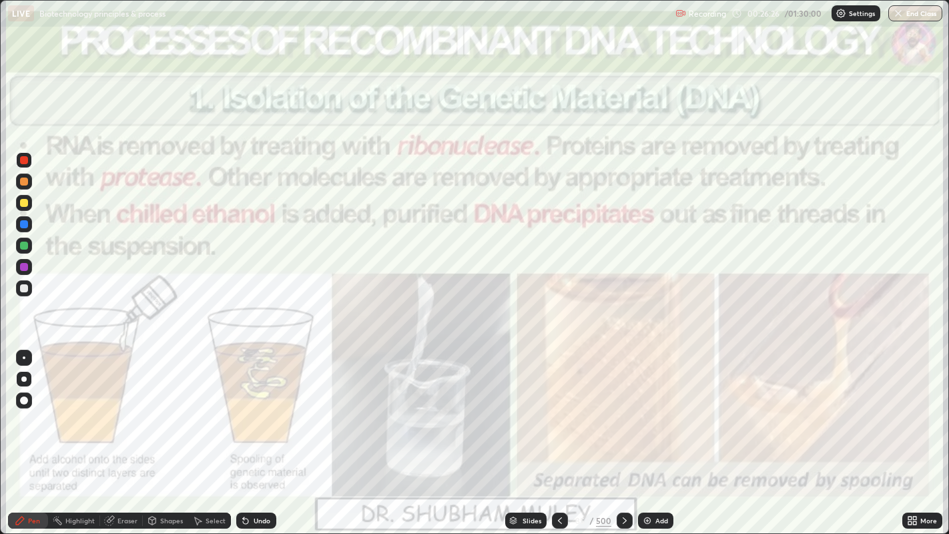
click at [662, 433] on div "Add" at bounding box center [662, 520] width 13 height 7
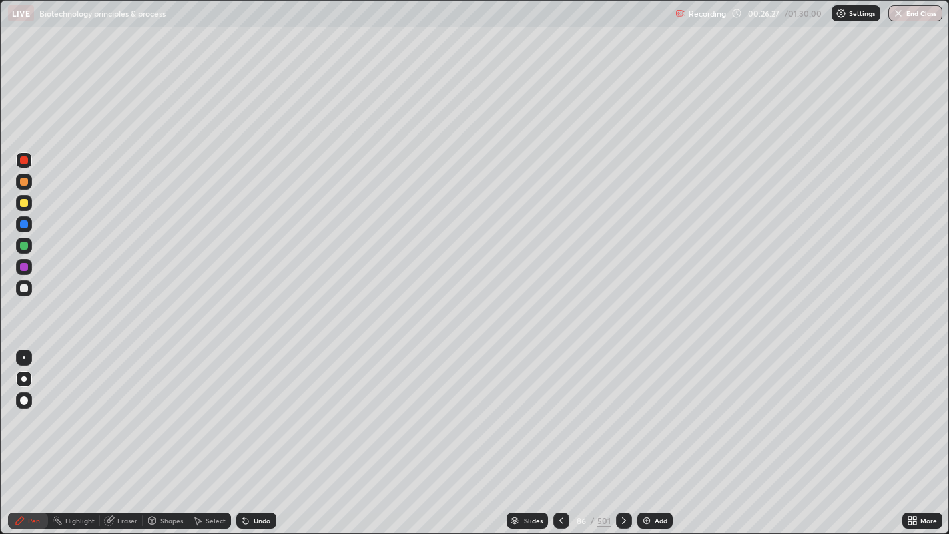
click at [26, 291] on div at bounding box center [24, 288] width 8 height 8
click at [25, 264] on div at bounding box center [24, 267] width 8 height 8
click at [21, 266] on div at bounding box center [24, 267] width 8 height 8
click at [24, 246] on div at bounding box center [24, 246] width 8 height 8
click at [560, 433] on icon at bounding box center [561, 520] width 11 height 11
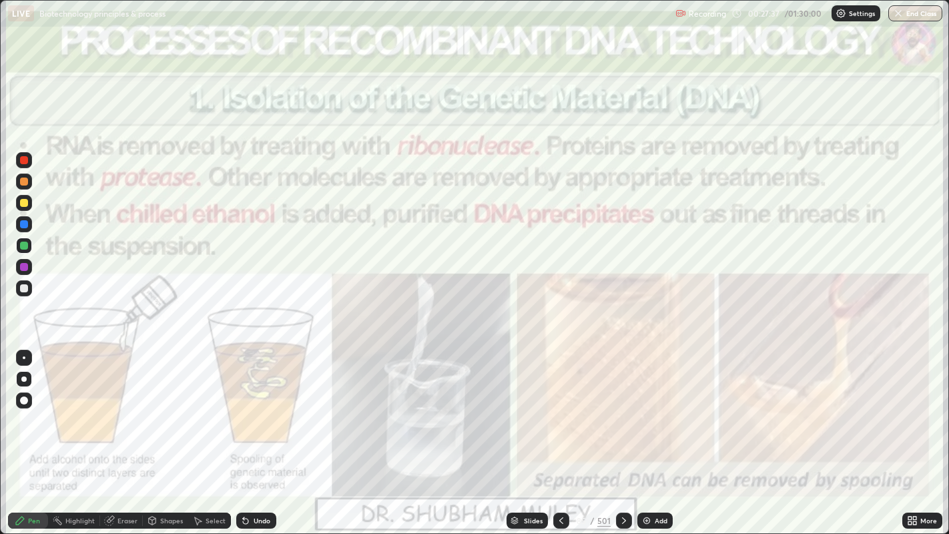
click at [622, 433] on icon at bounding box center [624, 520] width 11 height 11
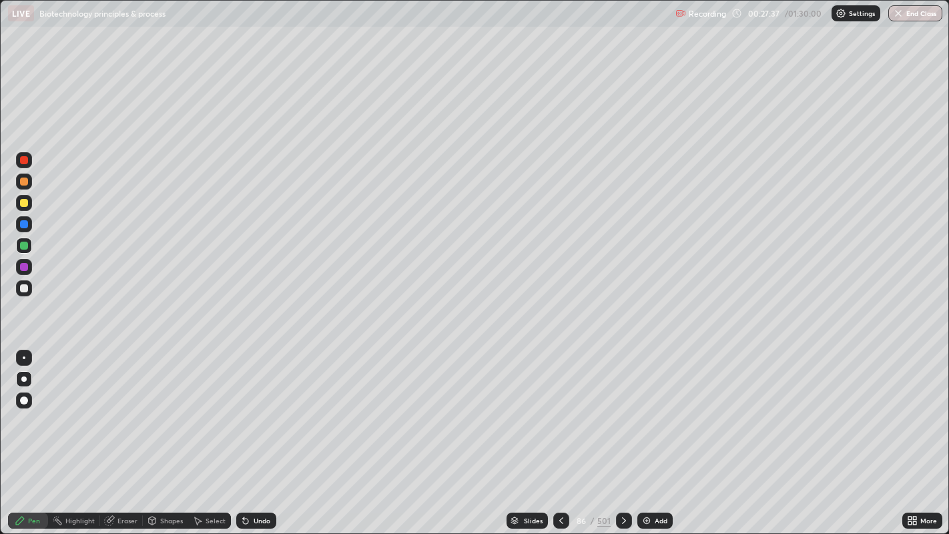
click at [622, 433] on icon at bounding box center [624, 520] width 11 height 11
click at [560, 433] on icon at bounding box center [561, 520] width 11 height 11
click at [622, 433] on icon at bounding box center [624, 520] width 11 height 11
click at [0, 400] on div "Setting up your live class" at bounding box center [474, 267] width 949 height 534
click at [124, 433] on div "Eraser" at bounding box center [128, 520] width 20 height 7
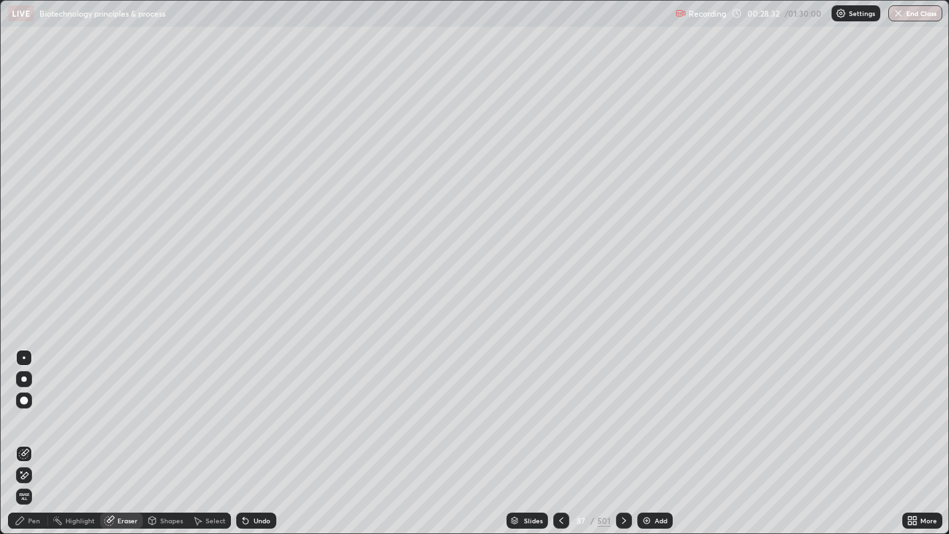
click at [162, 433] on div "Shapes" at bounding box center [171, 520] width 23 height 7
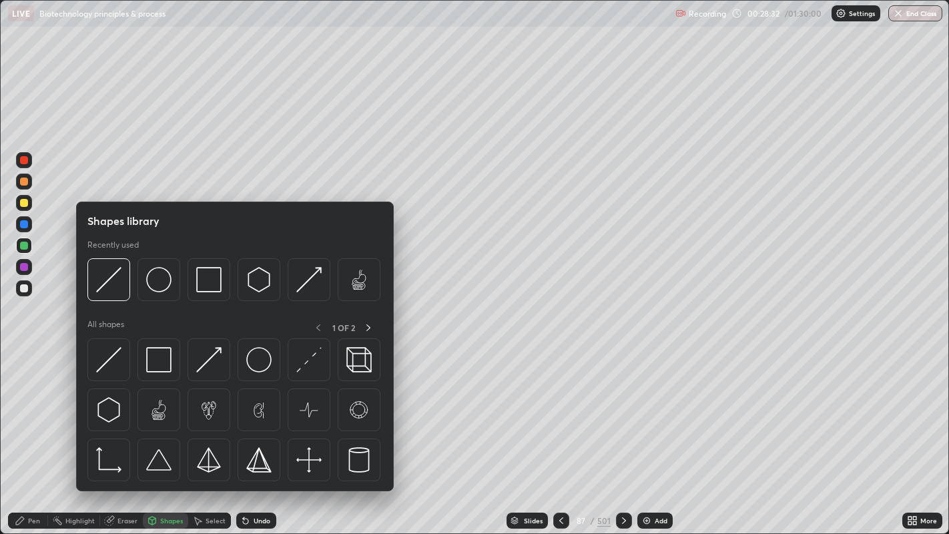
click at [118, 433] on div "Eraser" at bounding box center [128, 520] width 20 height 7
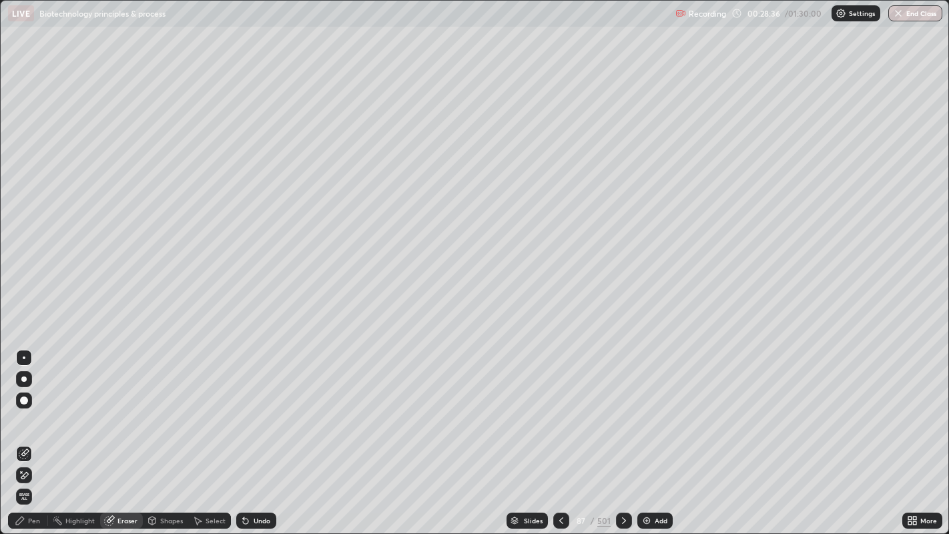
click at [73, 433] on div "Highlight" at bounding box center [79, 520] width 29 height 7
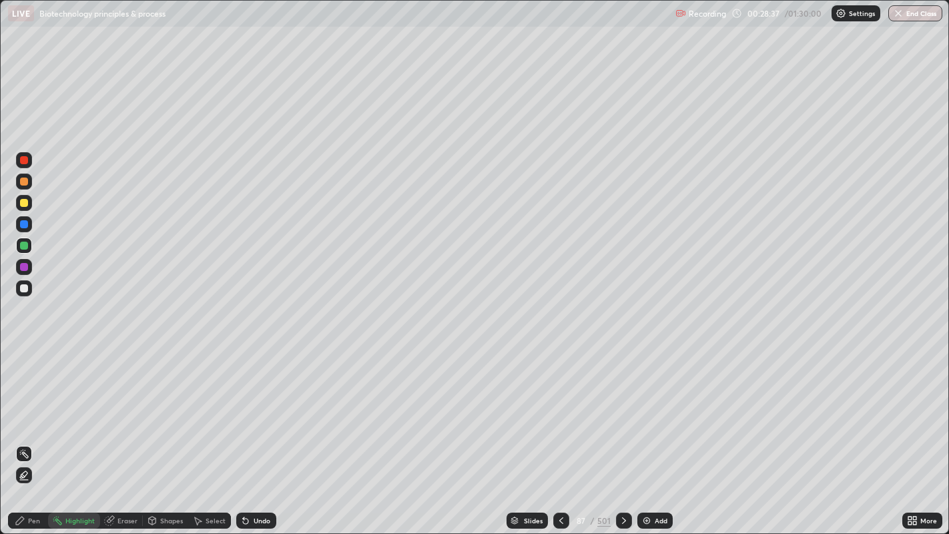
click at [23, 433] on rect at bounding box center [25, 455] width 7 height 7
click at [23, 433] on icon at bounding box center [24, 475] width 11 height 11
click at [21, 182] on div at bounding box center [24, 182] width 8 height 8
click at [254, 433] on div "Undo" at bounding box center [262, 520] width 17 height 7
click at [25, 286] on div at bounding box center [24, 288] width 8 height 8
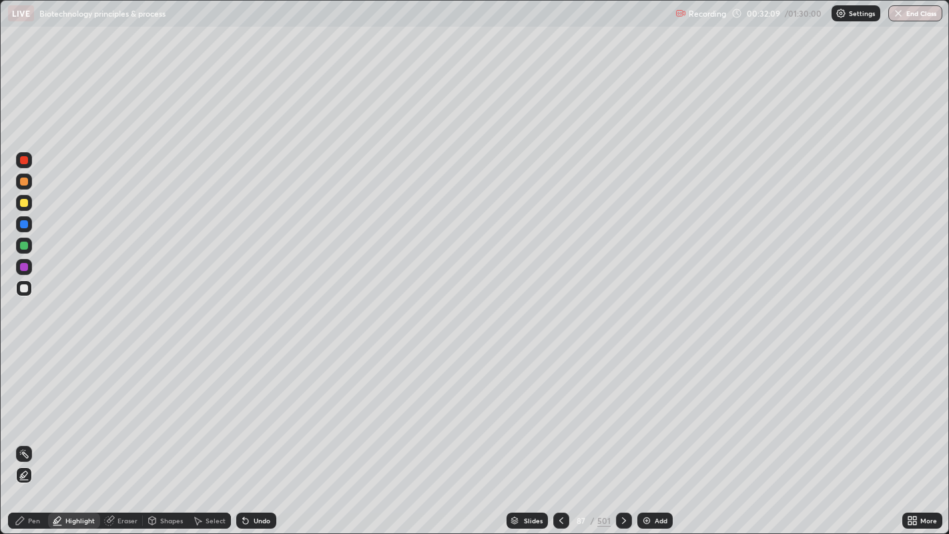
click at [562, 433] on icon at bounding box center [561, 520] width 11 height 11
click at [25, 286] on div at bounding box center [24, 288] width 8 height 8
click at [25, 244] on div at bounding box center [24, 246] width 8 height 8
click at [25, 226] on div at bounding box center [24, 224] width 8 height 8
click at [23, 268] on div at bounding box center [24, 267] width 8 height 8
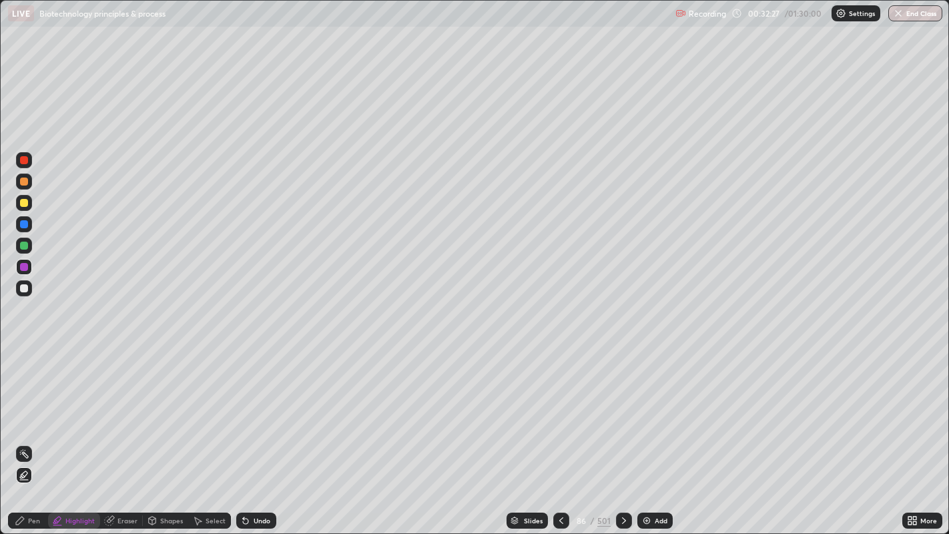
click at [560, 433] on icon at bounding box center [561, 520] width 11 height 11
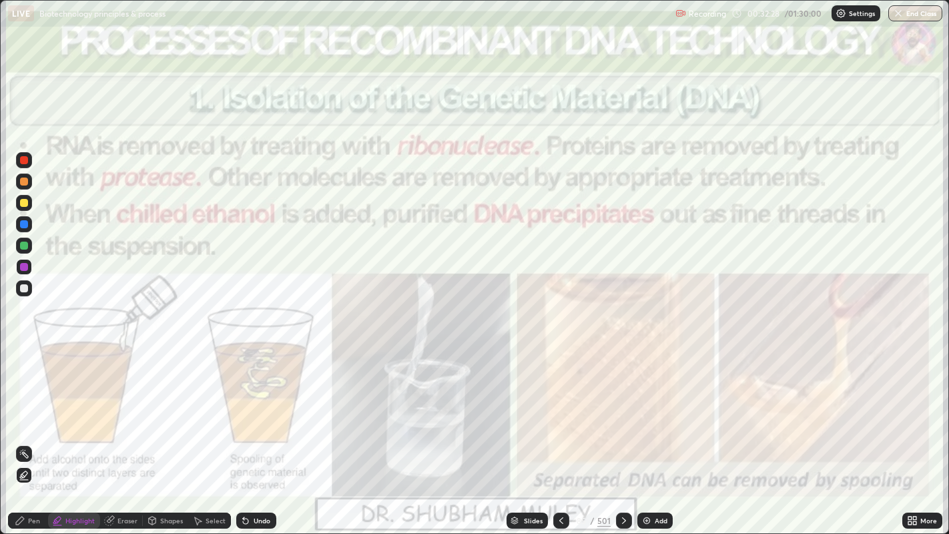
click at [622, 433] on icon at bounding box center [624, 520] width 11 height 11
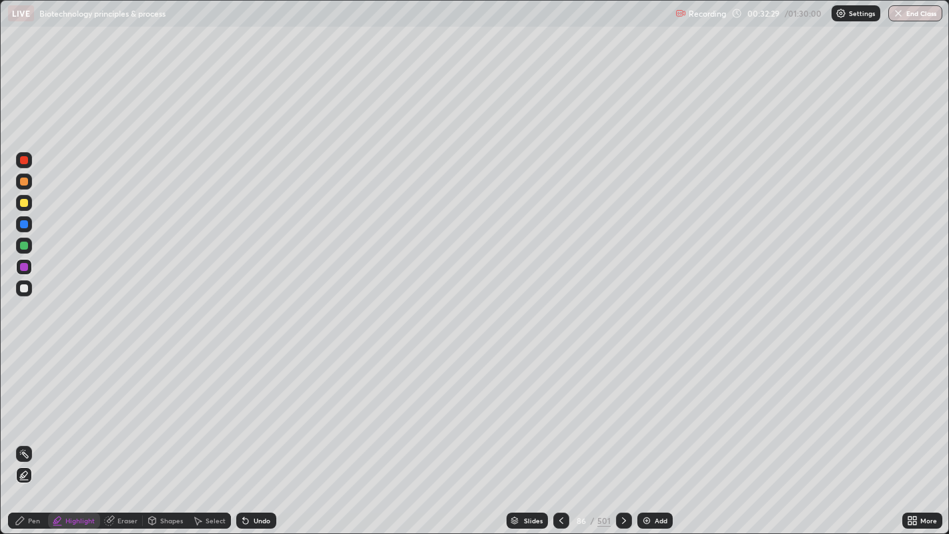
click at [621, 433] on icon at bounding box center [624, 520] width 11 height 11
click at [25, 224] on div at bounding box center [24, 224] width 8 height 8
click at [32, 433] on div "Pen" at bounding box center [34, 520] width 12 height 7
click at [23, 266] on div at bounding box center [24, 267] width 8 height 8
click at [247, 433] on icon at bounding box center [245, 520] width 11 height 11
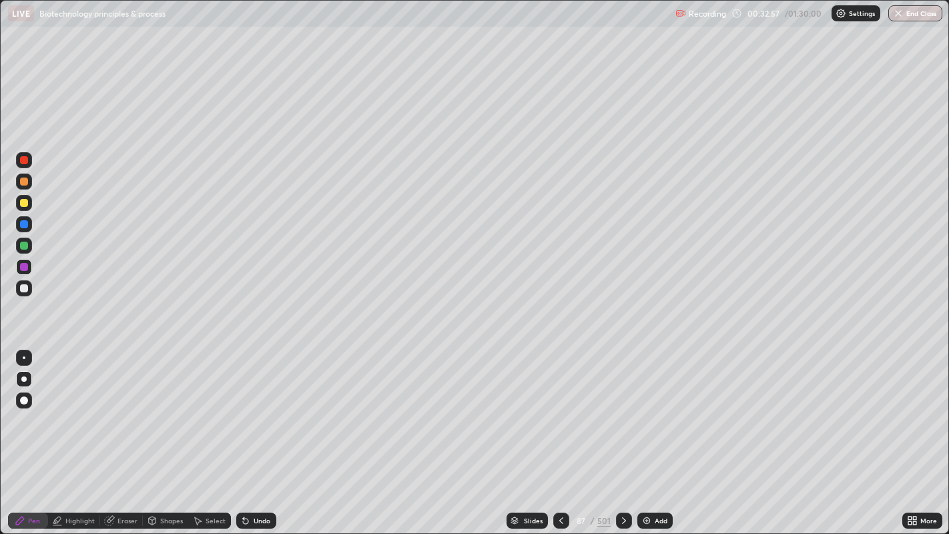
click at [251, 433] on div "Undo" at bounding box center [256, 521] width 40 height 16
click at [254, 433] on div "Undo" at bounding box center [262, 520] width 17 height 7
click at [250, 433] on div "Undo" at bounding box center [256, 521] width 40 height 16
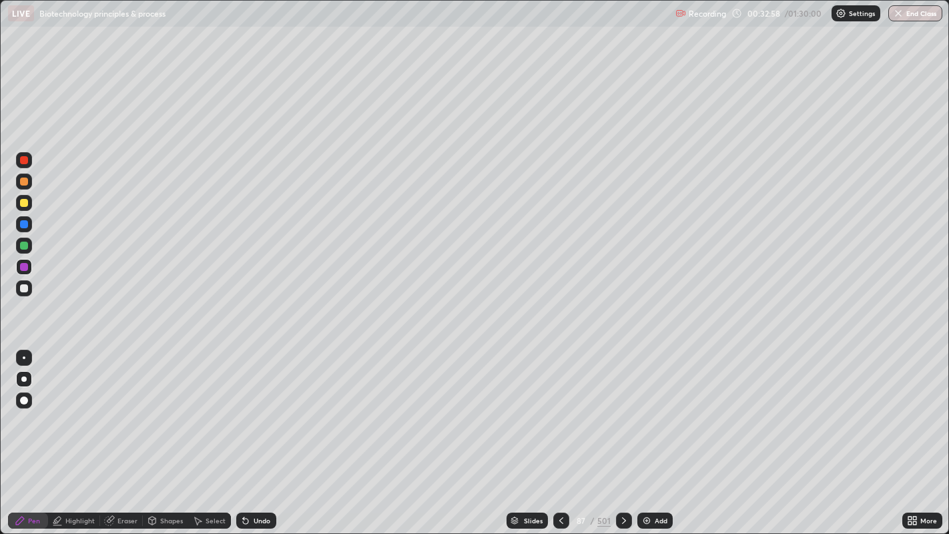
click at [250, 433] on div "Undo" at bounding box center [256, 521] width 40 height 16
click at [248, 433] on icon at bounding box center [245, 520] width 11 height 11
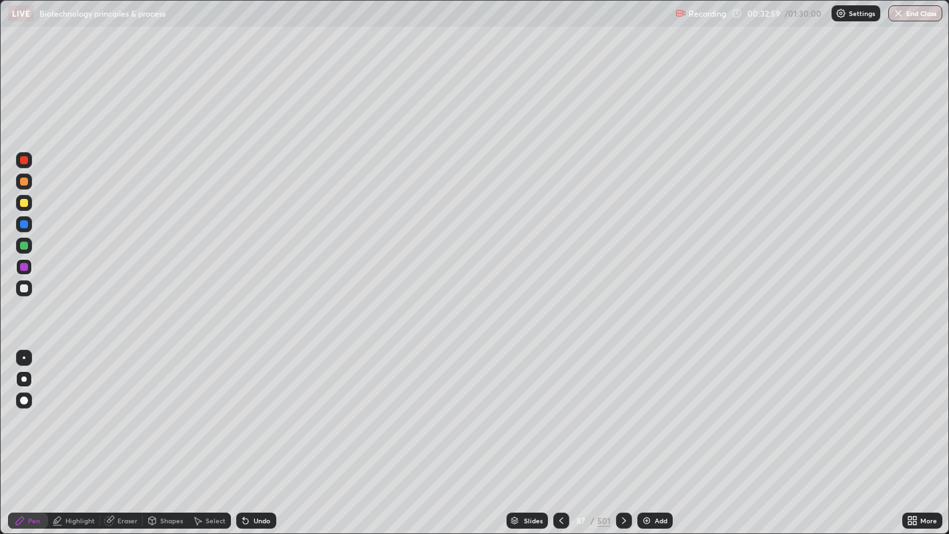
click at [250, 433] on div "Undo" at bounding box center [256, 521] width 40 height 16
click at [21, 292] on div at bounding box center [24, 288] width 16 height 16
click at [254, 433] on div "Undo" at bounding box center [262, 520] width 17 height 7
click at [254, 433] on div "Undo" at bounding box center [256, 521] width 40 height 16
click at [259, 433] on div "Undo" at bounding box center [256, 521] width 40 height 16
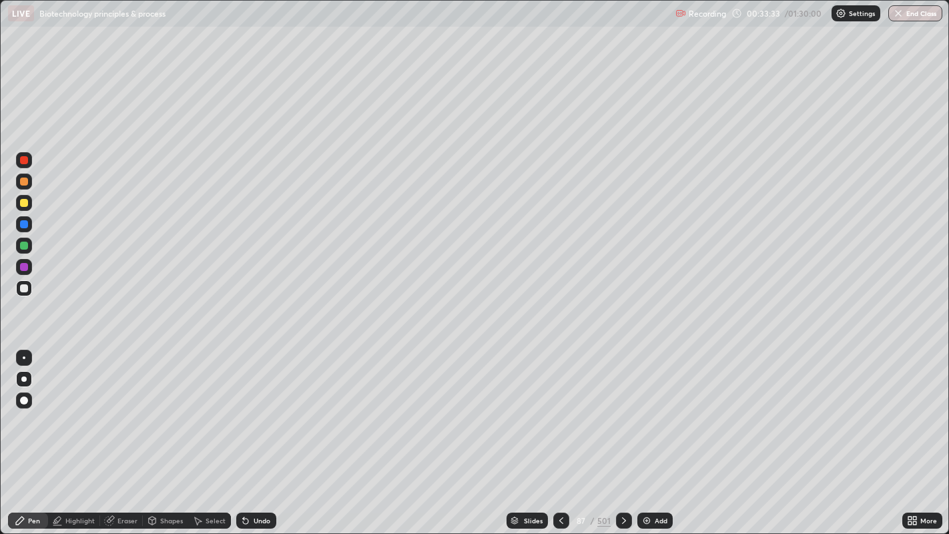
click at [258, 433] on div "Undo" at bounding box center [262, 520] width 17 height 7
click at [256, 433] on div "Undo" at bounding box center [256, 521] width 40 height 16
click at [265, 433] on div "Undo" at bounding box center [262, 520] width 17 height 7
click at [25, 270] on div at bounding box center [24, 267] width 8 height 8
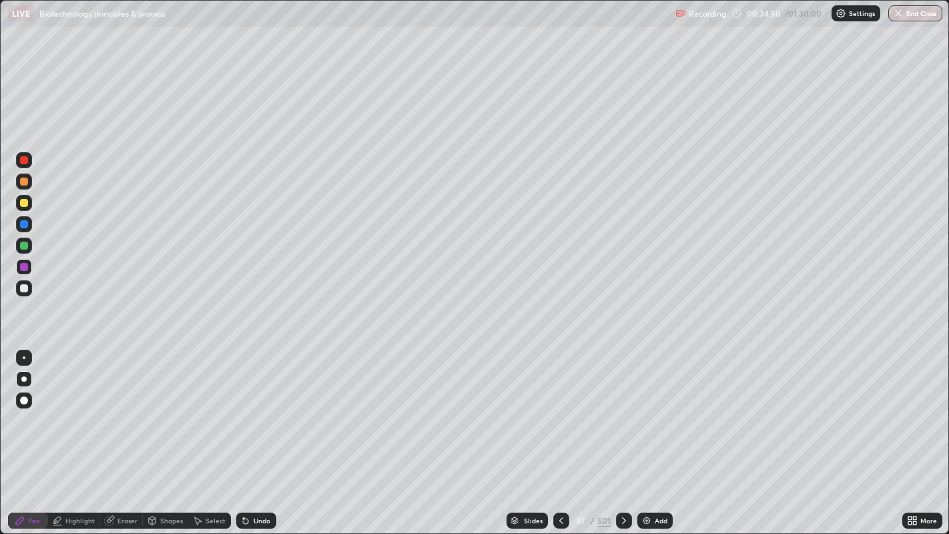
click at [121, 433] on div "Eraser" at bounding box center [121, 521] width 43 height 16
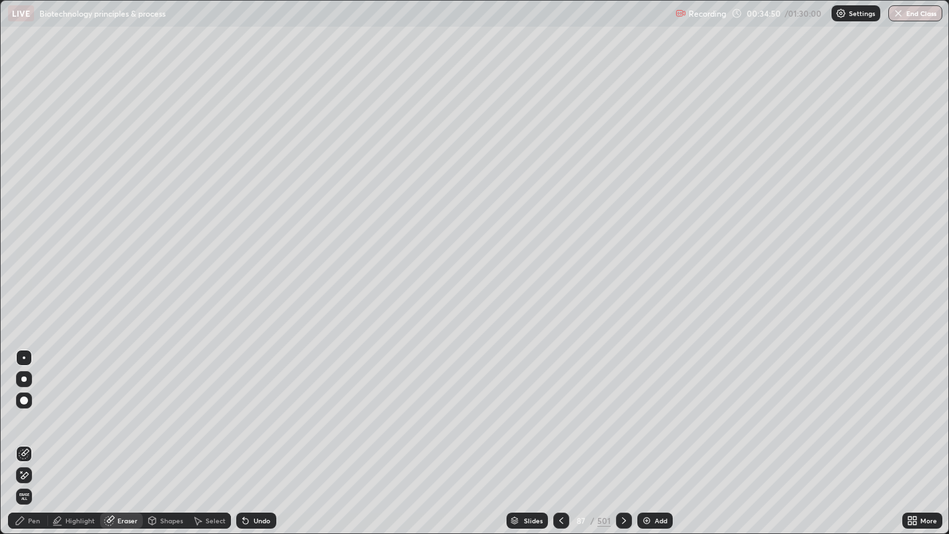
click at [73, 433] on div "Highlight" at bounding box center [79, 520] width 29 height 7
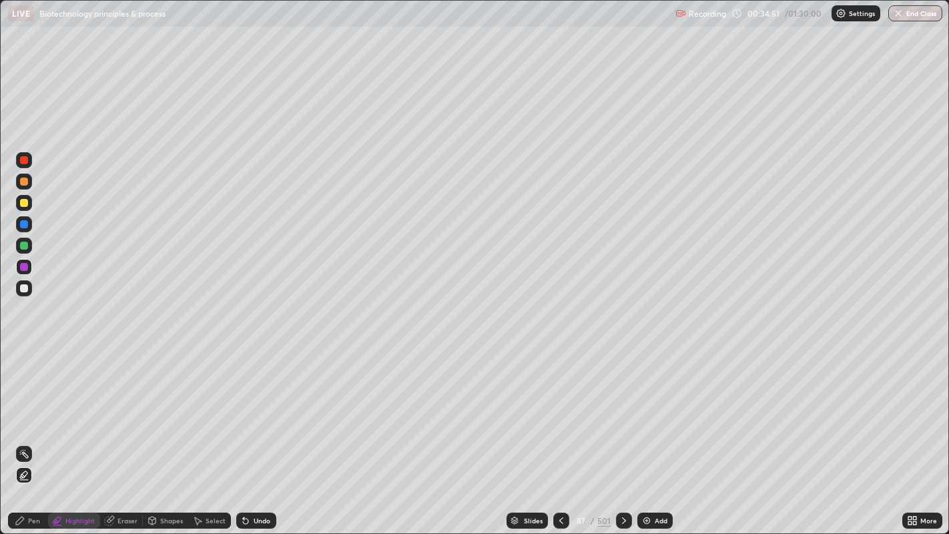
click at [162, 433] on div "Shapes" at bounding box center [171, 520] width 23 height 7
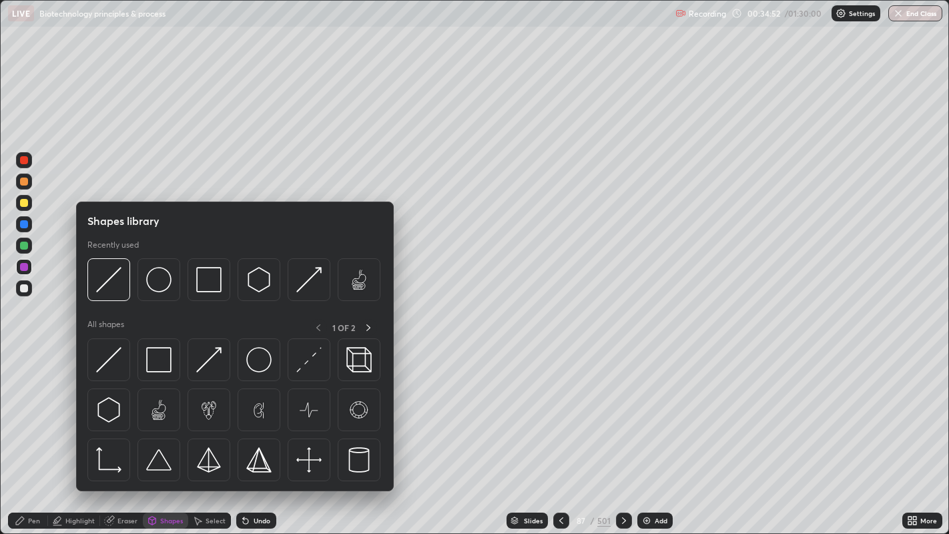
click at [71, 433] on div "Highlight" at bounding box center [79, 520] width 29 height 7
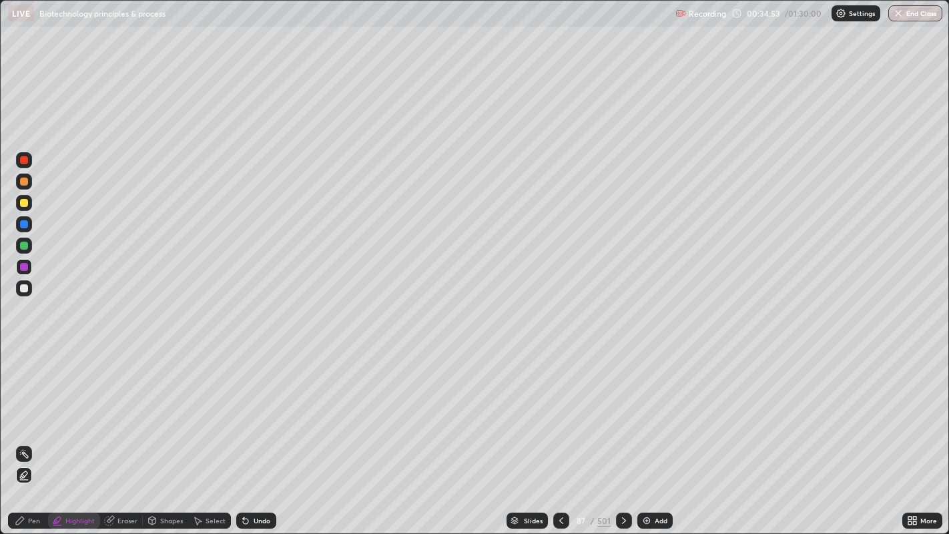
click at [123, 433] on div "Eraser" at bounding box center [128, 520] width 20 height 7
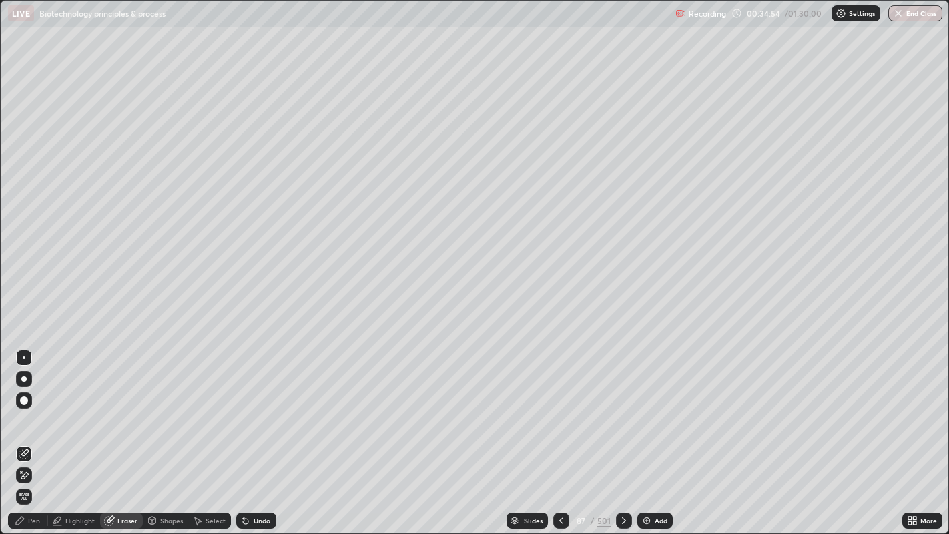
click at [72, 433] on div "Highlight" at bounding box center [79, 520] width 29 height 7
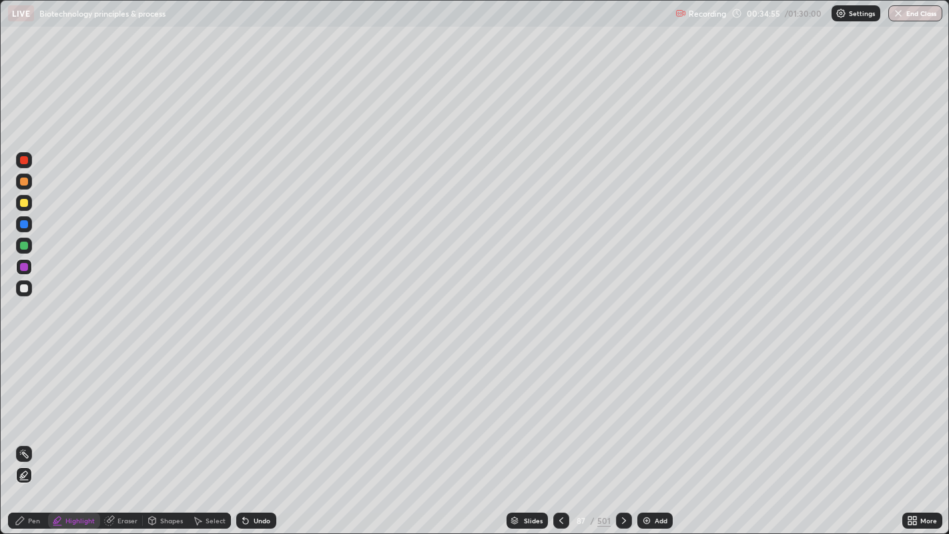
click at [21, 182] on div at bounding box center [24, 182] width 8 height 8
click at [25, 267] on div at bounding box center [24, 267] width 8 height 8
click at [560, 433] on icon at bounding box center [561, 520] width 11 height 11
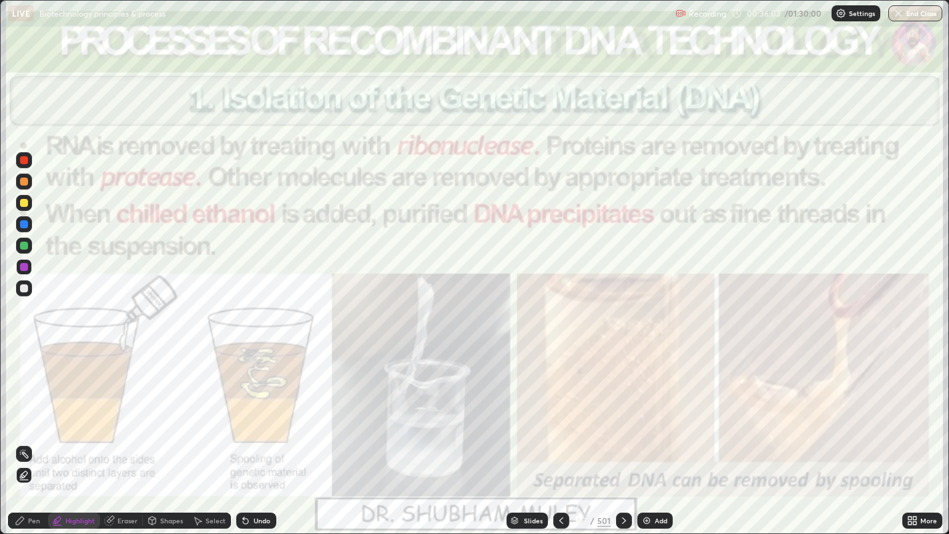
click at [628, 433] on div at bounding box center [624, 520] width 16 height 27
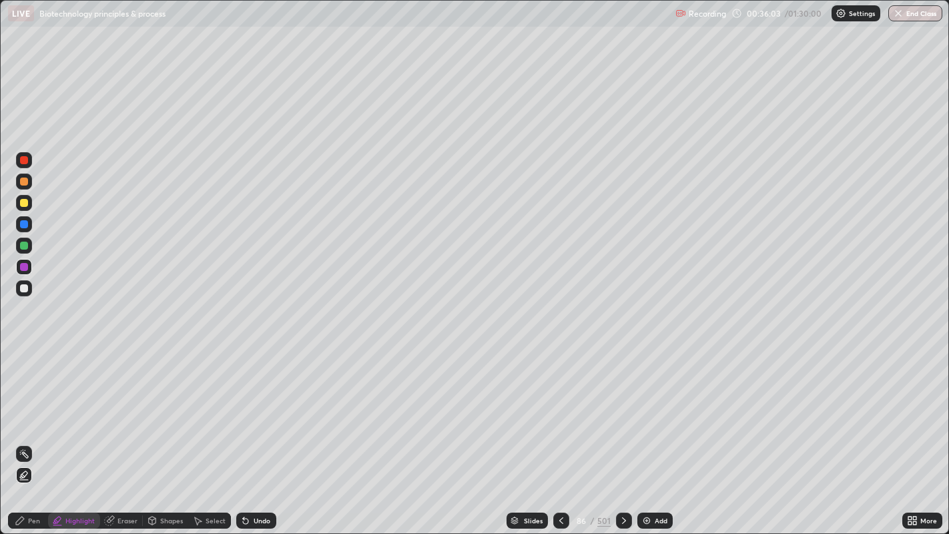
click at [622, 433] on icon at bounding box center [624, 520] width 11 height 11
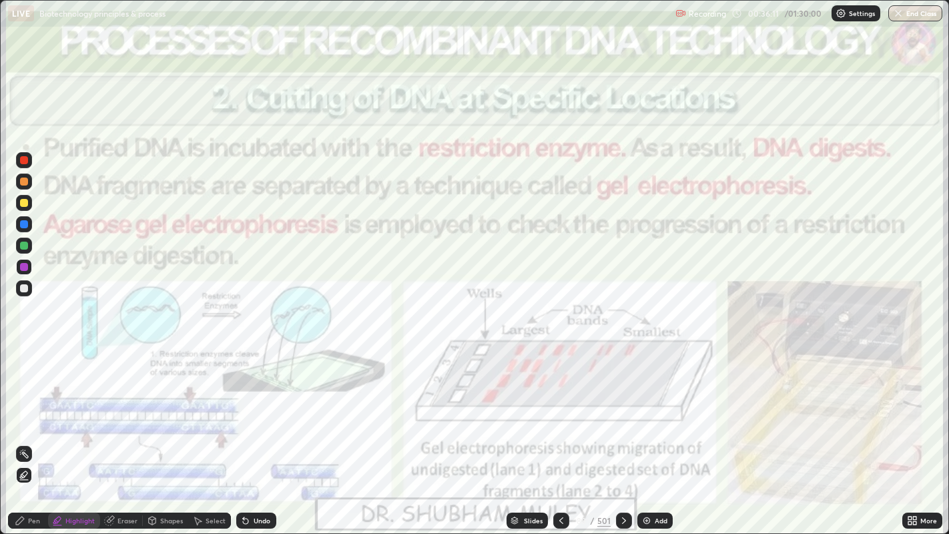
click at [560, 433] on icon at bounding box center [561, 520] width 11 height 11
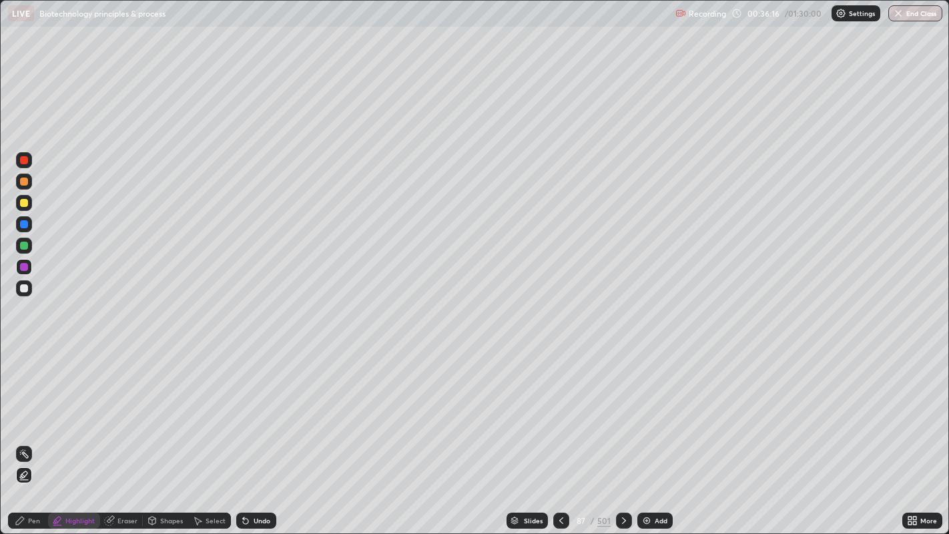
click at [560, 433] on icon at bounding box center [561, 520] width 11 height 11
click at [23, 287] on div at bounding box center [24, 288] width 8 height 8
click at [23, 267] on div at bounding box center [24, 267] width 8 height 8
click at [560, 433] on icon at bounding box center [561, 520] width 11 height 11
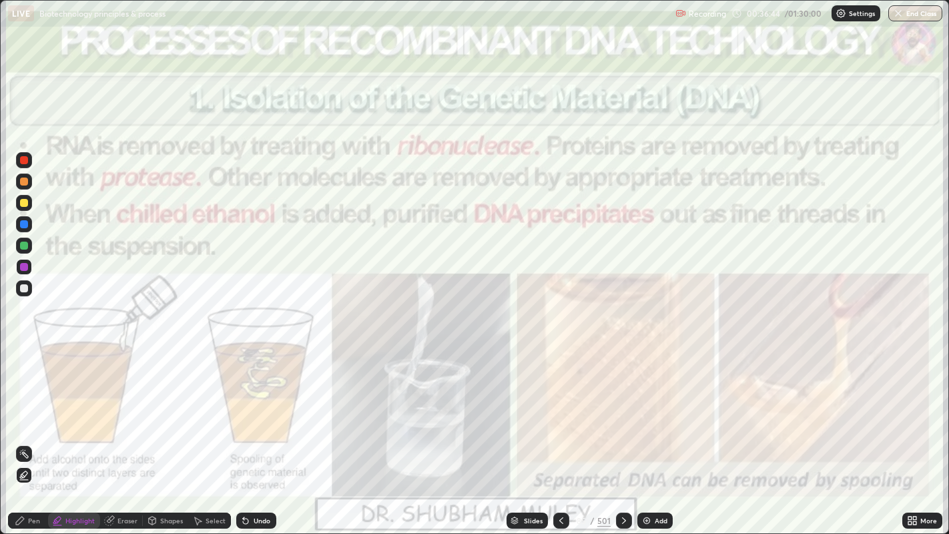
click at [622, 433] on icon at bounding box center [624, 520] width 11 height 11
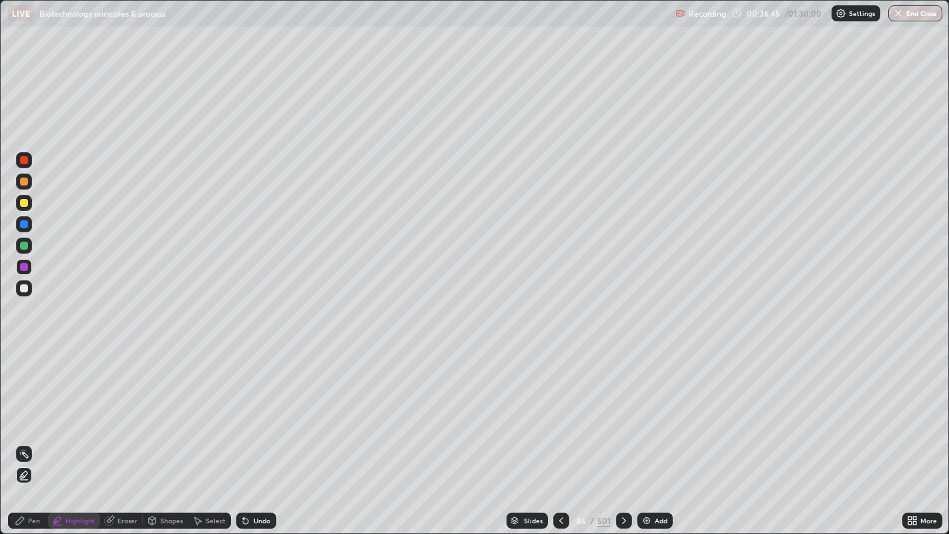
click at [622, 433] on icon at bounding box center [624, 520] width 11 height 11
click at [630, 433] on div at bounding box center [624, 521] width 16 height 16
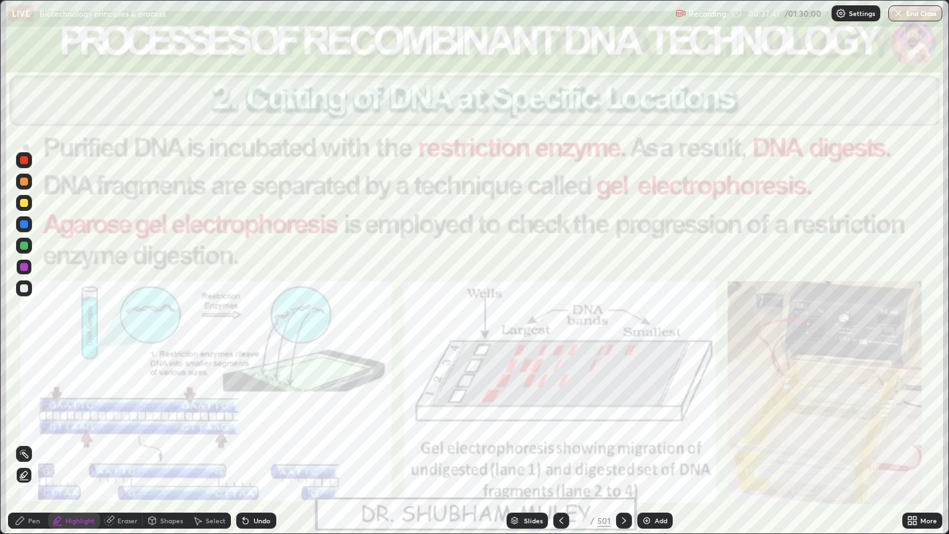
click at [622, 433] on icon at bounding box center [624, 520] width 11 height 11
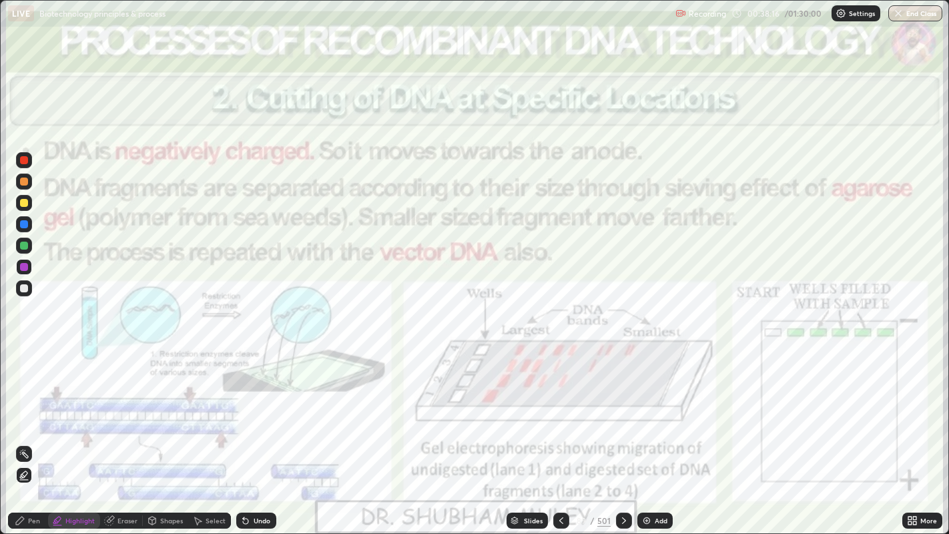
click at [623, 433] on icon at bounding box center [624, 520] width 4 height 7
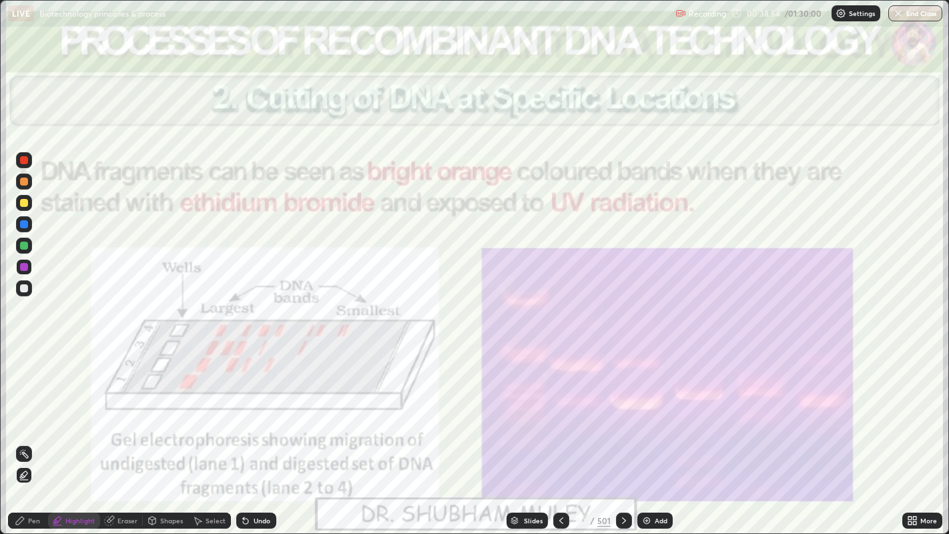
click at [622, 433] on icon at bounding box center [624, 520] width 4 height 7
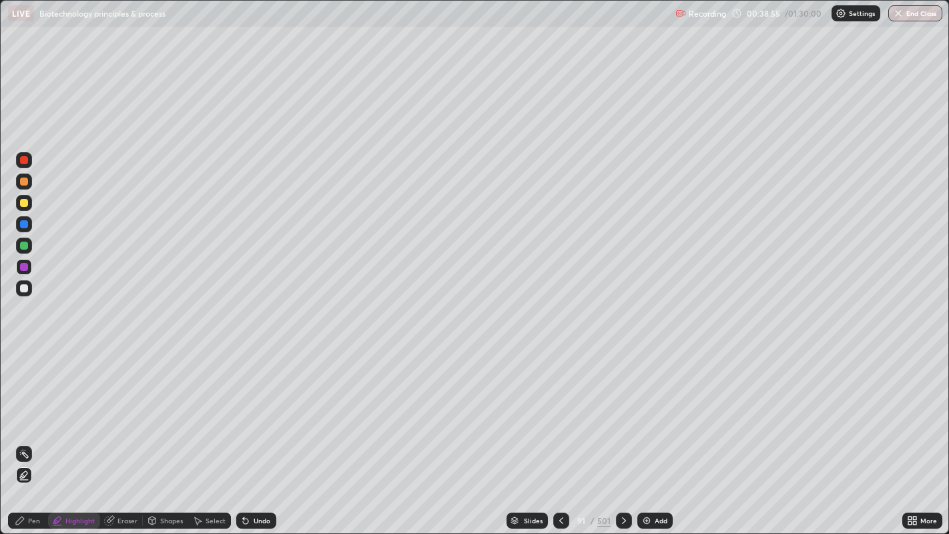
click at [621, 433] on icon at bounding box center [624, 520] width 11 height 11
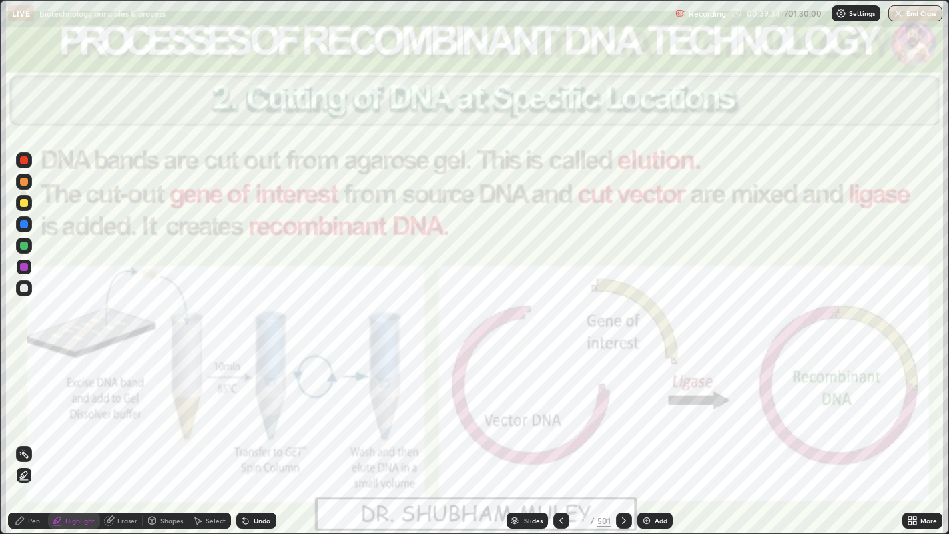
click at [261, 433] on div "Undo" at bounding box center [262, 520] width 17 height 7
click at [623, 433] on icon at bounding box center [624, 520] width 4 height 7
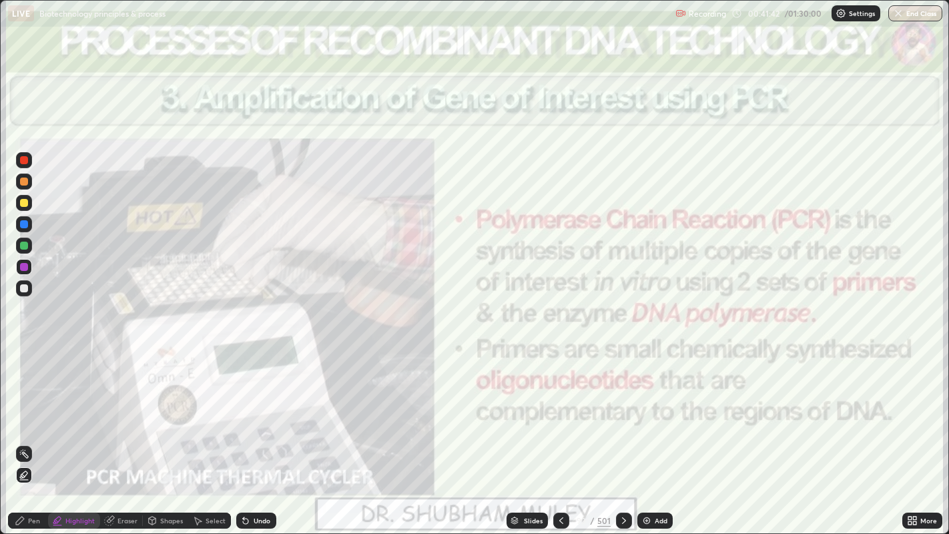
click at [622, 433] on icon at bounding box center [624, 520] width 11 height 11
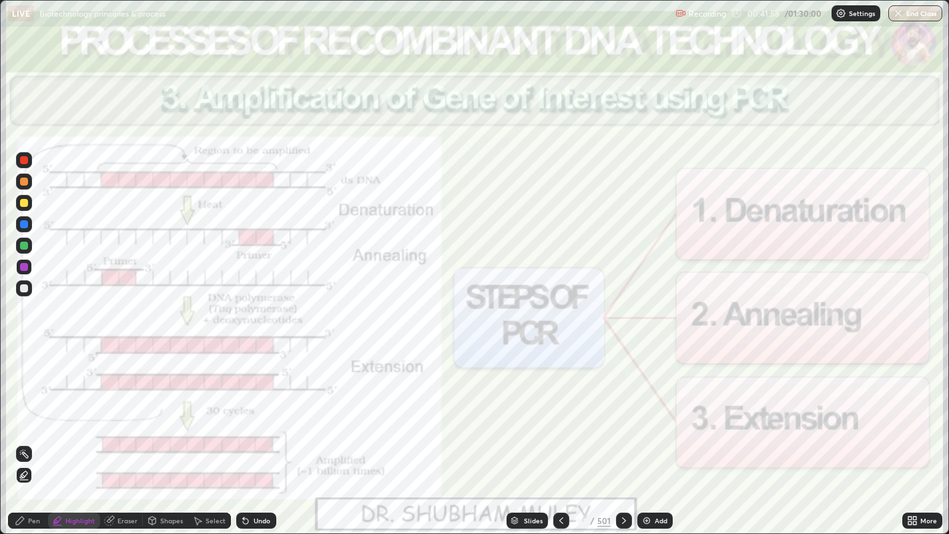
click at [622, 433] on icon at bounding box center [624, 520] width 4 height 7
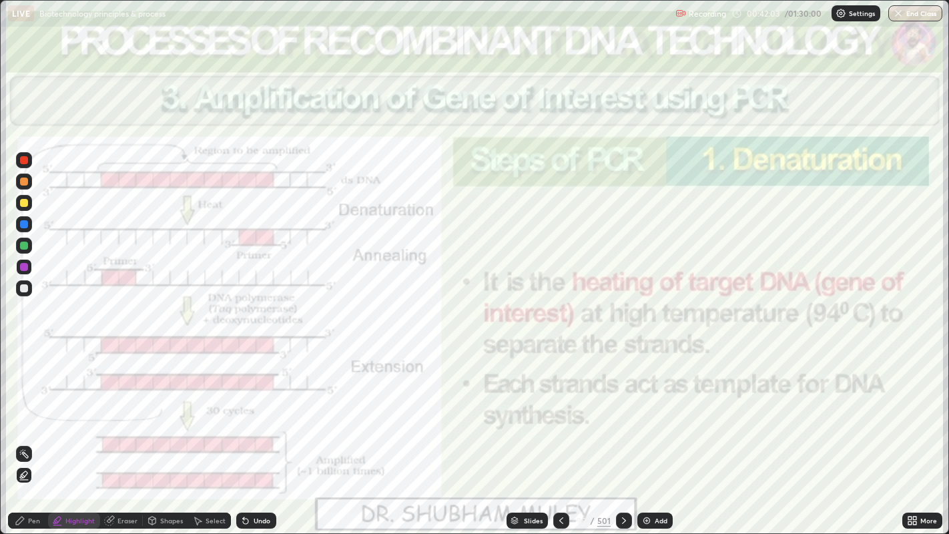
click at [527, 433] on div "Slides" at bounding box center [533, 520] width 19 height 7
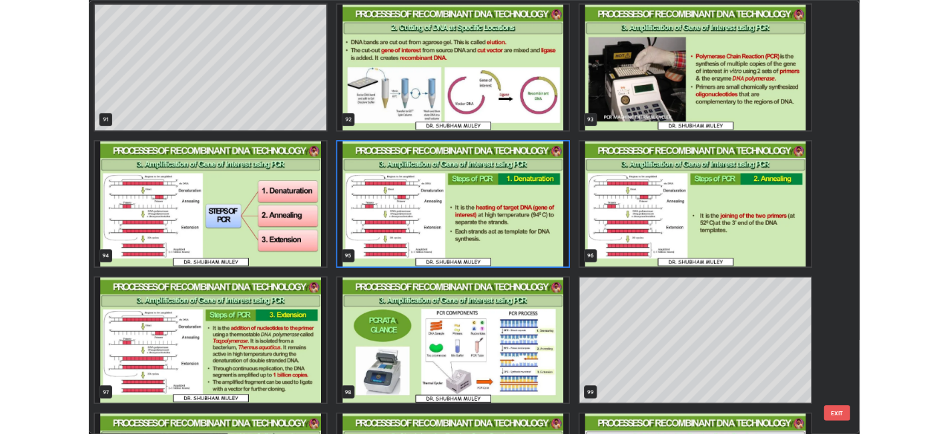
scroll to position [5077, 0]
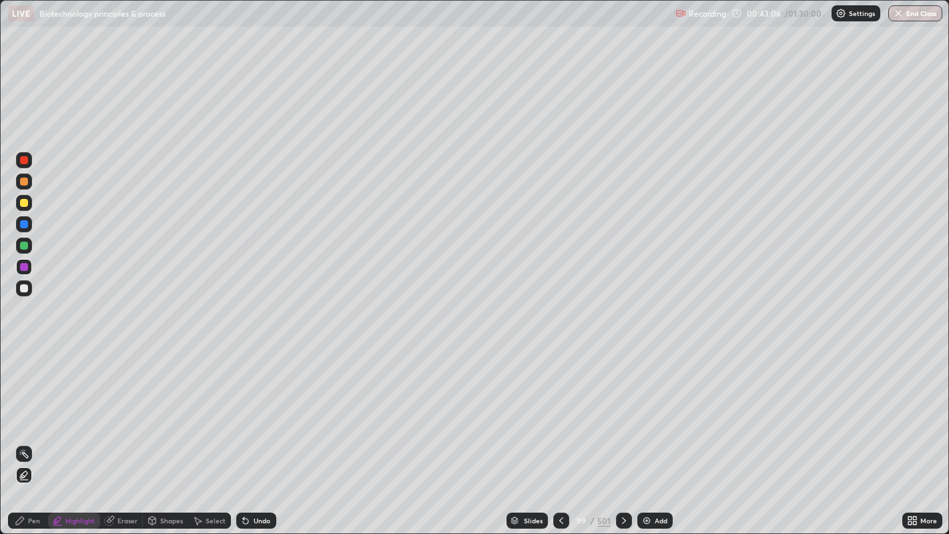
click at [26, 433] on div "Pen" at bounding box center [28, 521] width 40 height 16
click at [24, 358] on div at bounding box center [24, 358] width 3 height 3
click at [25, 286] on div at bounding box center [24, 288] width 8 height 8
click at [23, 265] on div at bounding box center [24, 267] width 8 height 8
click at [23, 244] on div at bounding box center [24, 246] width 8 height 8
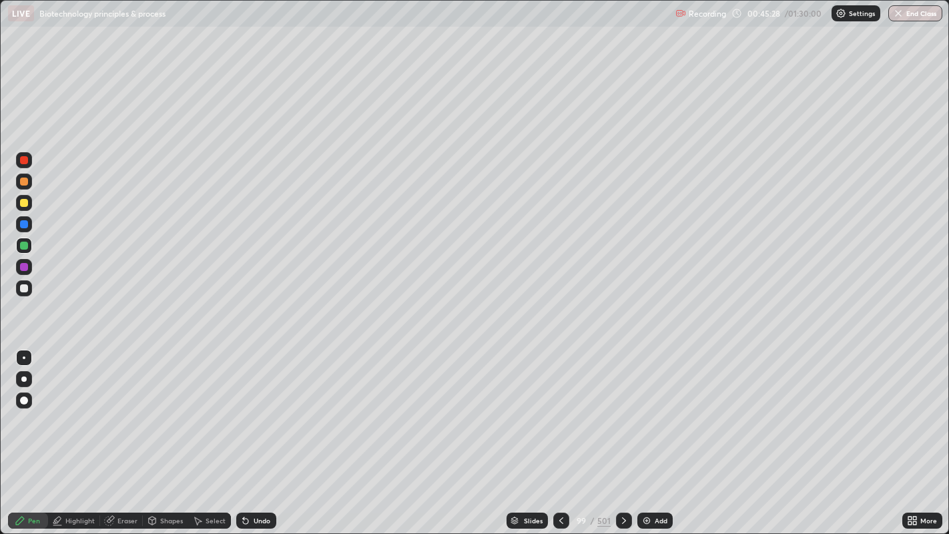
click at [23, 401] on div at bounding box center [24, 401] width 8 height 8
click at [23, 357] on div at bounding box center [24, 358] width 3 height 3
click at [23, 288] on div at bounding box center [24, 288] width 8 height 8
click at [23, 200] on div at bounding box center [24, 203] width 8 height 8
click at [562, 433] on icon at bounding box center [561, 520] width 11 height 11
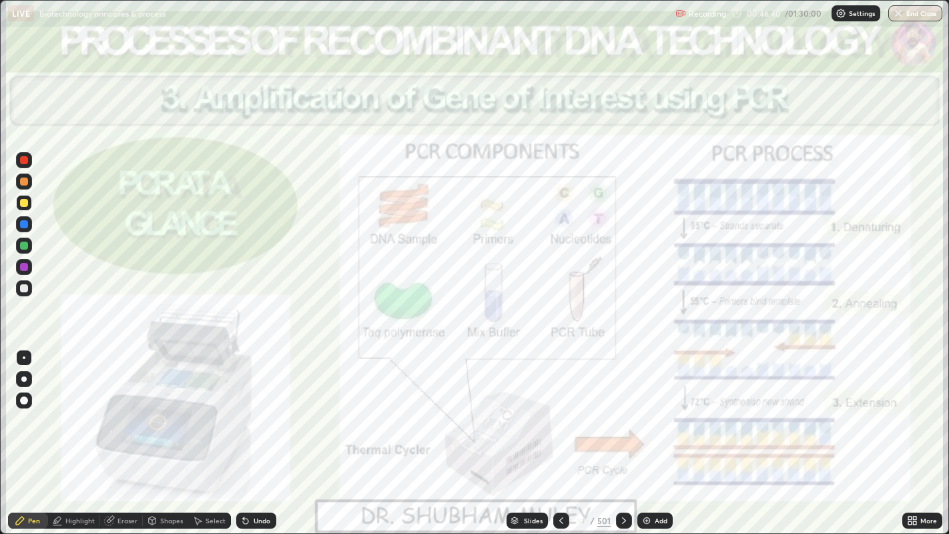
click at [560, 433] on icon at bounding box center [561, 520] width 11 height 11
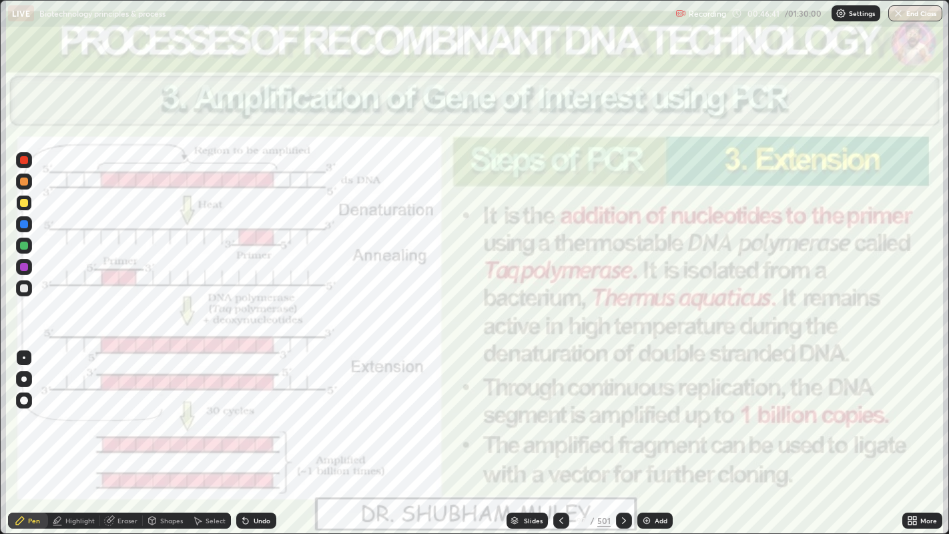
click at [560, 433] on icon at bounding box center [561, 520] width 11 height 11
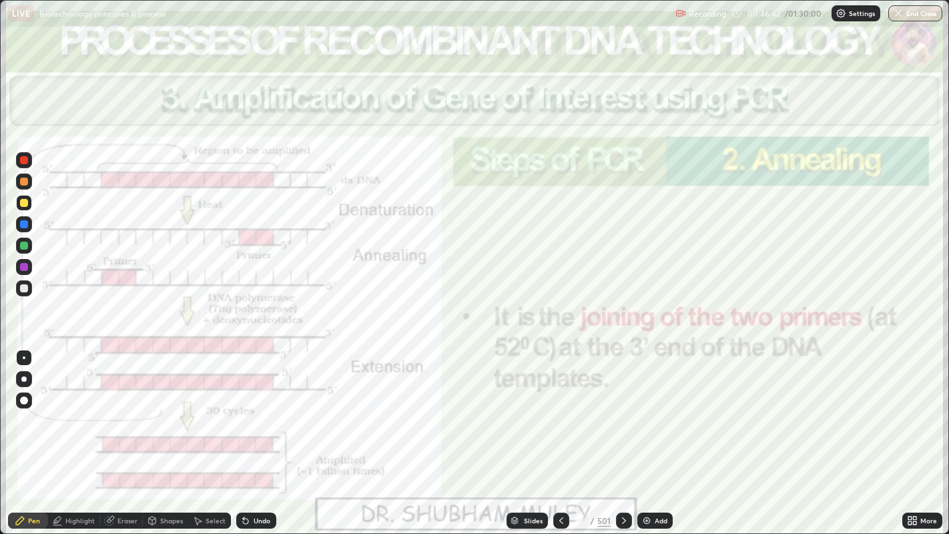
click at [560, 433] on icon at bounding box center [561, 520] width 11 height 11
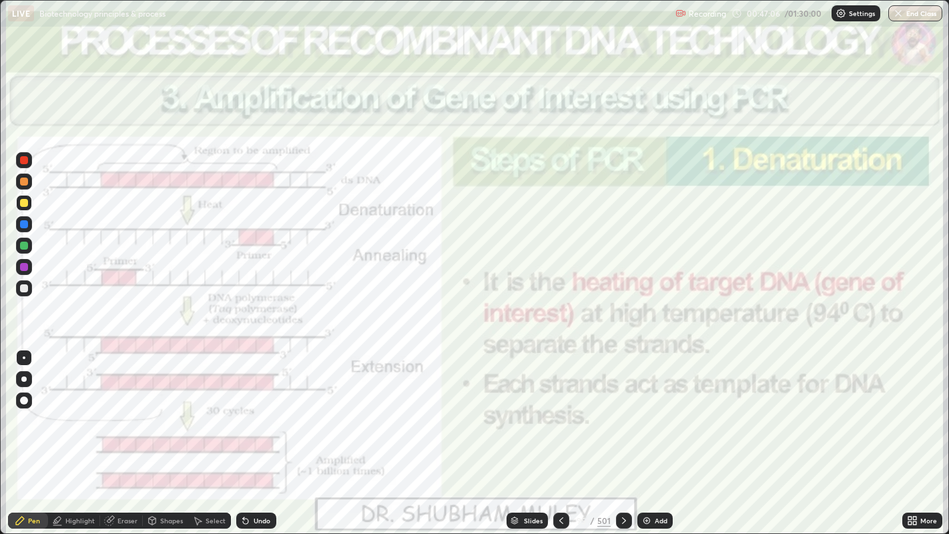
click at [622, 433] on icon at bounding box center [624, 520] width 11 height 11
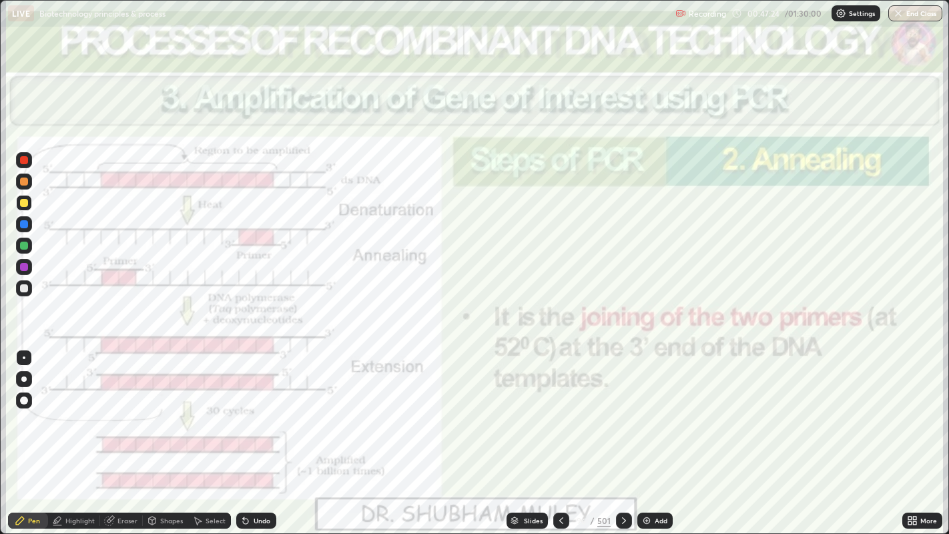
click at [622, 433] on icon at bounding box center [624, 520] width 11 height 11
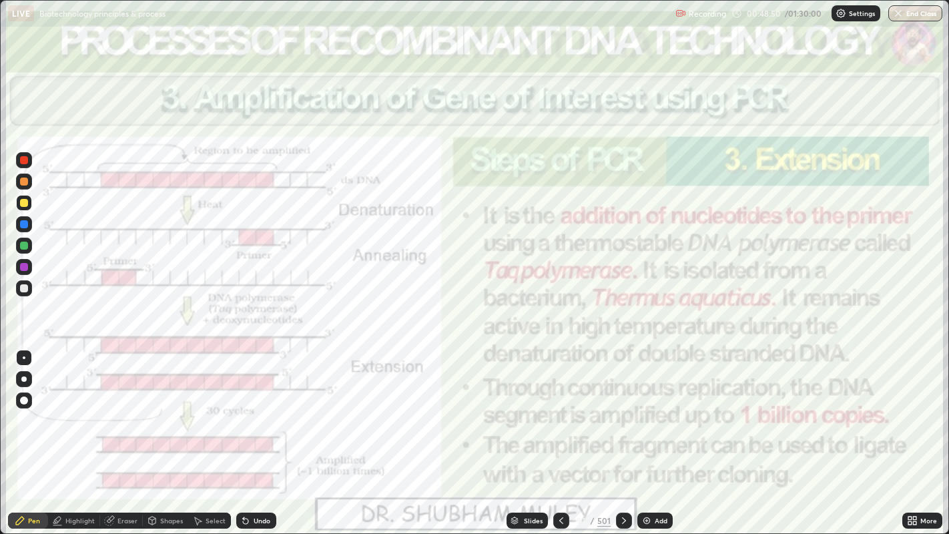
click at [621, 433] on icon at bounding box center [624, 520] width 11 height 11
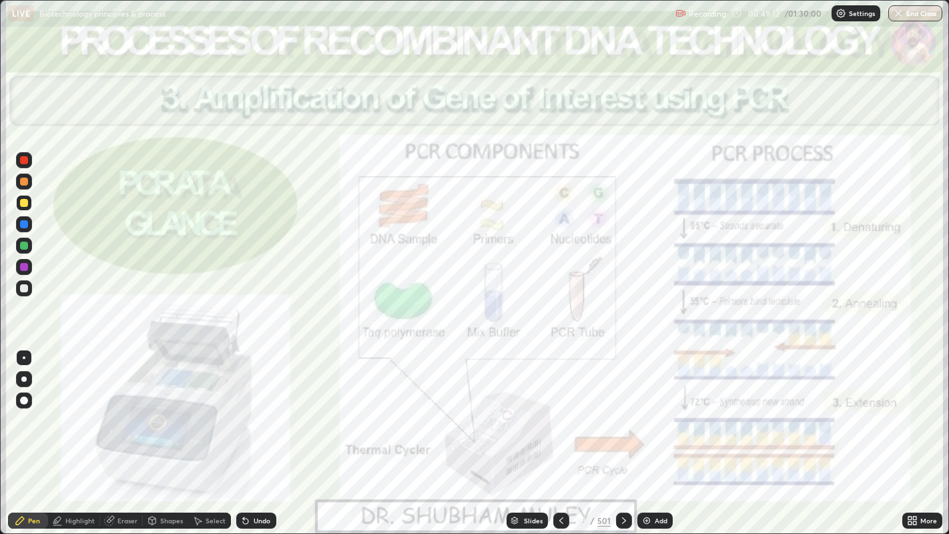
click at [627, 433] on div at bounding box center [624, 520] width 16 height 27
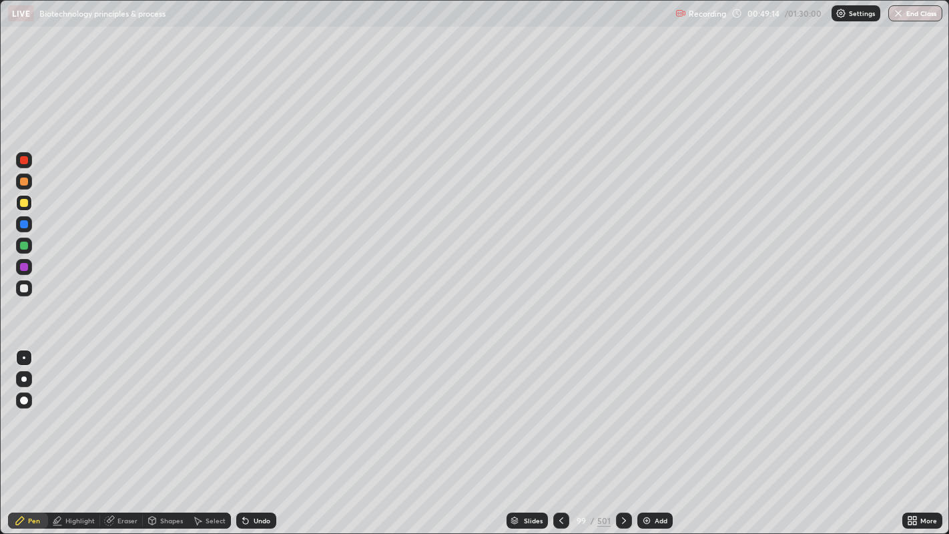
click at [622, 433] on icon at bounding box center [624, 520] width 11 height 11
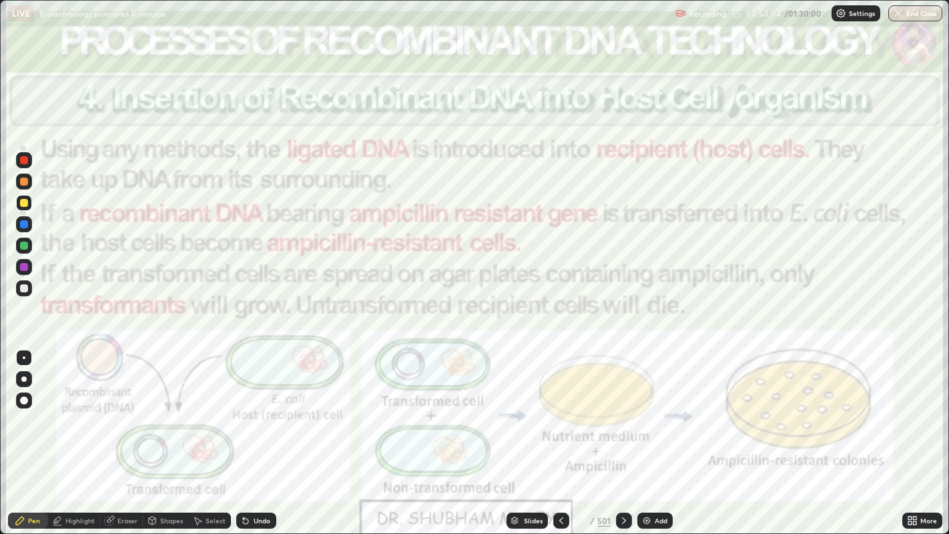
click at [652, 433] on div "Add" at bounding box center [655, 521] width 35 height 16
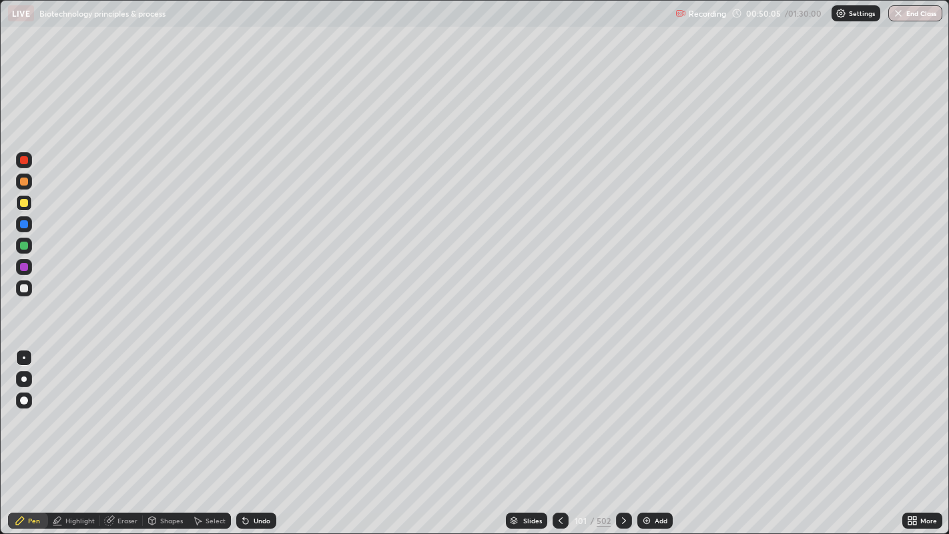
click at [25, 288] on div at bounding box center [24, 288] width 8 height 8
click at [27, 202] on div at bounding box center [24, 203] width 8 height 8
click at [23, 288] on div at bounding box center [24, 288] width 8 height 8
click at [23, 202] on div at bounding box center [24, 203] width 8 height 8
click at [25, 268] on div at bounding box center [24, 267] width 8 height 8
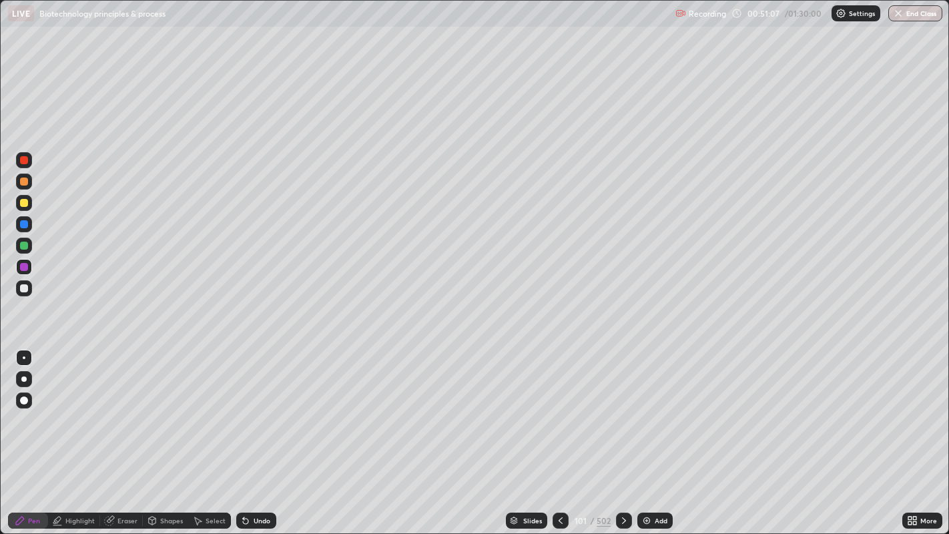
click at [560, 433] on icon at bounding box center [561, 520] width 11 height 11
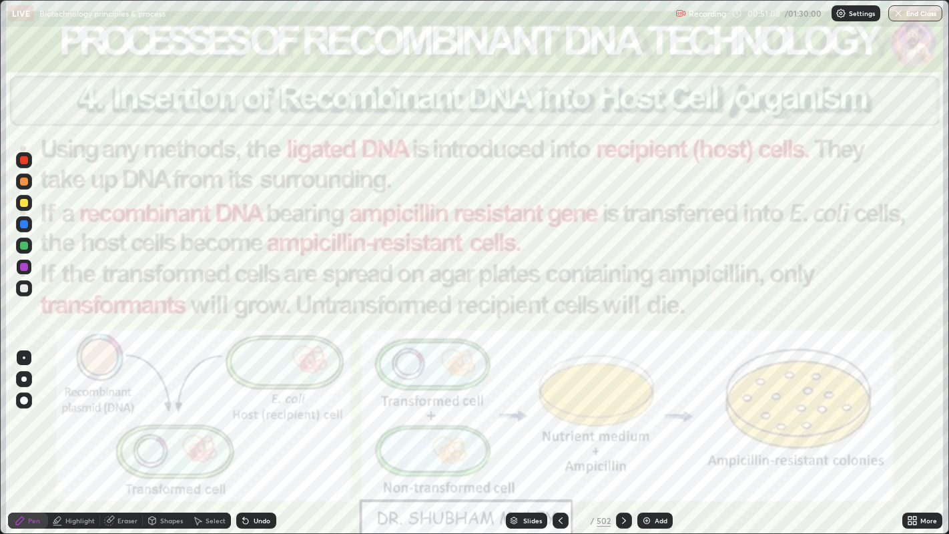
click at [626, 433] on div at bounding box center [624, 521] width 16 height 16
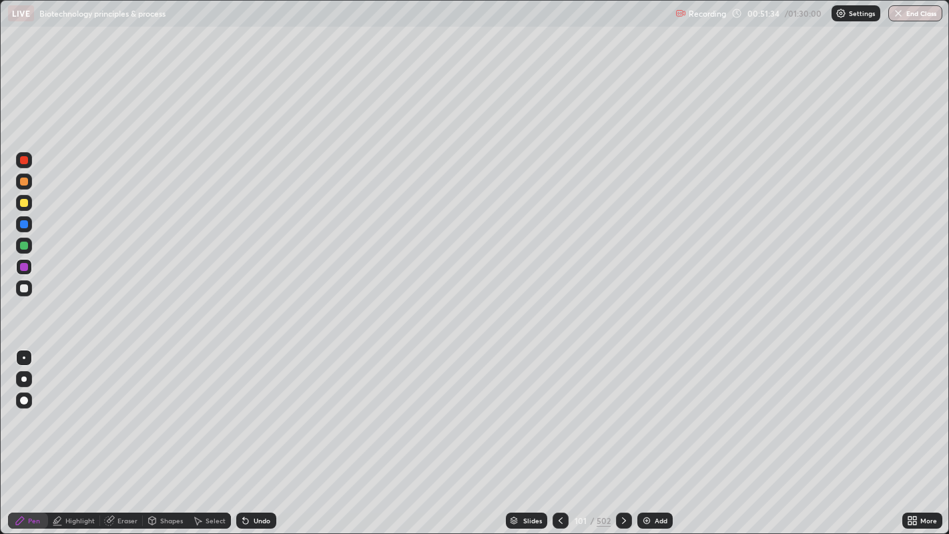
click at [560, 433] on icon at bounding box center [561, 520] width 11 height 11
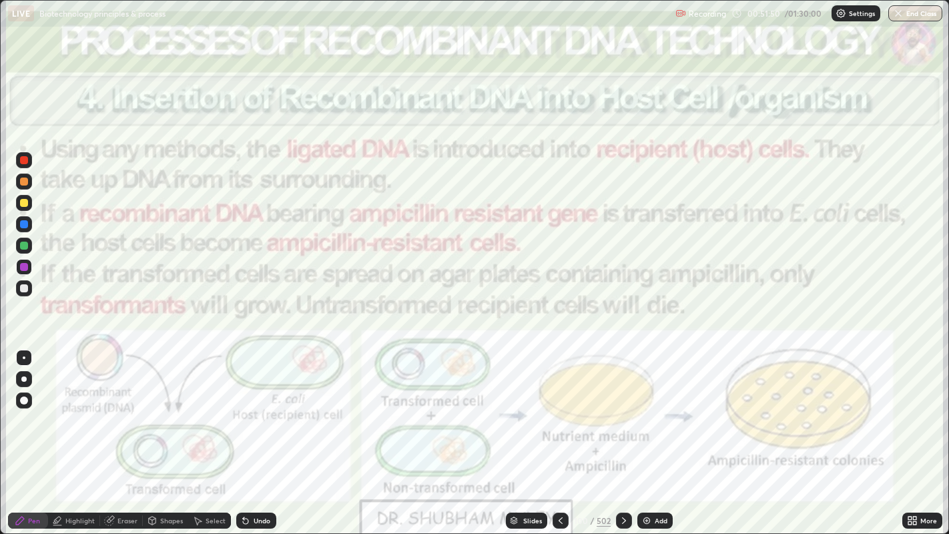
click at [623, 433] on icon at bounding box center [624, 520] width 11 height 11
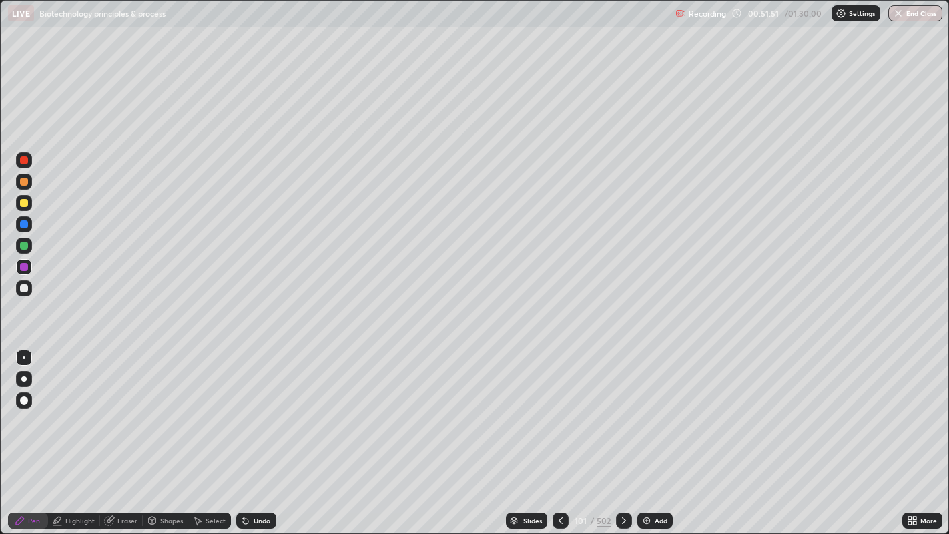
click at [623, 433] on icon at bounding box center [624, 520] width 11 height 11
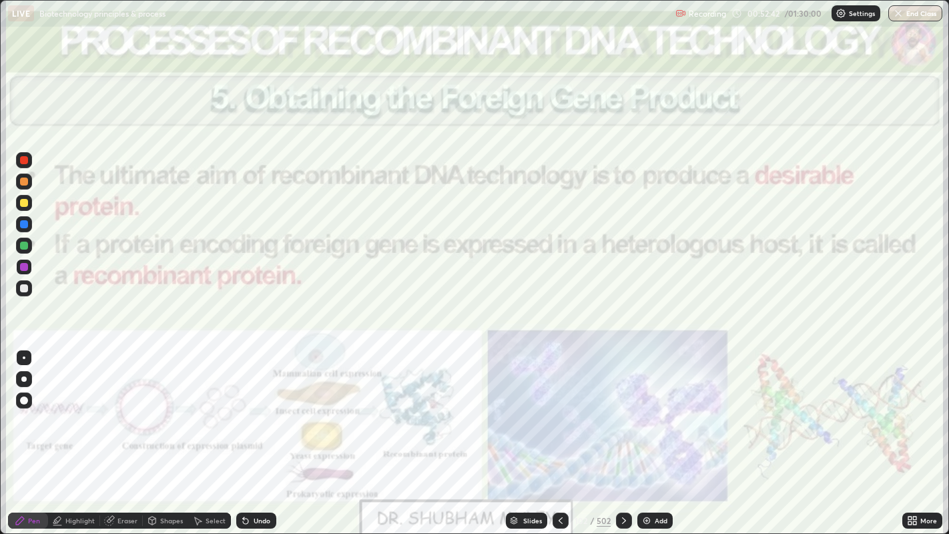
click at [624, 433] on icon at bounding box center [624, 520] width 11 height 11
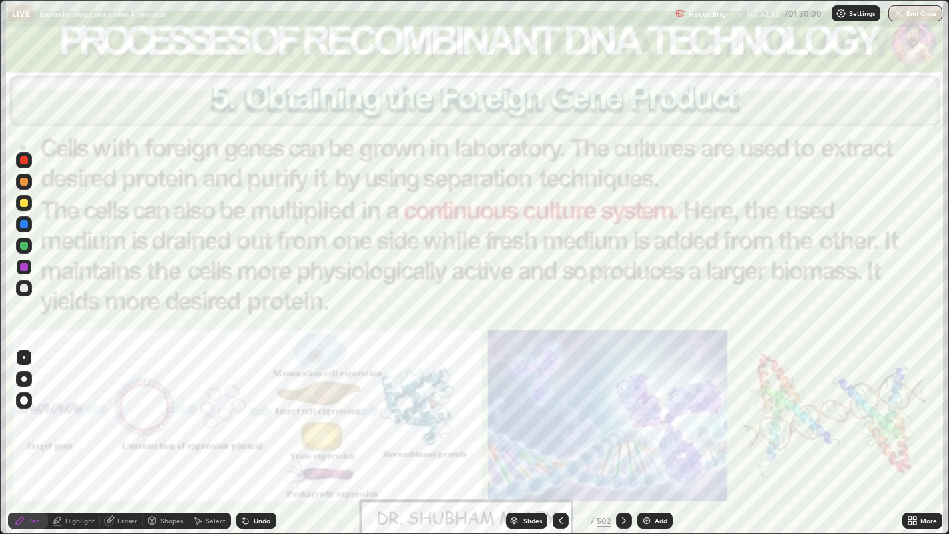
click at [656, 433] on div "Add" at bounding box center [661, 520] width 13 height 7
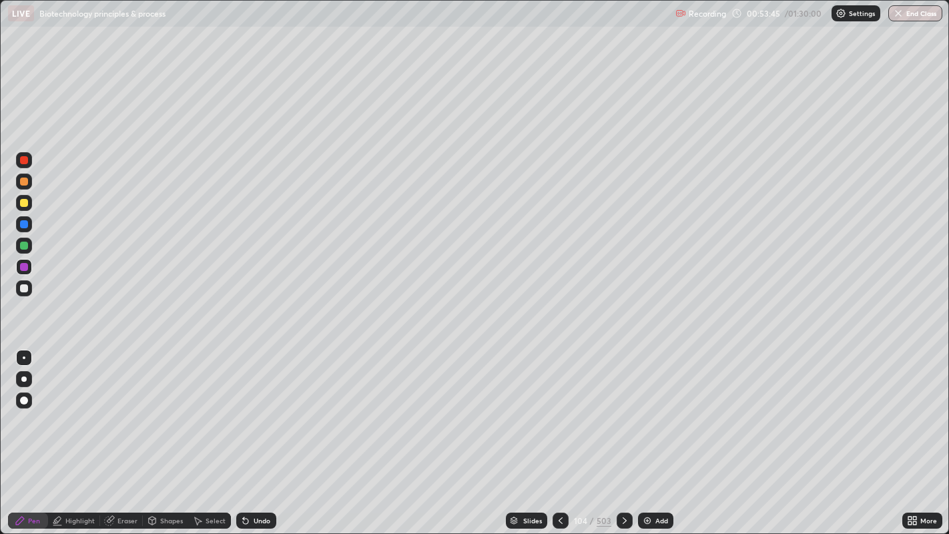
click at [25, 178] on div at bounding box center [24, 182] width 8 height 8
click at [21, 204] on div at bounding box center [24, 203] width 8 height 8
click at [251, 433] on div "Undo" at bounding box center [256, 521] width 40 height 16
click at [258, 433] on div "Undo" at bounding box center [262, 520] width 17 height 7
click at [252, 433] on div "Undo" at bounding box center [256, 521] width 40 height 16
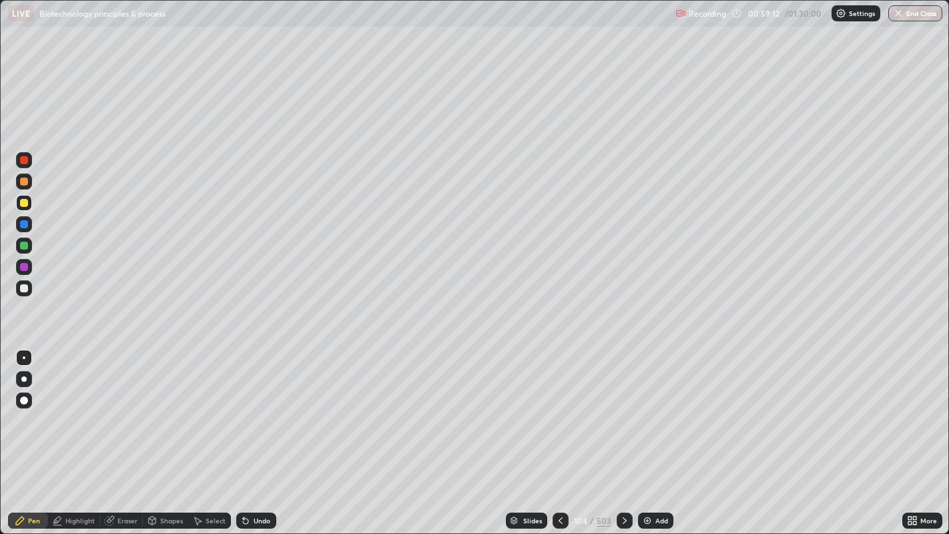
click at [553, 433] on div at bounding box center [561, 521] width 16 height 16
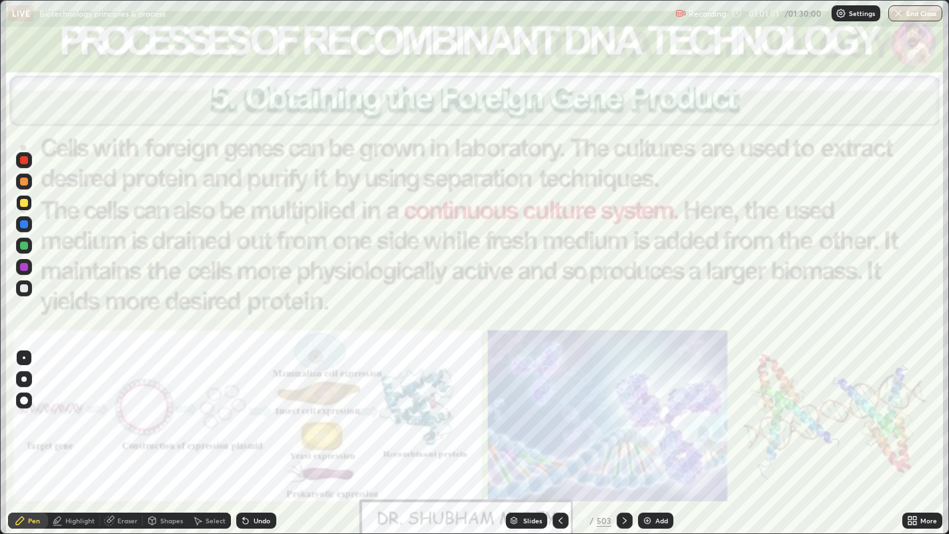
click at [622, 433] on icon at bounding box center [625, 520] width 11 height 11
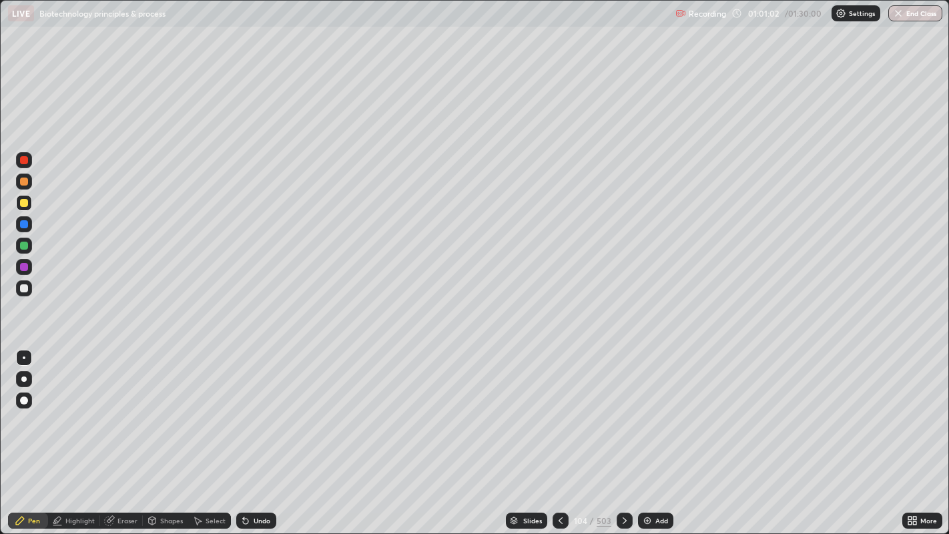
click at [623, 433] on icon at bounding box center [625, 520] width 11 height 11
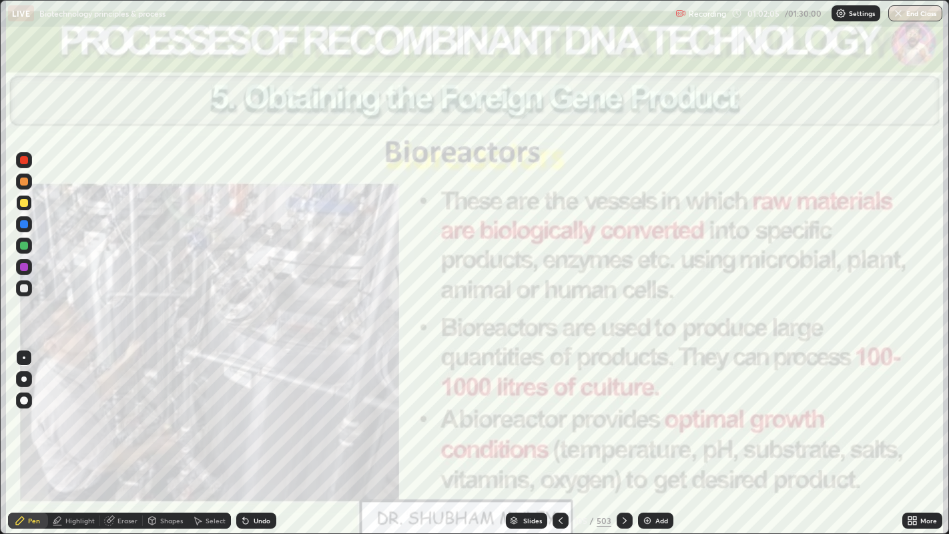
click at [623, 433] on icon at bounding box center [625, 520] width 11 height 11
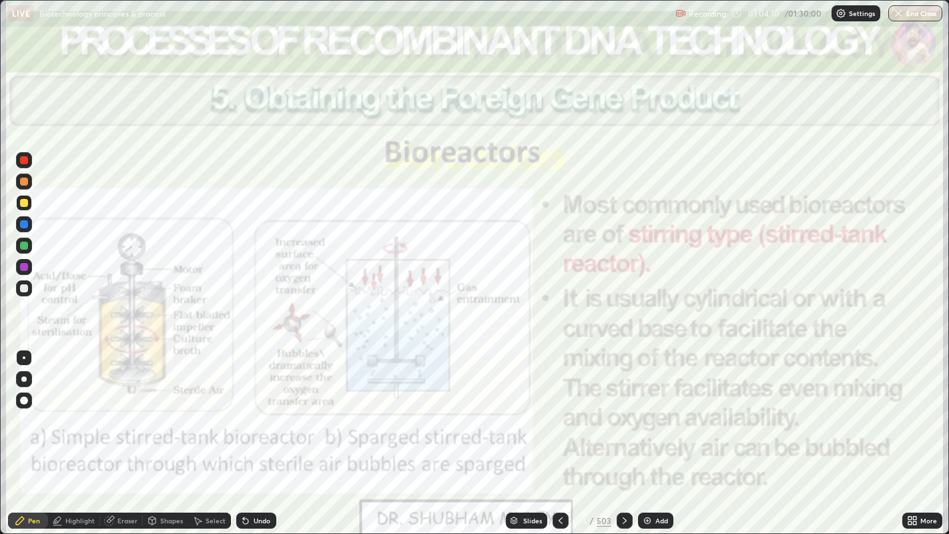
click at [622, 433] on icon at bounding box center [625, 520] width 11 height 11
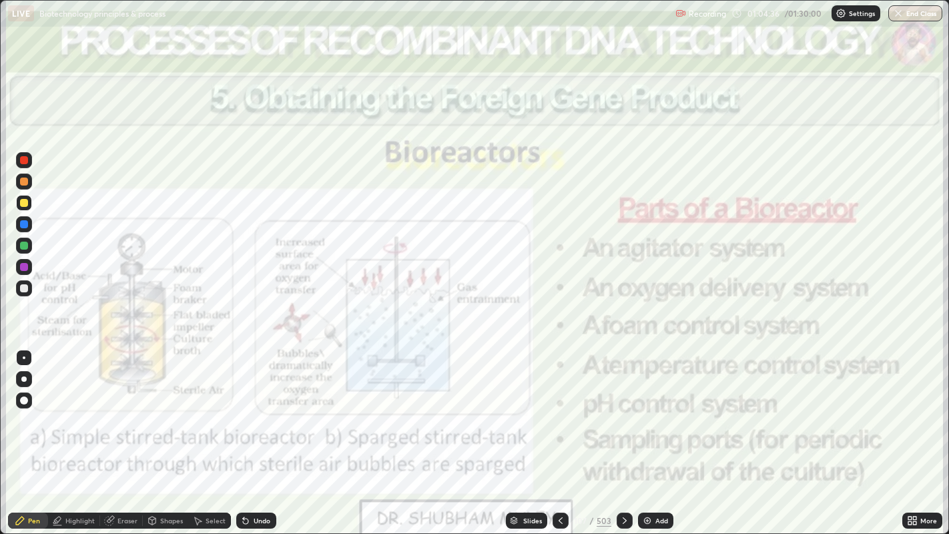
click at [623, 433] on icon at bounding box center [625, 520] width 11 height 11
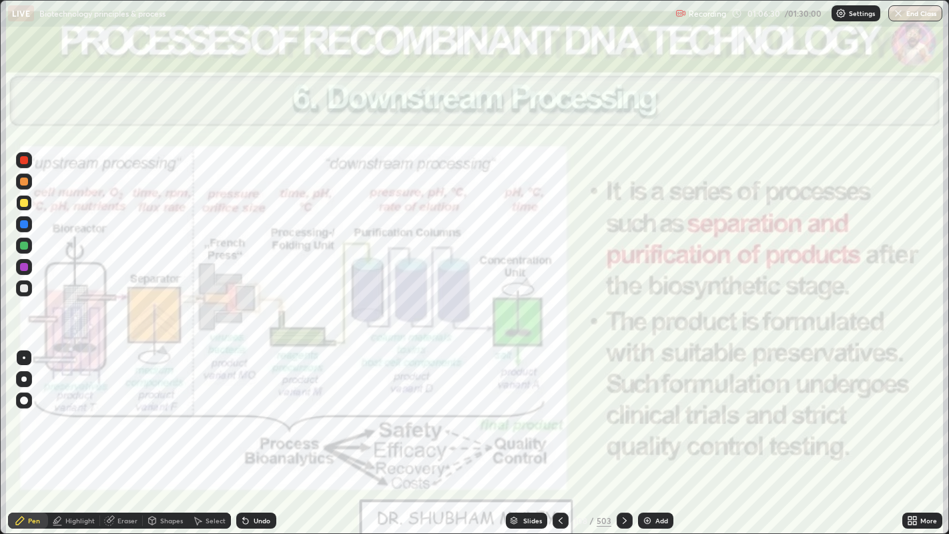
click at [623, 433] on icon at bounding box center [625, 520] width 11 height 11
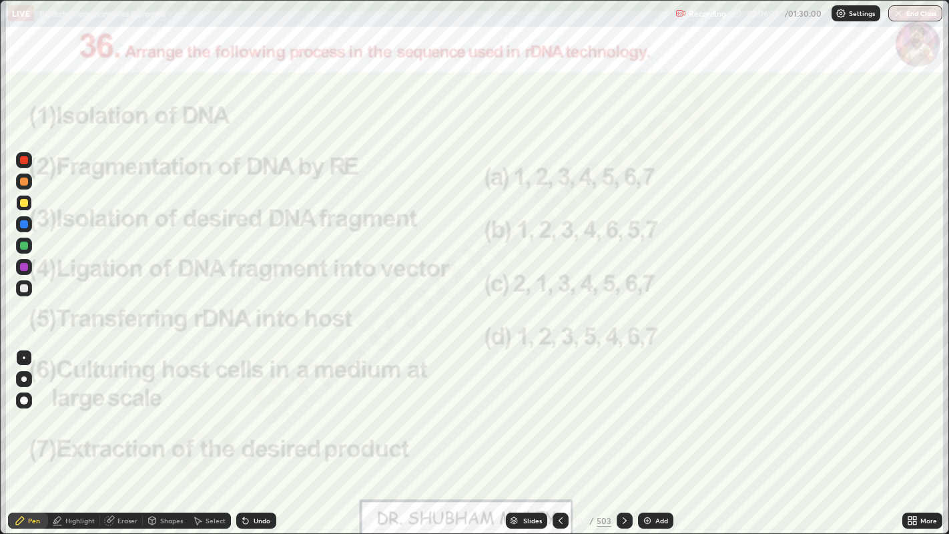
click at [560, 433] on icon at bounding box center [561, 520] width 4 height 7
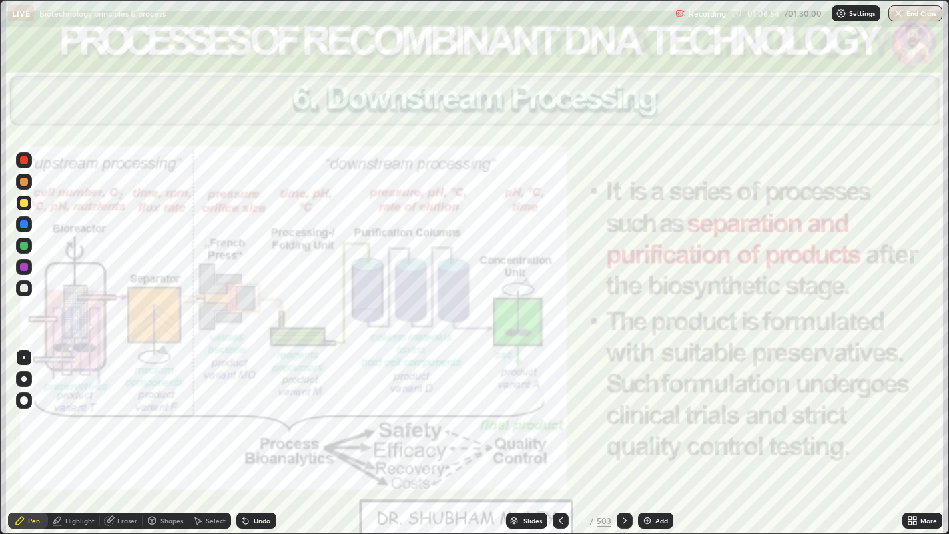
click at [915, 433] on icon at bounding box center [914, 518] width 3 height 3
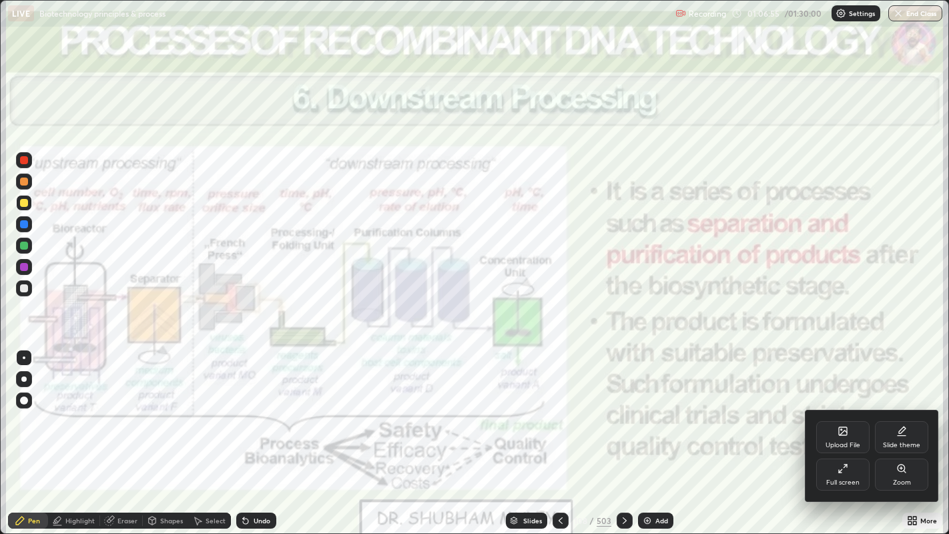
click at [853, 433] on div "Full screen" at bounding box center [843, 475] width 53 height 32
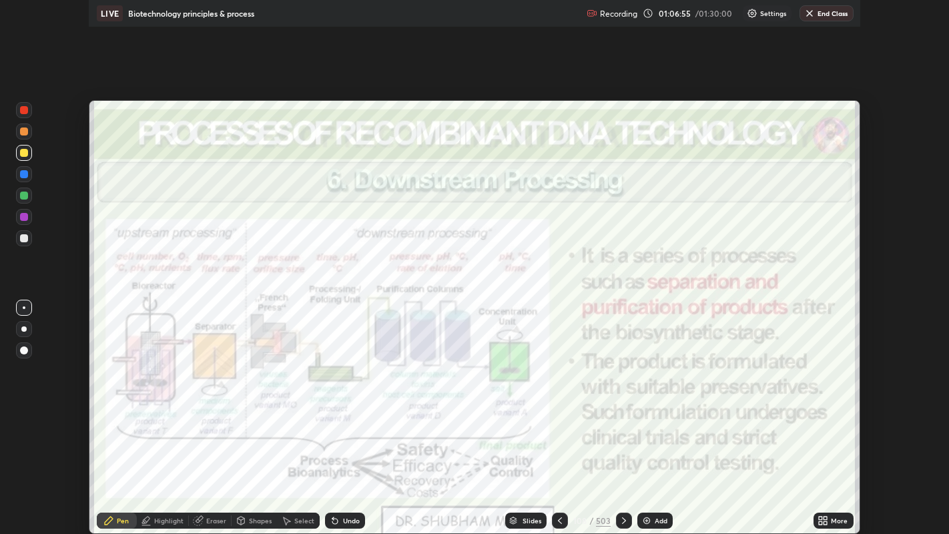
scroll to position [66337, 65820]
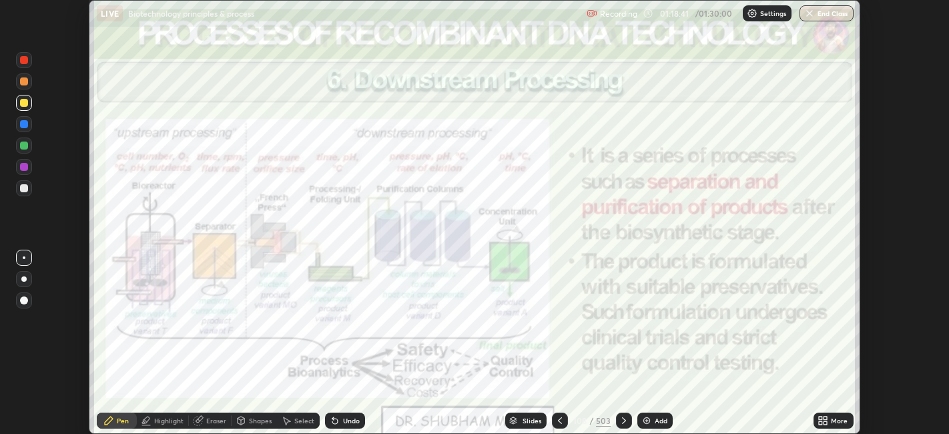
click at [826, 418] on icon at bounding box center [826, 418] width 3 height 3
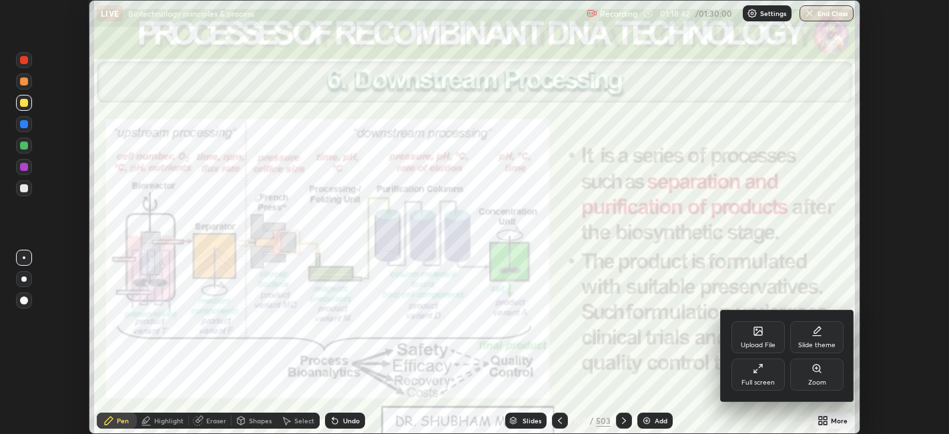
click at [758, 377] on div "Full screen" at bounding box center [758, 375] width 53 height 32
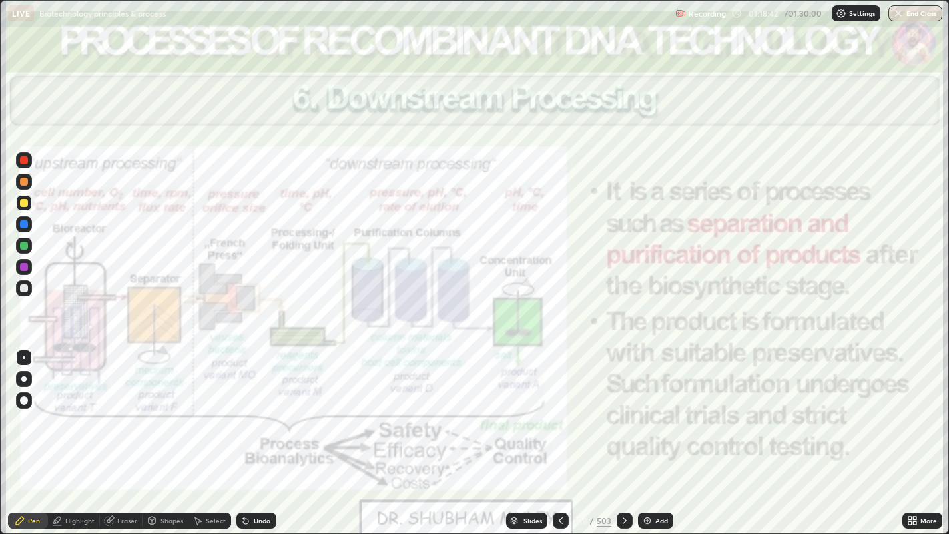
scroll to position [534, 949]
click at [529, 433] on div "Slides" at bounding box center [532, 520] width 19 height 7
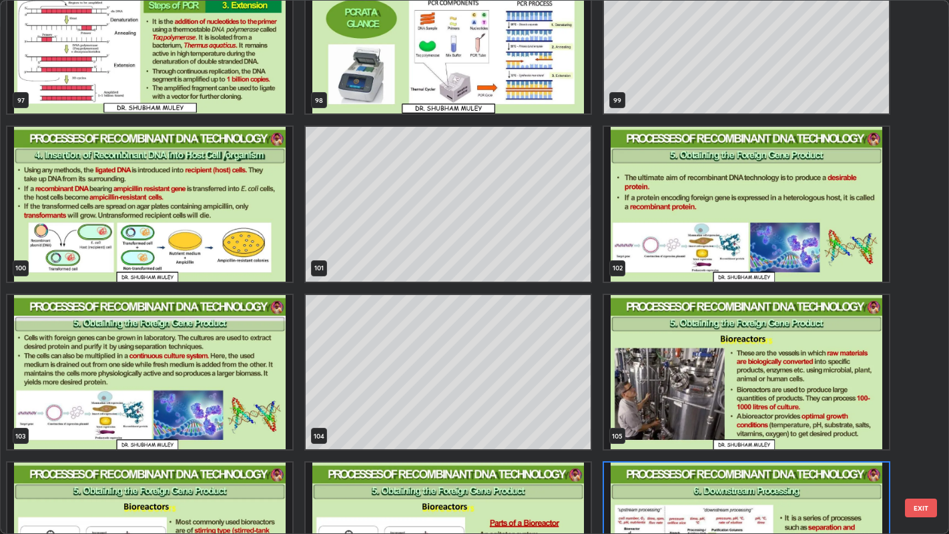
scroll to position [5404, 0]
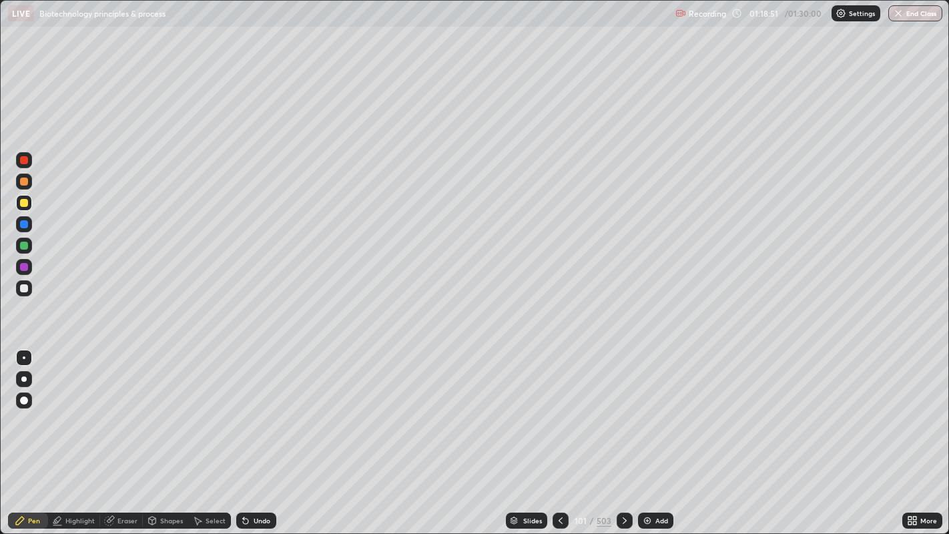
click at [554, 433] on div at bounding box center [561, 521] width 16 height 16
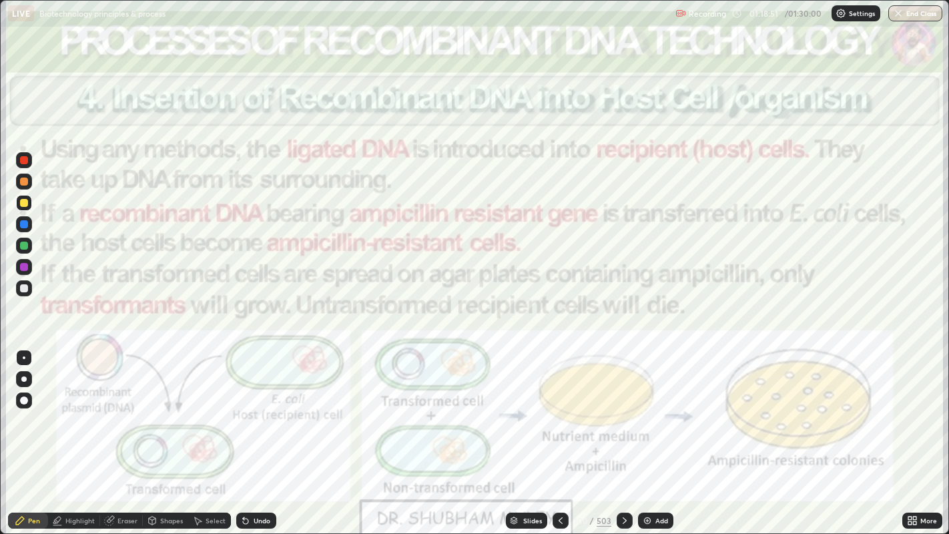
click at [559, 433] on icon at bounding box center [561, 520] width 4 height 7
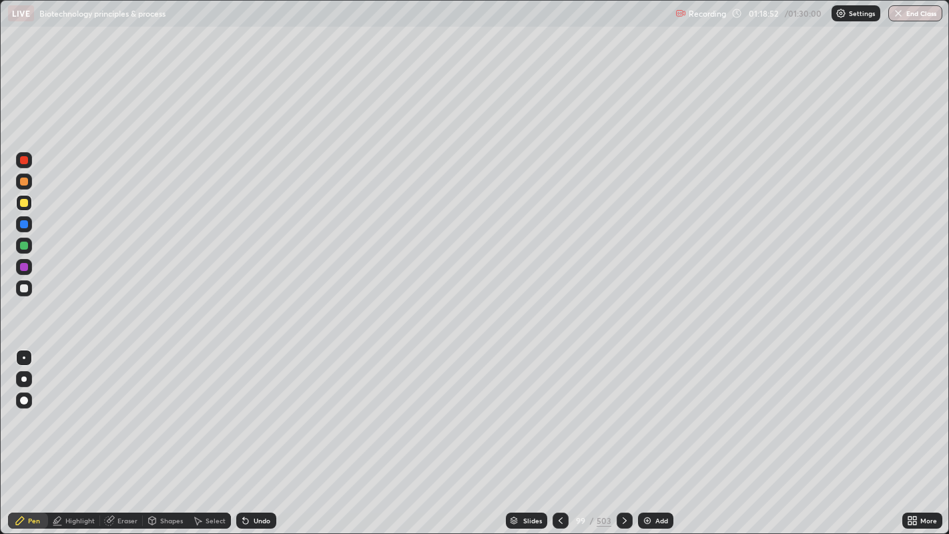
click at [558, 433] on icon at bounding box center [561, 520] width 11 height 11
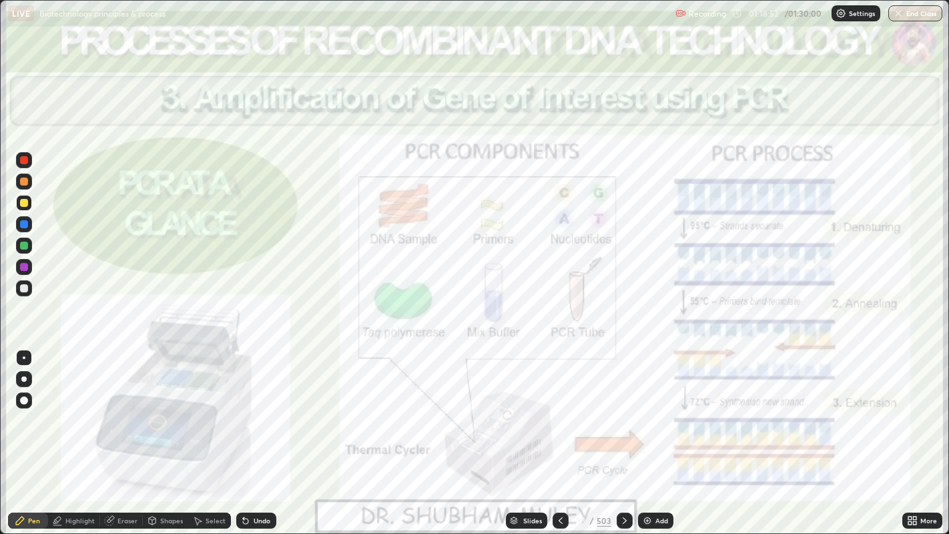
click at [558, 433] on icon at bounding box center [561, 520] width 11 height 11
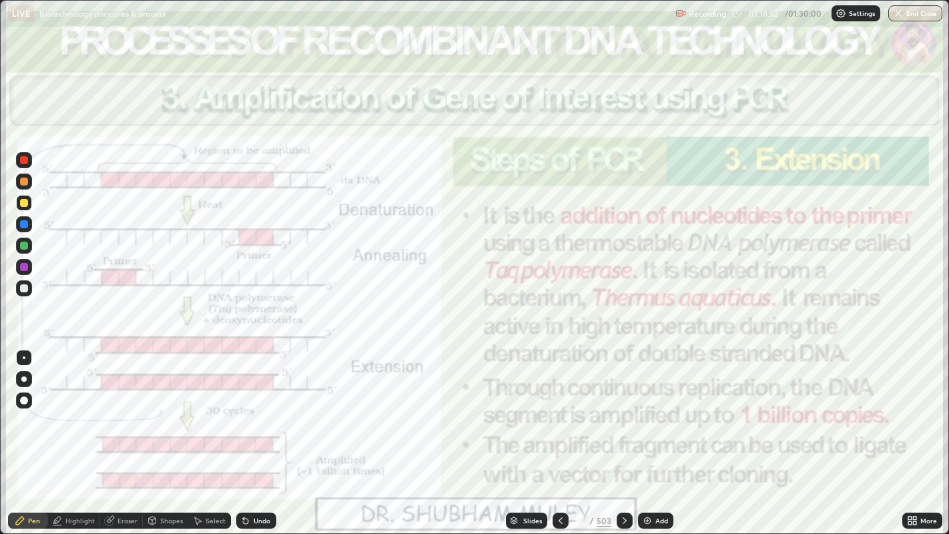
click at [560, 433] on icon at bounding box center [561, 520] width 11 height 11
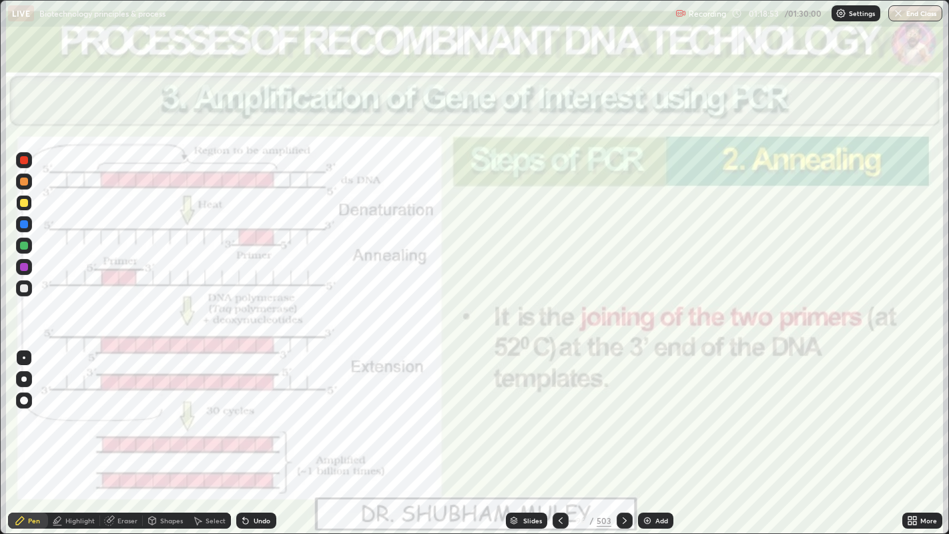
click at [558, 433] on icon at bounding box center [561, 520] width 11 height 11
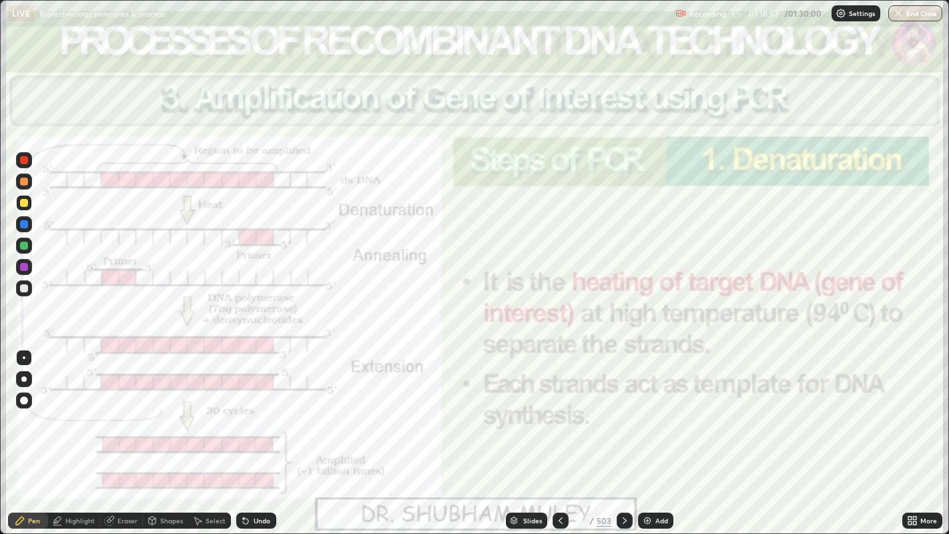
click at [559, 433] on icon at bounding box center [561, 520] width 4 height 7
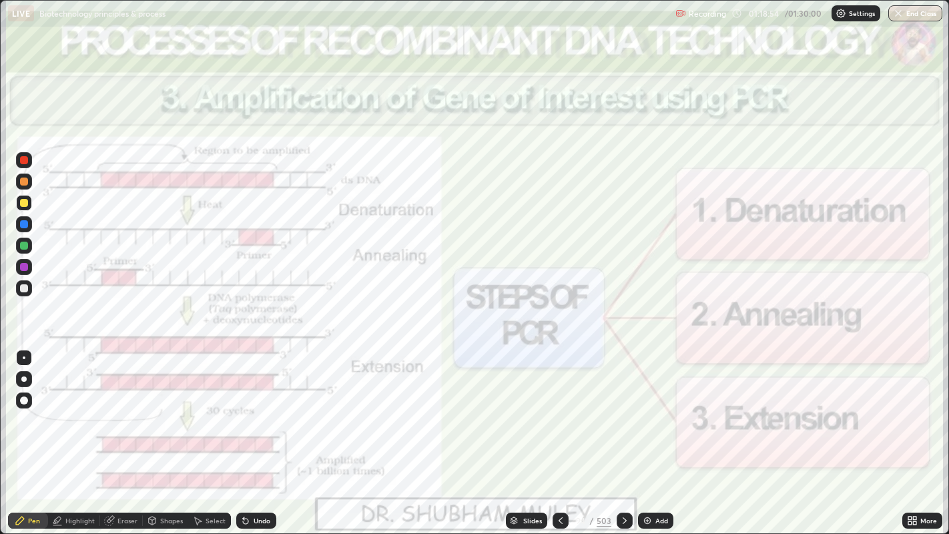
click at [560, 433] on icon at bounding box center [561, 520] width 11 height 11
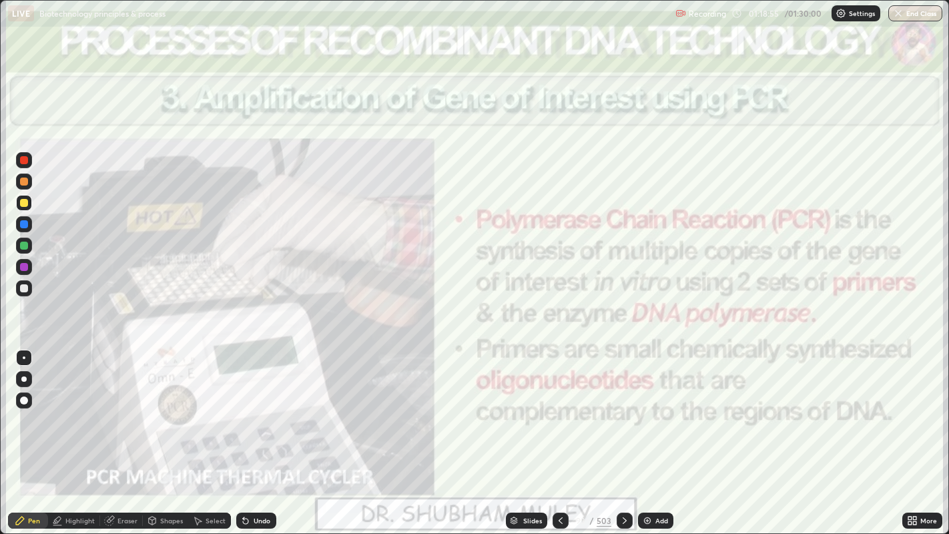
click at [561, 433] on icon at bounding box center [561, 520] width 11 height 11
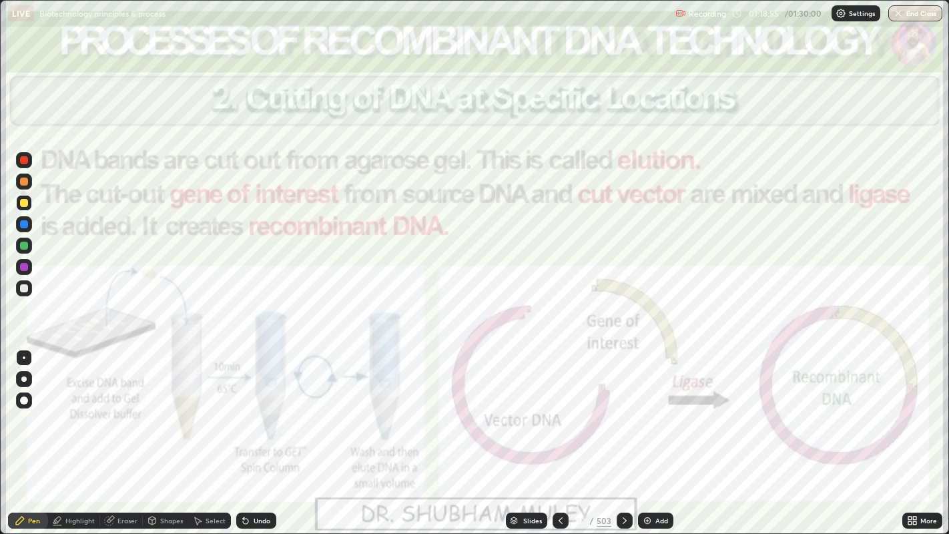
click at [560, 433] on icon at bounding box center [561, 520] width 4 height 7
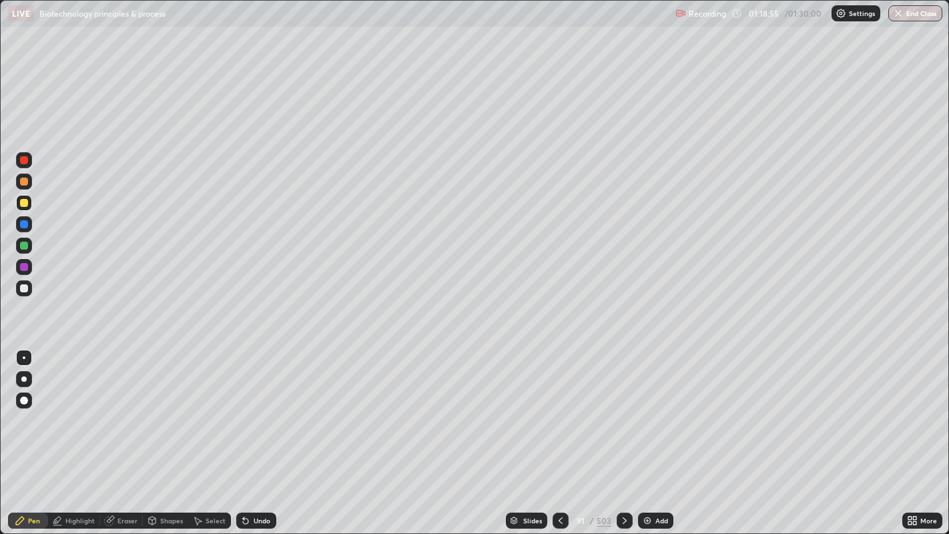
click at [560, 433] on icon at bounding box center [561, 520] width 11 height 11
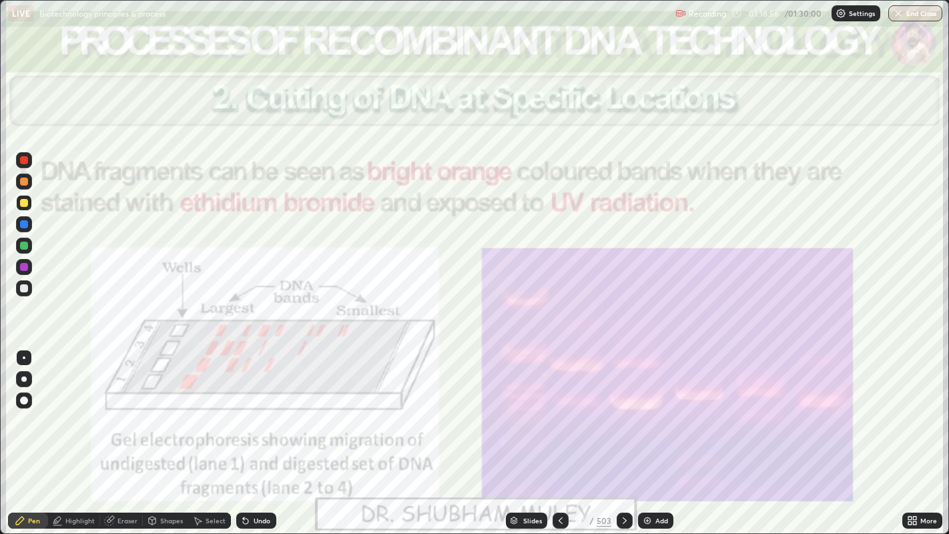
click at [560, 433] on icon at bounding box center [561, 520] width 11 height 11
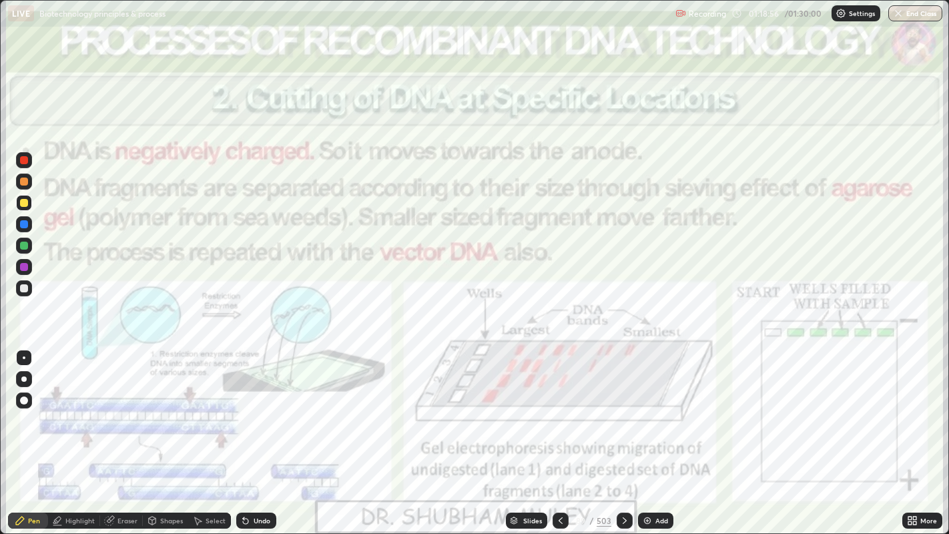
click at [558, 433] on icon at bounding box center [561, 520] width 11 height 11
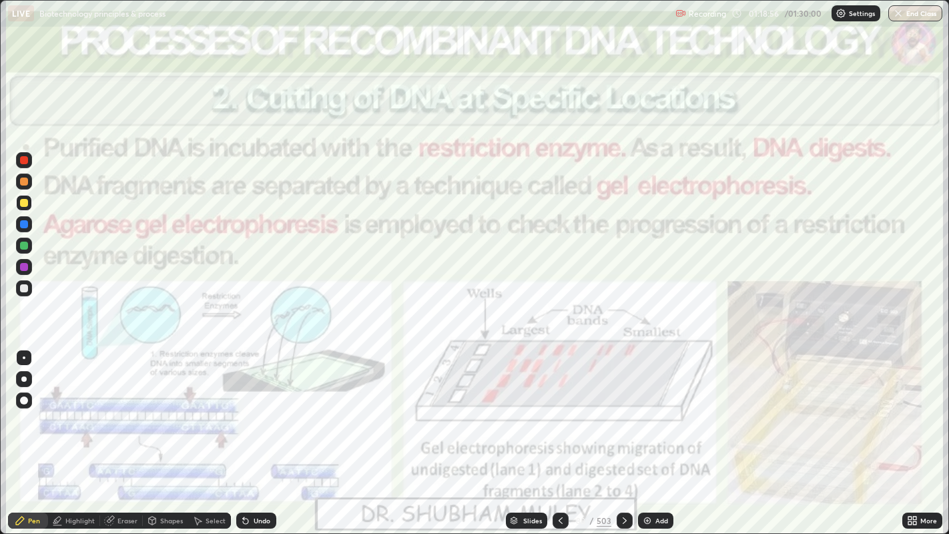
click at [560, 433] on icon at bounding box center [561, 520] width 4 height 7
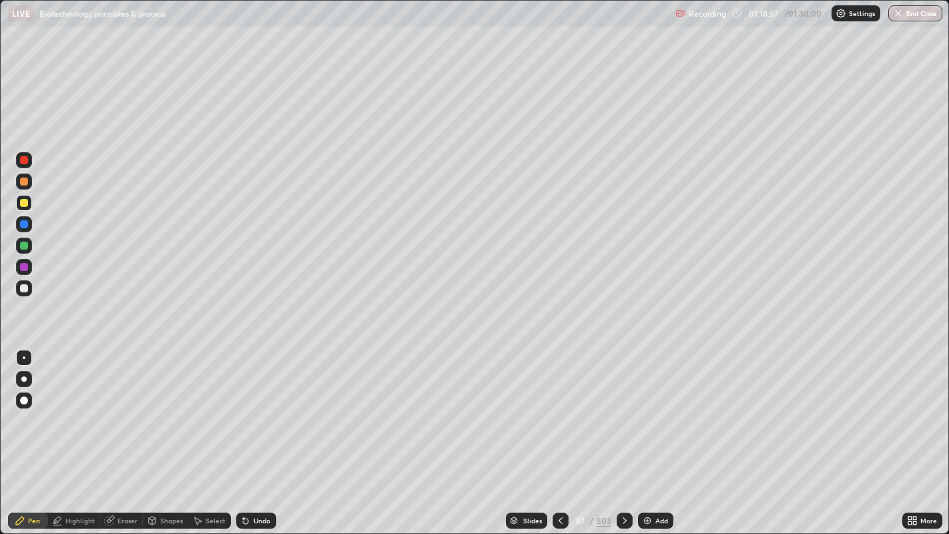
click at [560, 433] on icon at bounding box center [561, 520] width 11 height 11
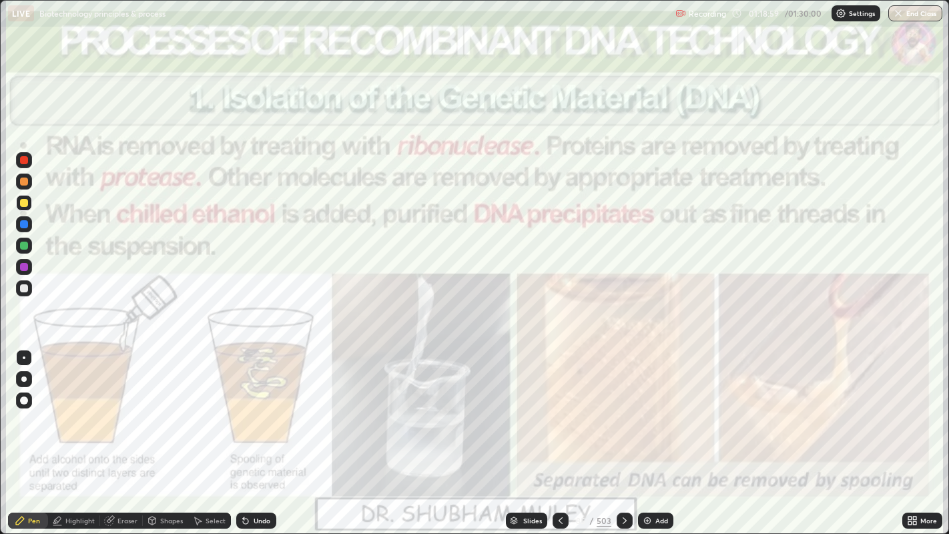
click at [567, 433] on div at bounding box center [561, 521] width 16 height 16
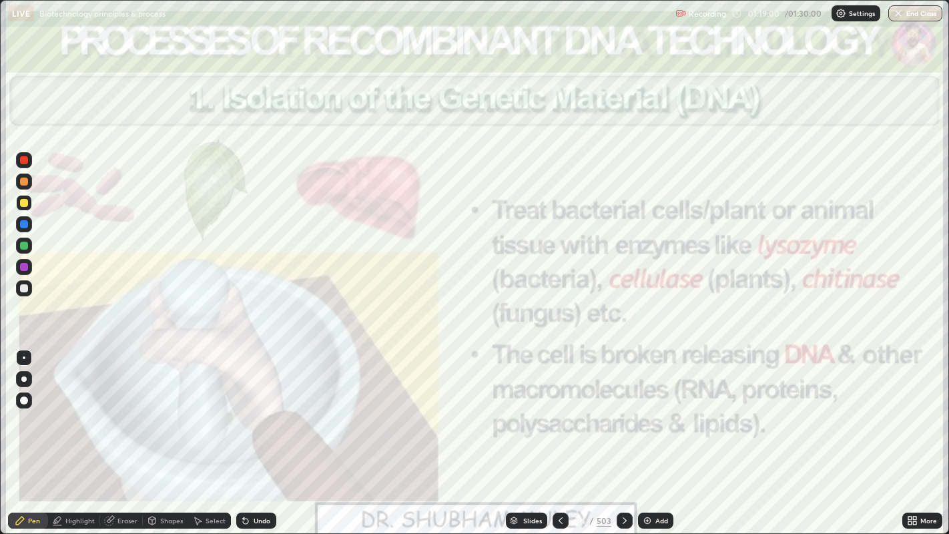
click at [515, 433] on icon at bounding box center [514, 518] width 7 height 3
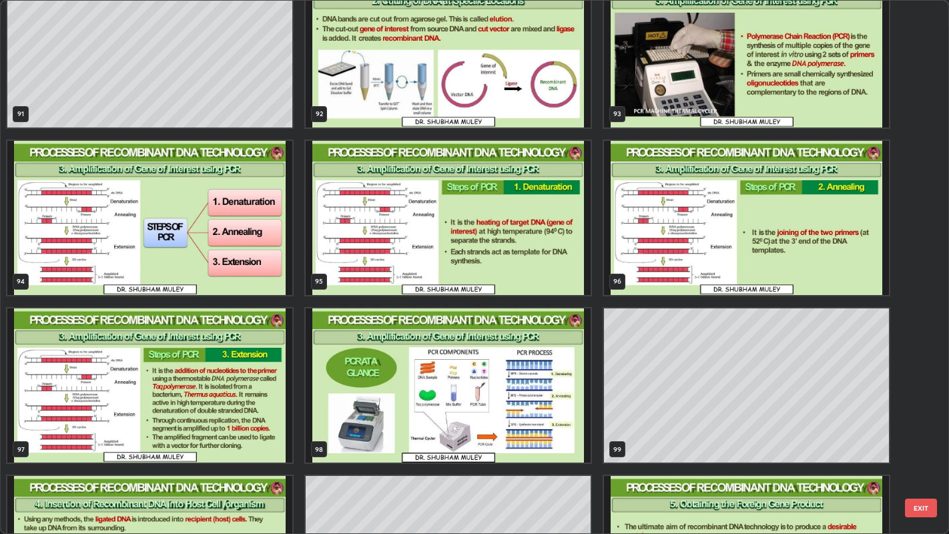
scroll to position [5084, 0]
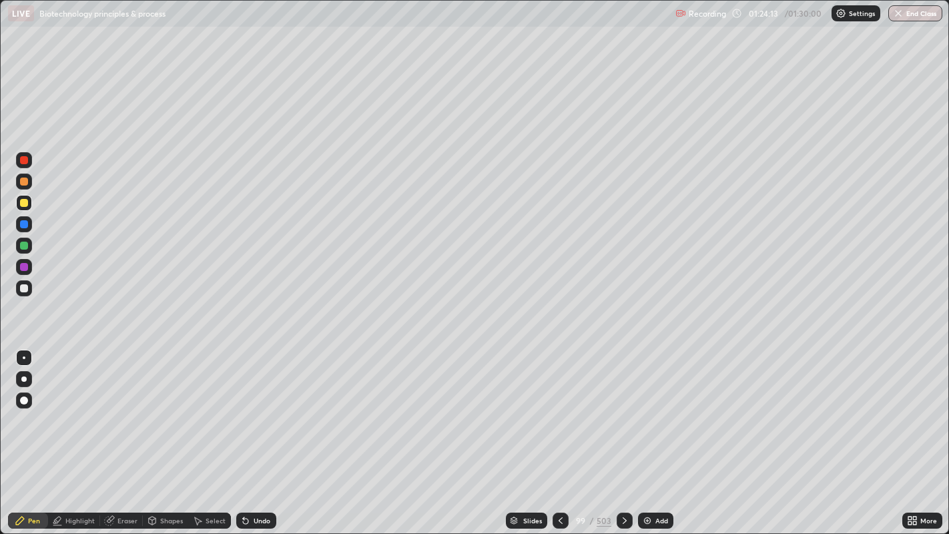
click at [524, 433] on div "Slides" at bounding box center [526, 521] width 41 height 16
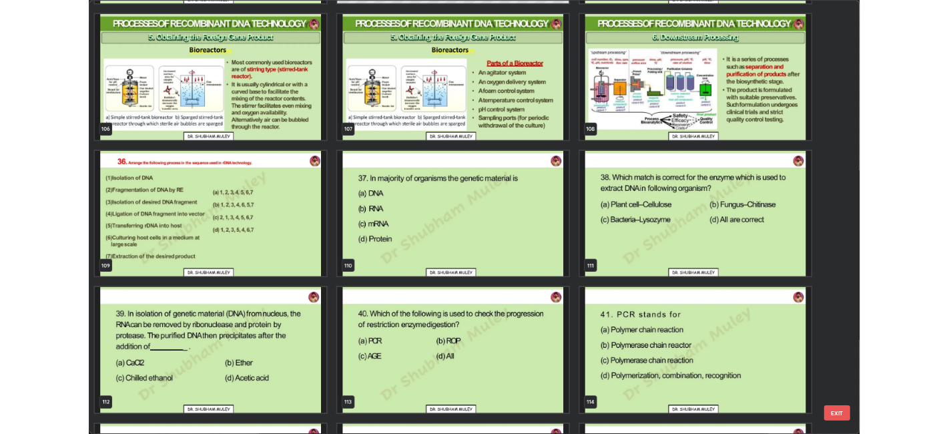
scroll to position [5861, 0]
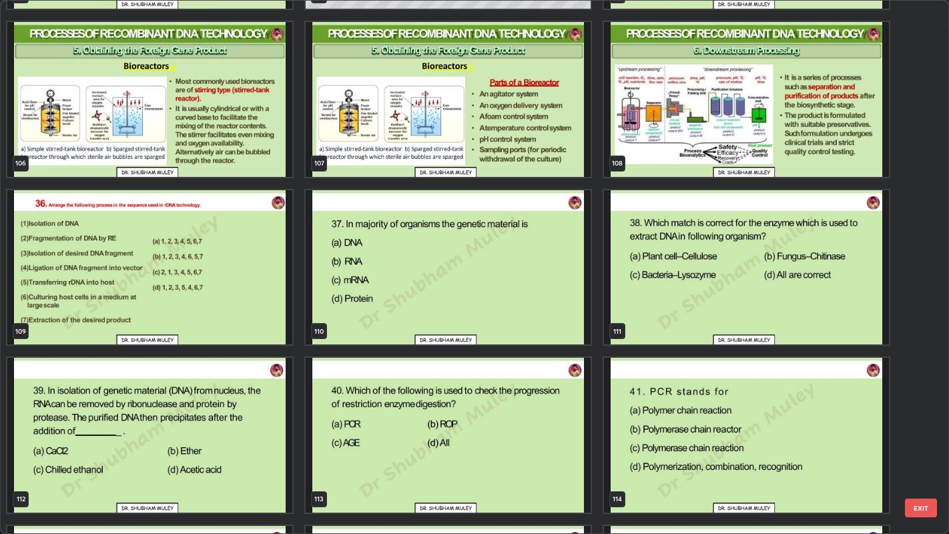
click at [243, 323] on img "grid" at bounding box center [149, 267] width 285 height 154
click at [245, 320] on img "grid" at bounding box center [149, 267] width 285 height 154
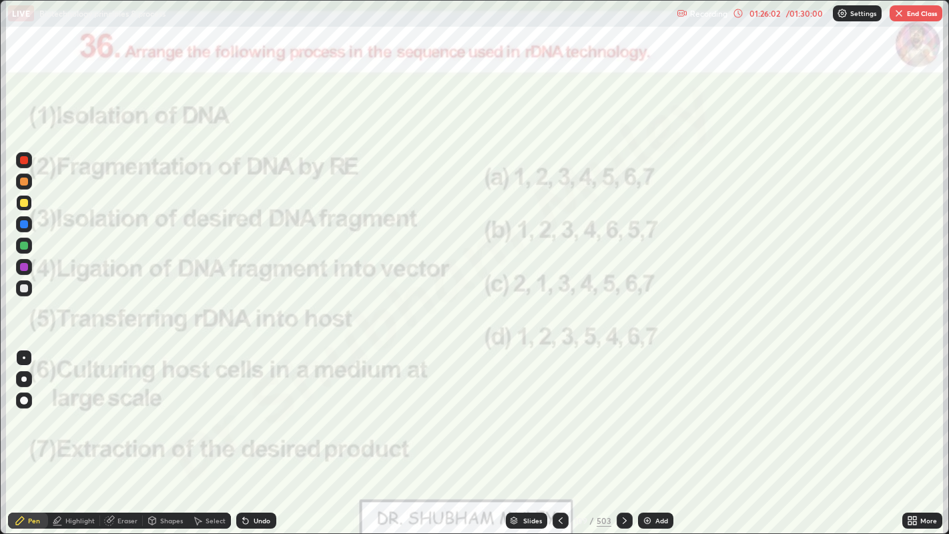
click at [623, 433] on icon at bounding box center [625, 520] width 11 height 11
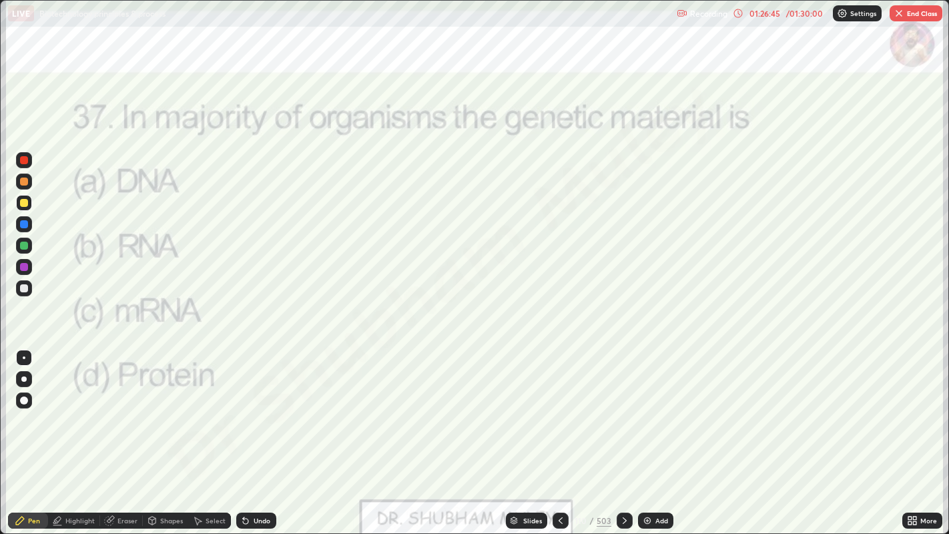
click at [617, 433] on div at bounding box center [625, 520] width 16 height 27
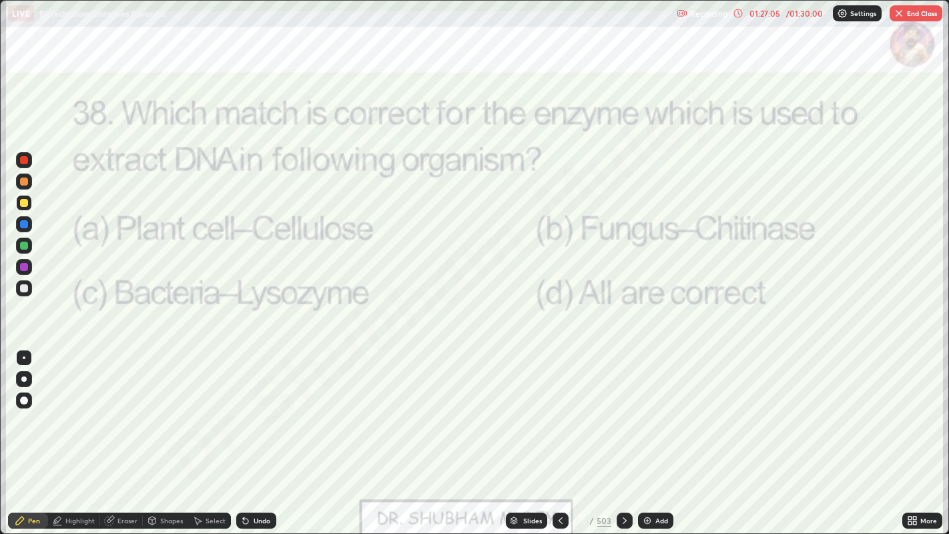
click at [622, 433] on icon at bounding box center [625, 520] width 11 height 11
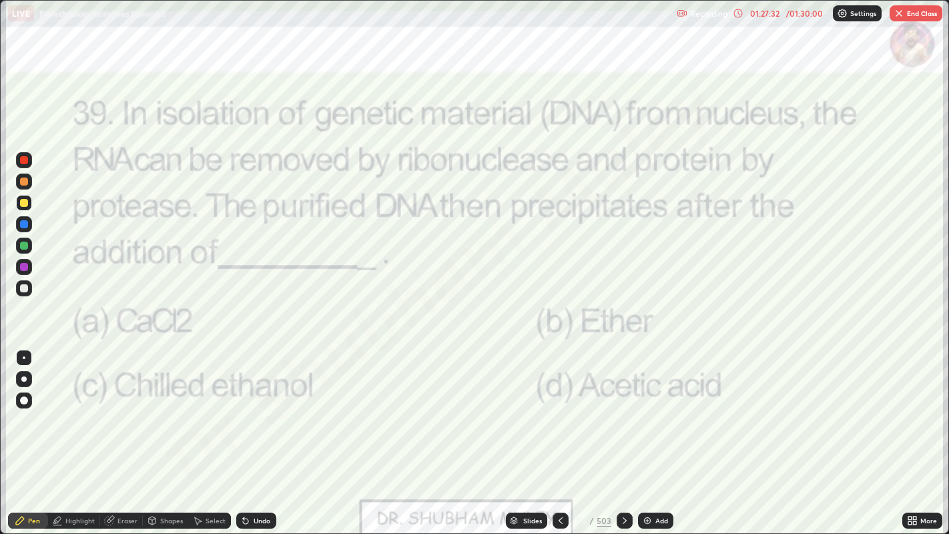
click at [623, 433] on icon at bounding box center [625, 520] width 11 height 11
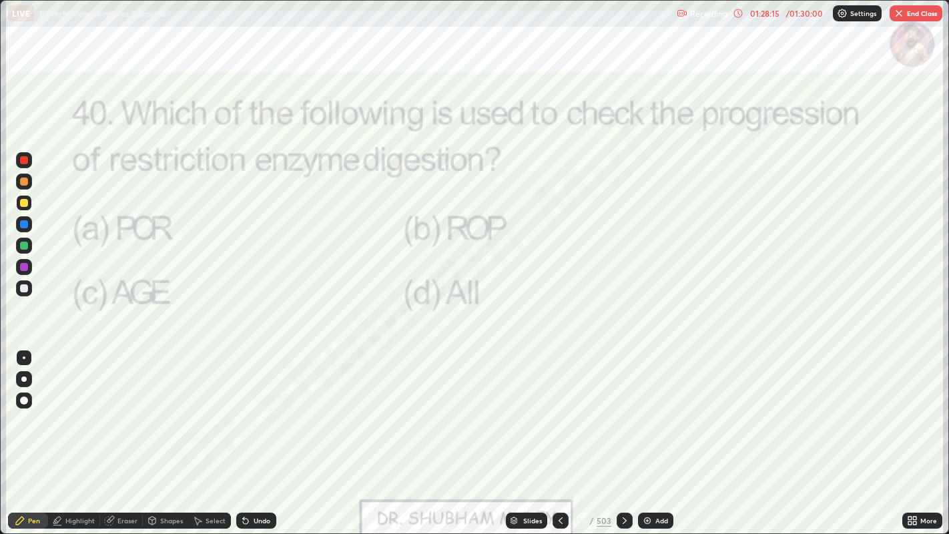
click at [623, 433] on icon at bounding box center [625, 520] width 11 height 11
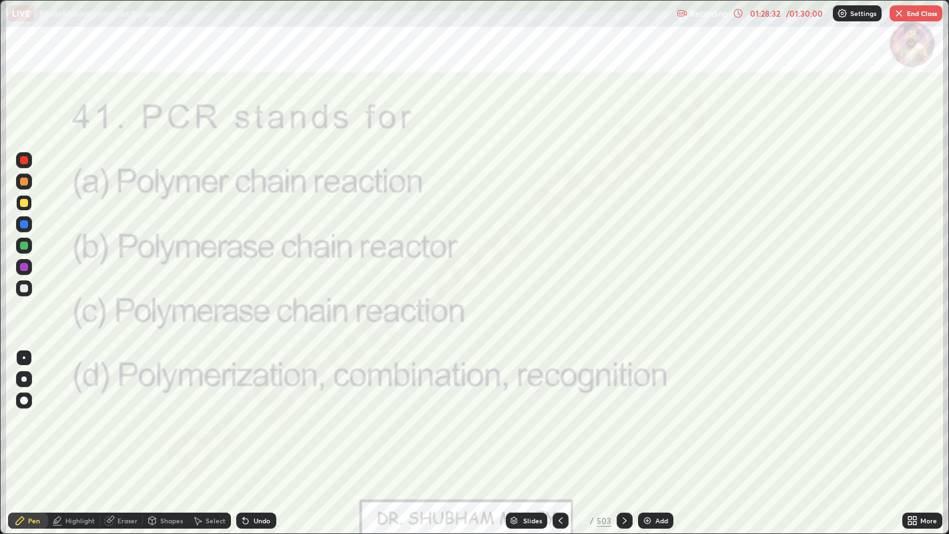
click at [624, 433] on icon at bounding box center [625, 520] width 11 height 11
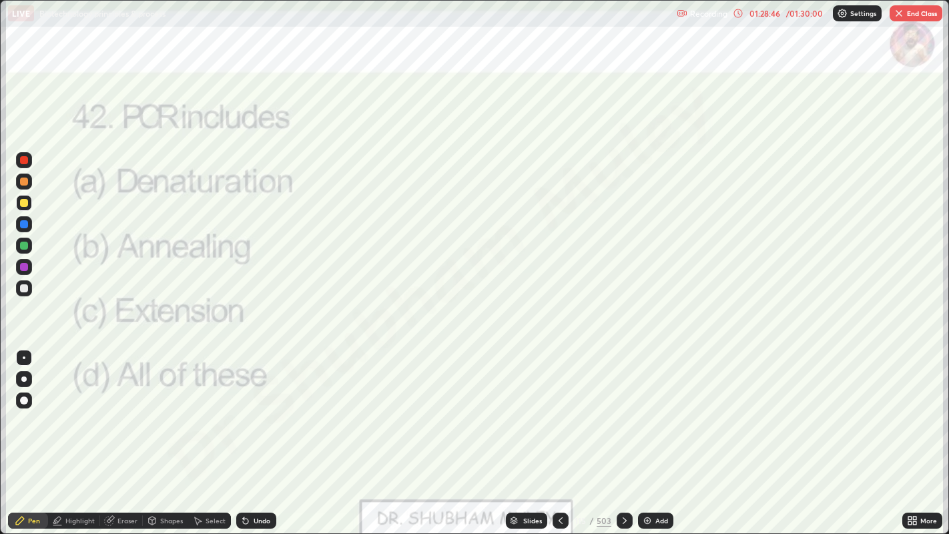
click at [623, 433] on icon at bounding box center [625, 520] width 11 height 11
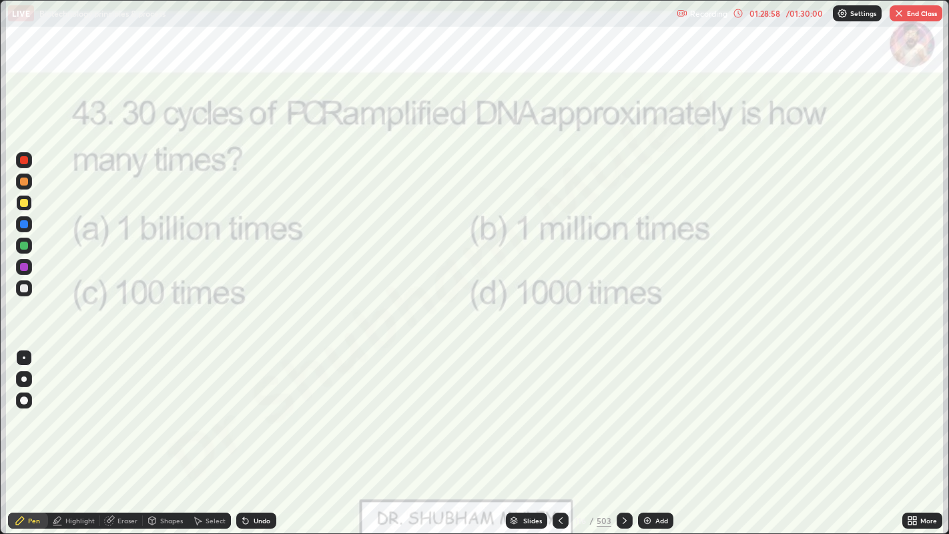
click at [623, 433] on icon at bounding box center [625, 520] width 11 height 11
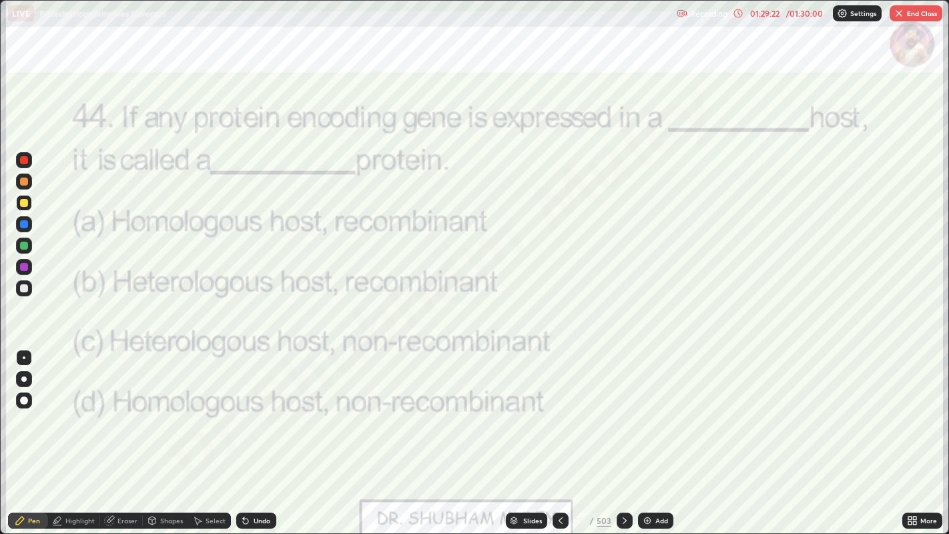
click at [623, 433] on icon at bounding box center [625, 520] width 11 height 11
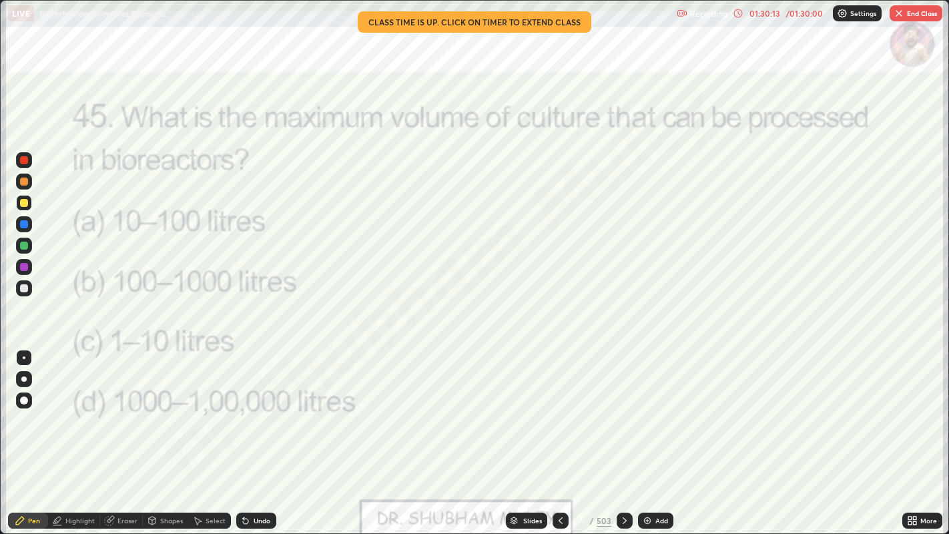
click at [897, 11] on img "button" at bounding box center [899, 13] width 11 height 11
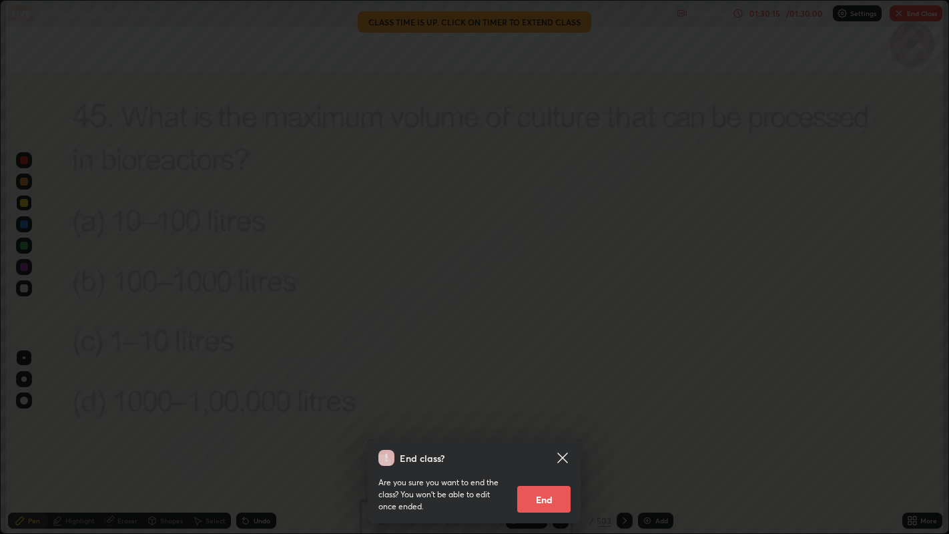
click at [558, 433] on button "End" at bounding box center [543, 499] width 53 height 27
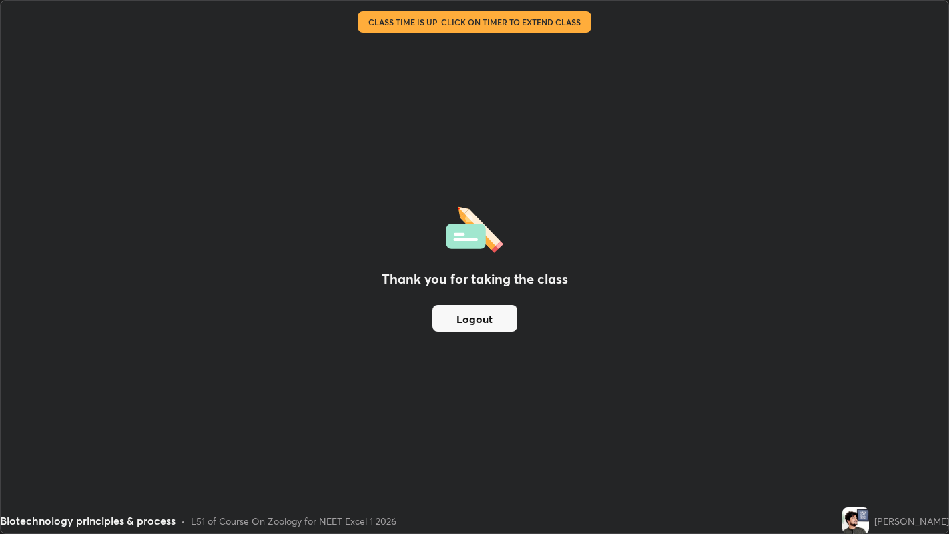
click at [444, 325] on button "Logout" at bounding box center [475, 318] width 85 height 27
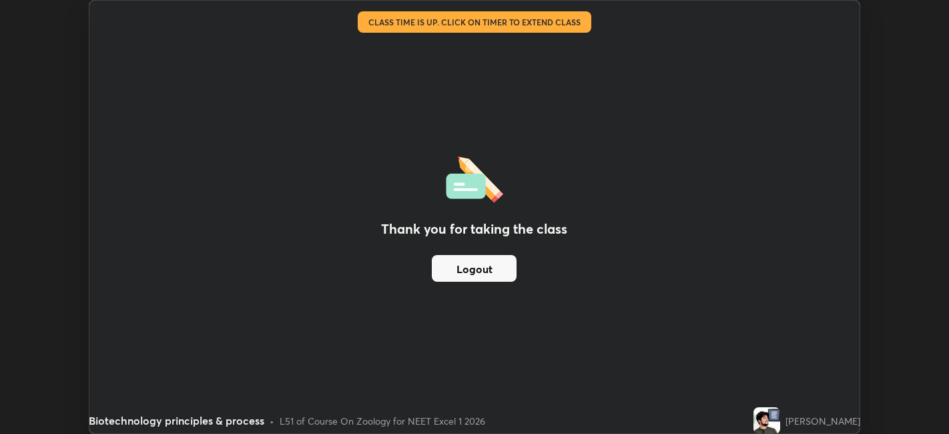
scroll to position [66337, 65820]
